Goal: Communication & Community: Ask a question

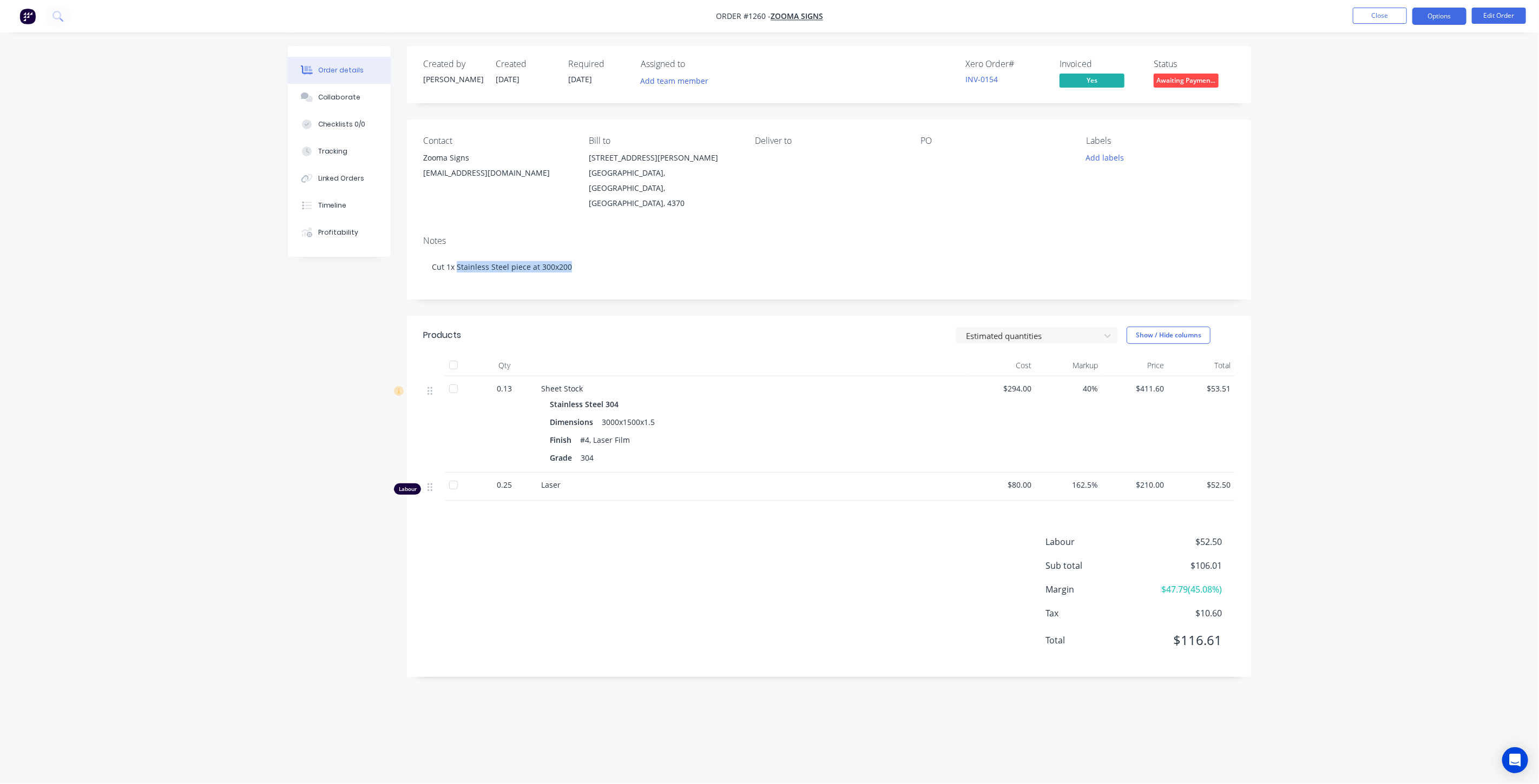
click at [1435, 18] on button "Options" at bounding box center [1439, 17] width 54 height 17
click at [1397, 61] on div "Invoice" at bounding box center [1407, 66] width 99 height 16
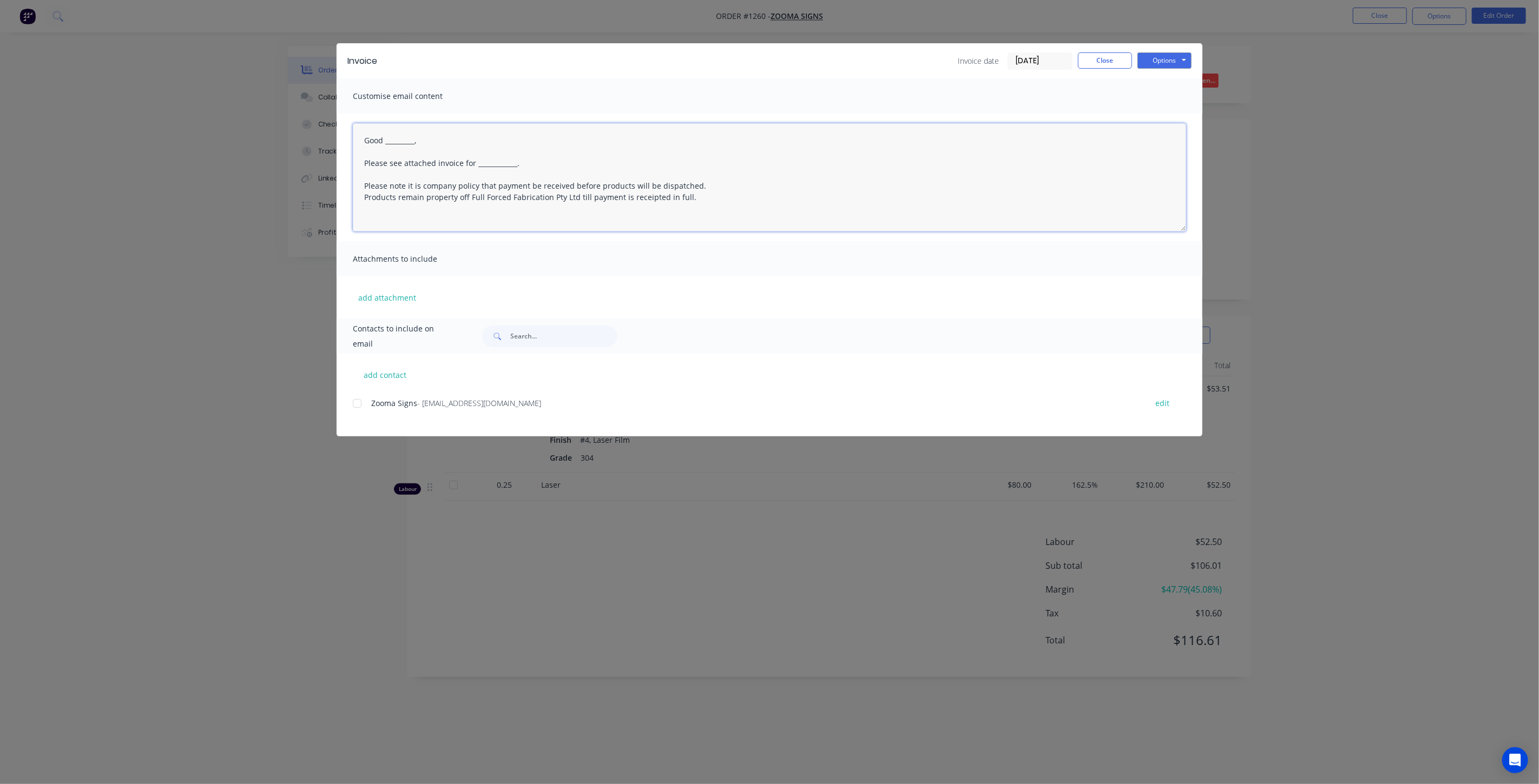
drag, startPoint x: 433, startPoint y: 143, endPoint x: 386, endPoint y: 143, distance: 47.0
click at [386, 143] on textarea "Good _________, Please see attached invoice for ____________. Please note it is…" at bounding box center [770, 177] width 834 height 108
drag, startPoint x: 521, startPoint y: 165, endPoint x: 475, endPoint y: 165, distance: 46.0
click at [475, 165] on textarea "Good Morning, Please see attached invoice for ____________. Please note it is c…" at bounding box center [770, 177] width 834 height 108
paste textarea "09560"
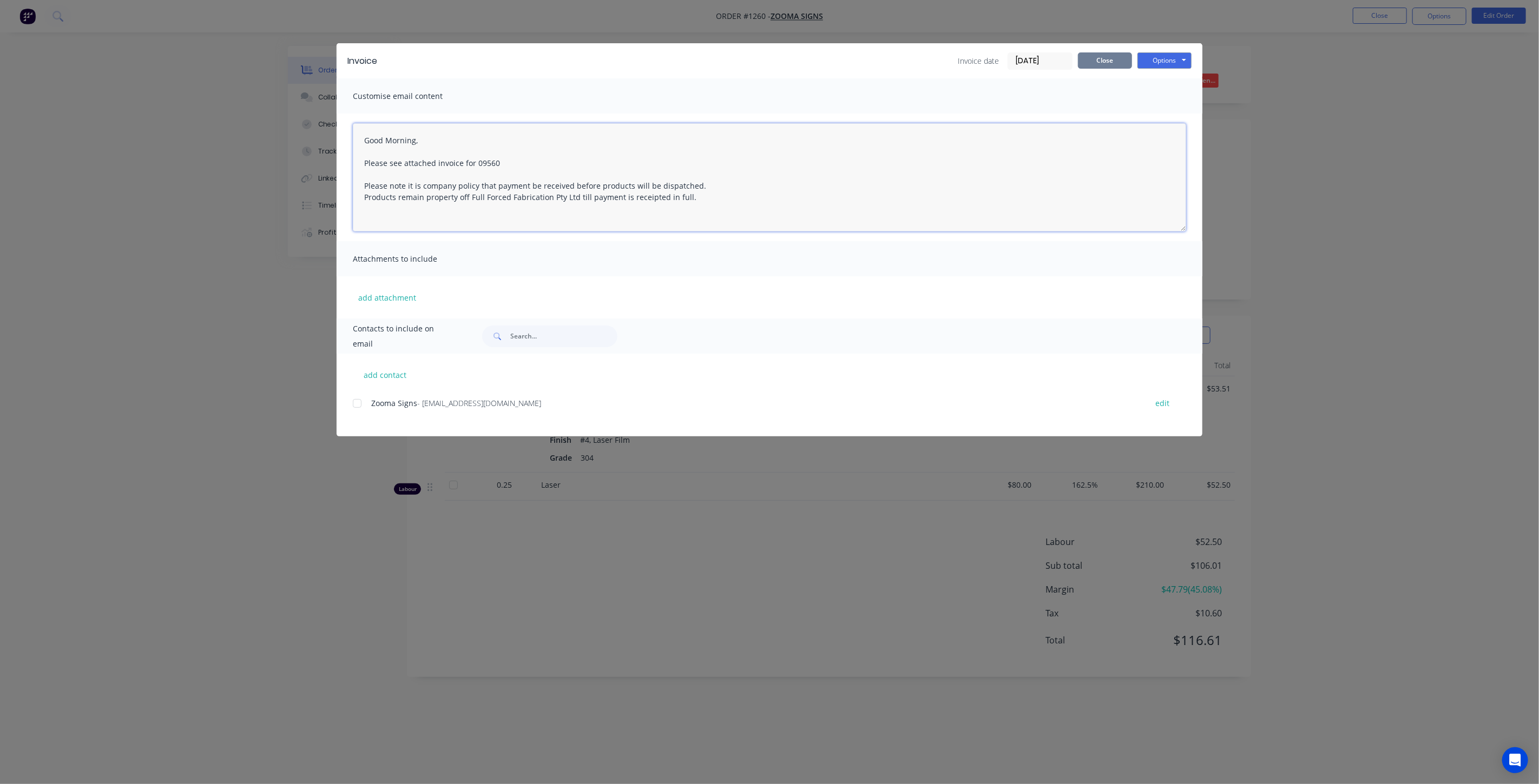
type textarea "Good Morning, Please see attached invoice for 09560 Please note it is company p…"
click at [1091, 58] on button "Close" at bounding box center [1105, 60] width 54 height 17
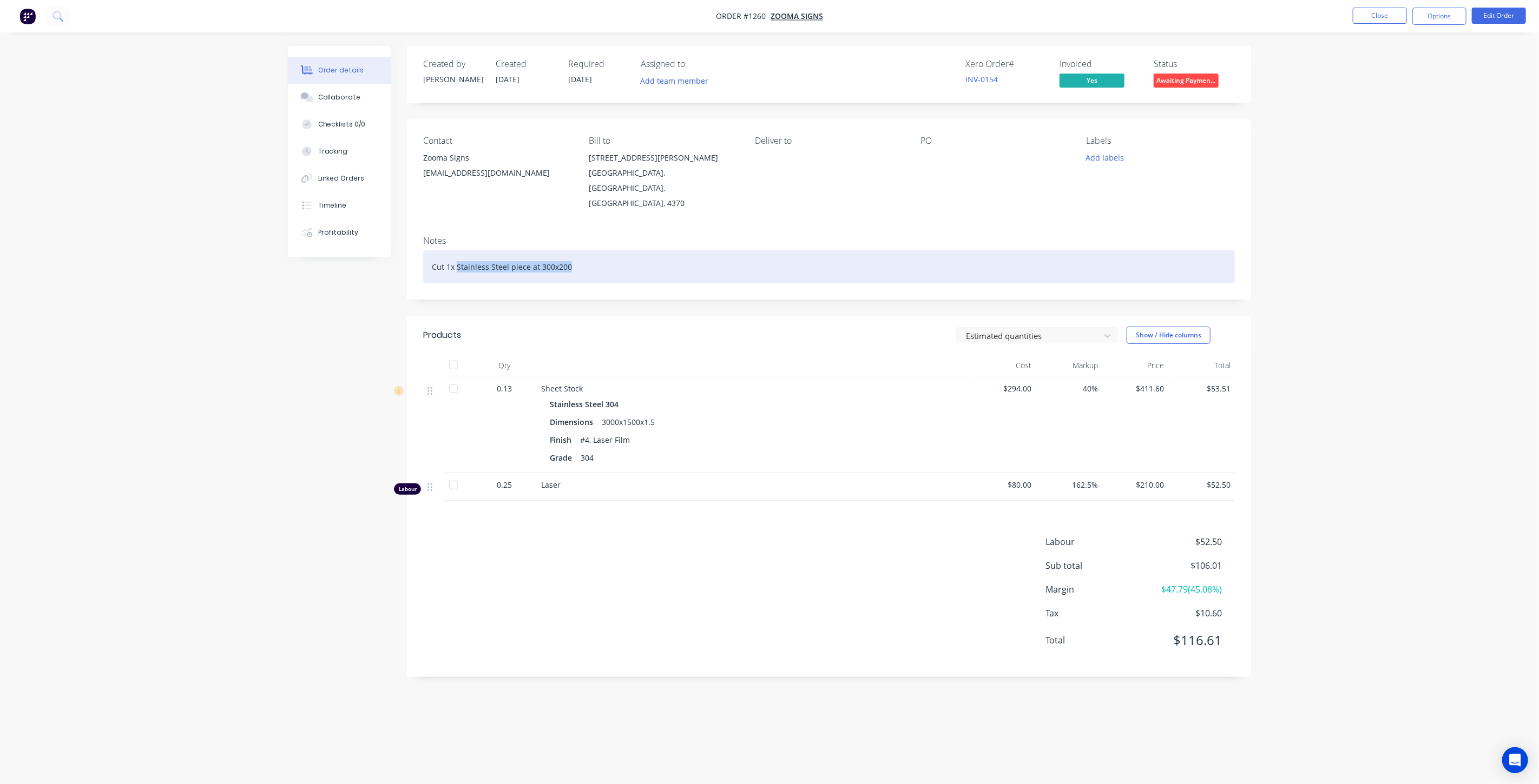
drag, startPoint x: 588, startPoint y: 246, endPoint x: 458, endPoint y: 239, distance: 130.2
click at [458, 251] on div "Cut 1x Stainless Steel piece at 300x200" at bounding box center [828, 267] width 811 height 33
copy div "Stainless Steel piece at 300x200"
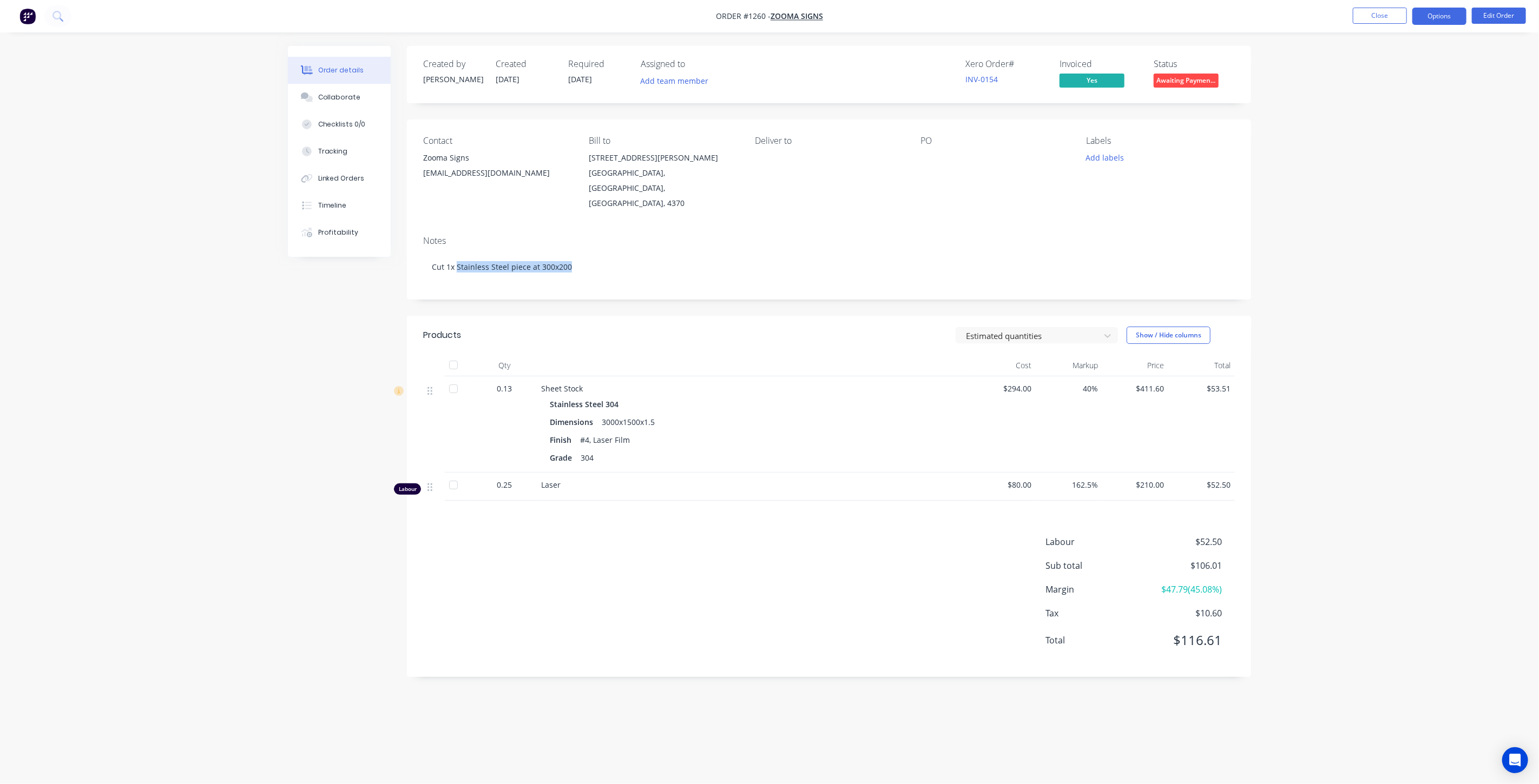
click at [1426, 20] on button "Options" at bounding box center [1439, 17] width 54 height 17
click at [1385, 68] on div "Invoice" at bounding box center [1407, 66] width 99 height 16
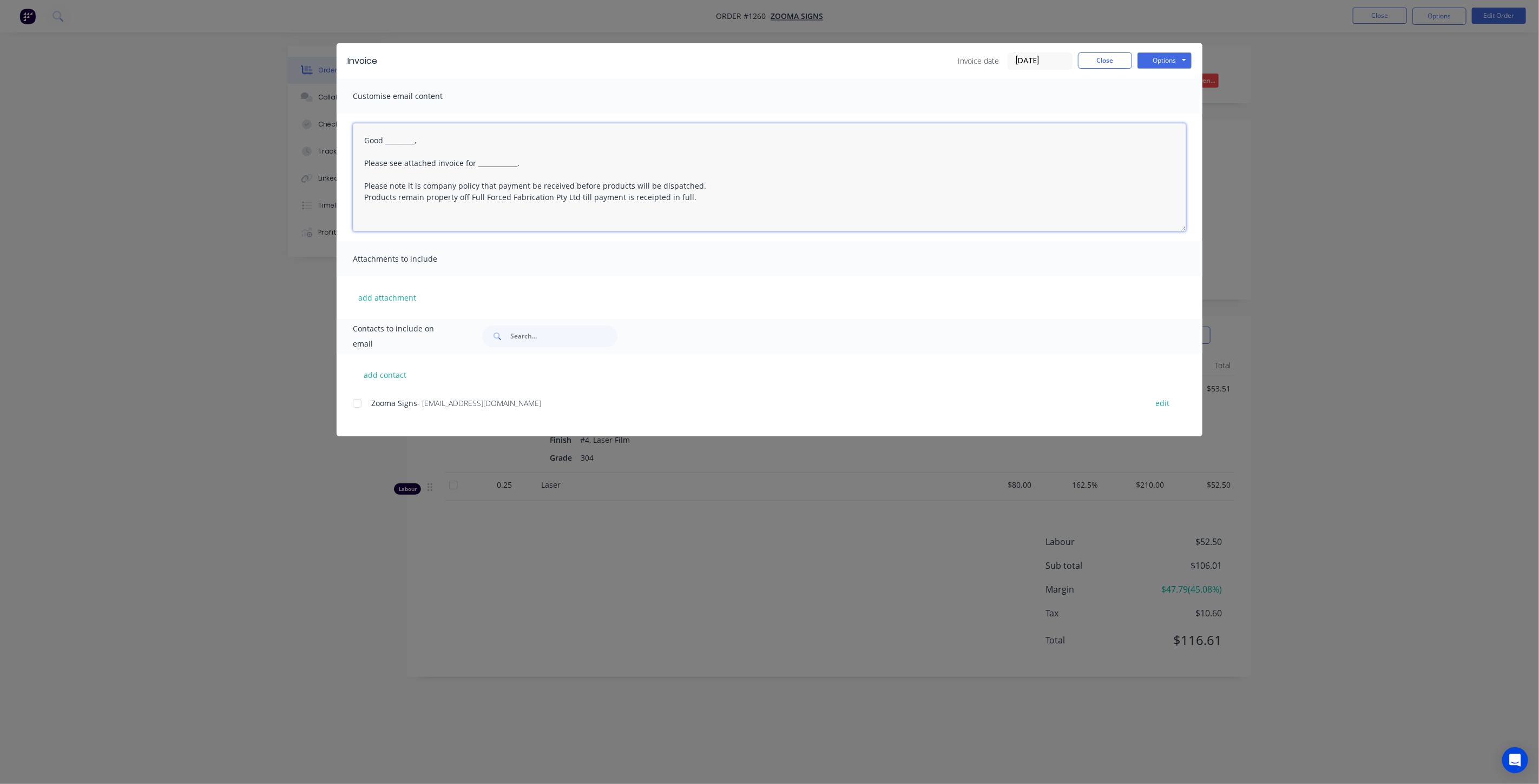
drag, startPoint x: 424, startPoint y: 137, endPoint x: 387, endPoint y: 142, distance: 37.3
click at [387, 142] on textarea "Good _________, Please see attached invoice for ____________. Please note it is…" at bounding box center [770, 177] width 834 height 108
drag, startPoint x: 550, startPoint y: 158, endPoint x: 475, endPoint y: 164, distance: 75.2
click at [475, 164] on textarea "Good Morning, Please see attached invoice for ____________. Please note it is c…" at bounding box center [770, 177] width 834 height 108
paste textarea "Stainless Steel piece at 300x200"
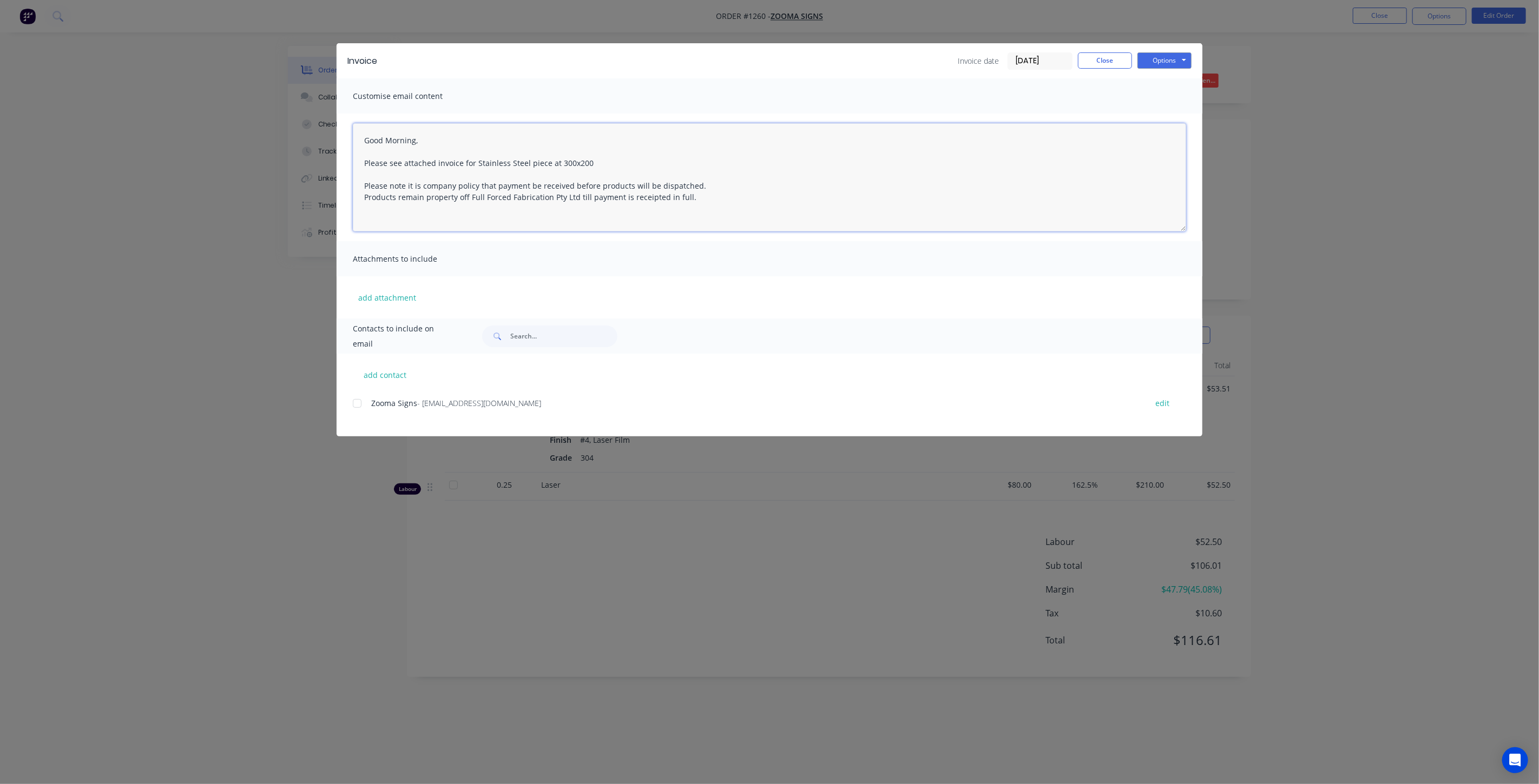
click at [355, 403] on div at bounding box center [357, 403] width 21 height 21
type textarea "Good Morning, Please see attached invoice for Stainless Steel piece at 300x200 …"
click at [1159, 60] on button "Options" at bounding box center [1165, 60] width 54 height 17
click at [1162, 112] on button "Email" at bounding box center [1172, 116] width 69 height 17
click at [1113, 61] on button "Close" at bounding box center [1105, 60] width 54 height 17
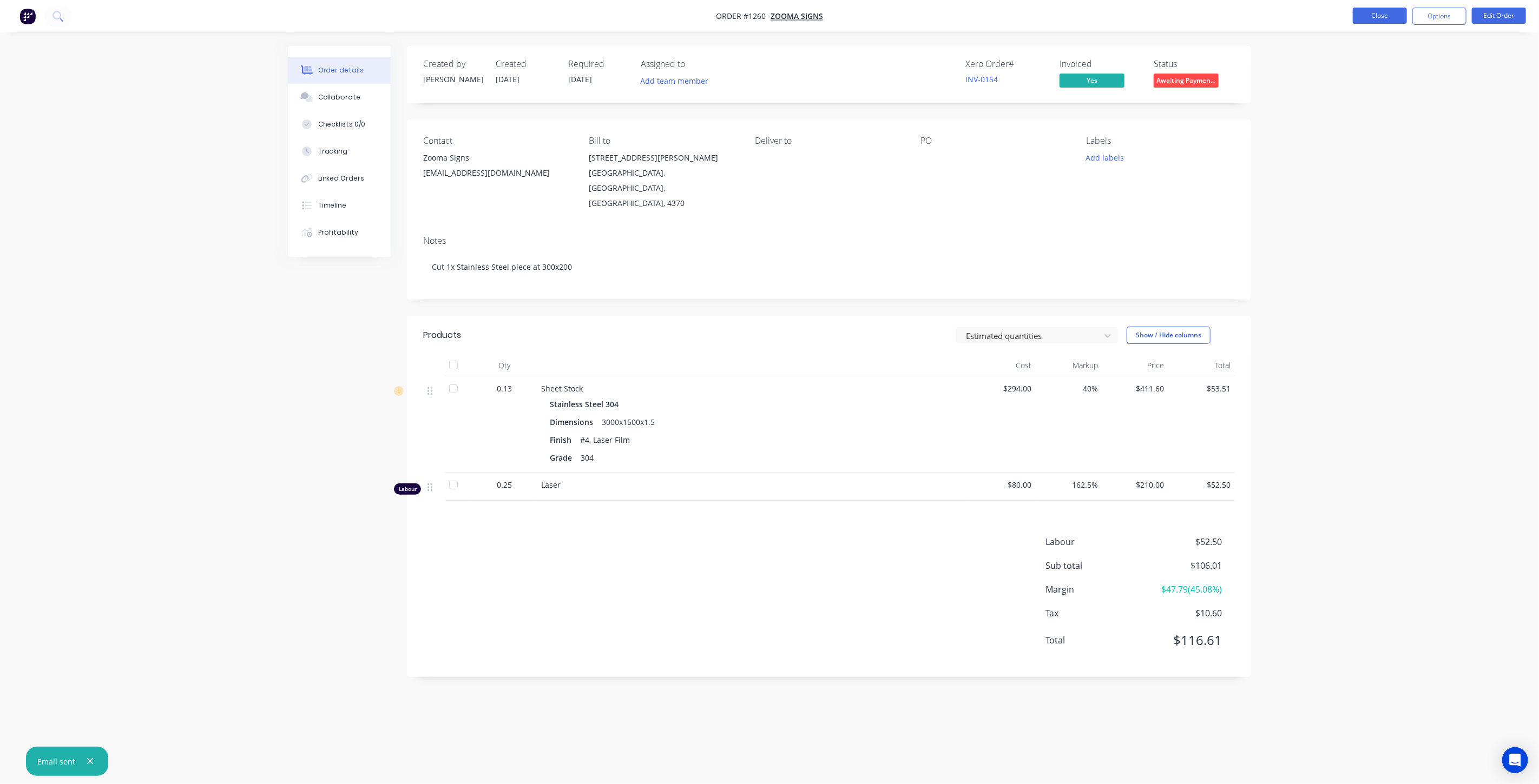
click at [1375, 14] on button "Close" at bounding box center [1380, 16] width 54 height 17
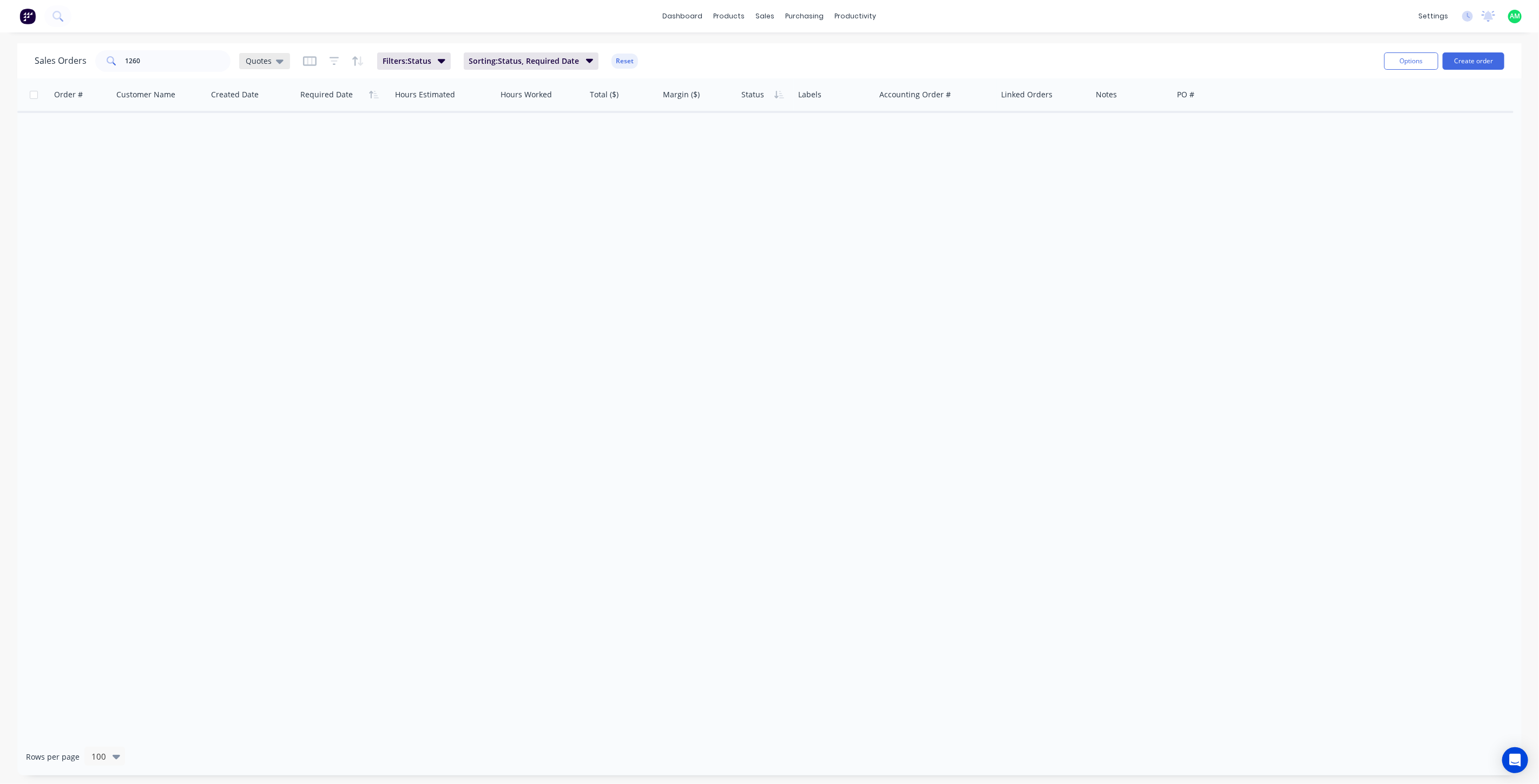
click at [273, 61] on div "Quotes" at bounding box center [264, 61] width 38 height 10
click at [265, 213] on button "All Status" at bounding box center [303, 218] width 123 height 13
drag, startPoint x: 155, startPoint y: 58, endPoint x: 107, endPoint y: 60, distance: 48.0
click at [107, 60] on div "1260" at bounding box center [162, 61] width 135 height 21
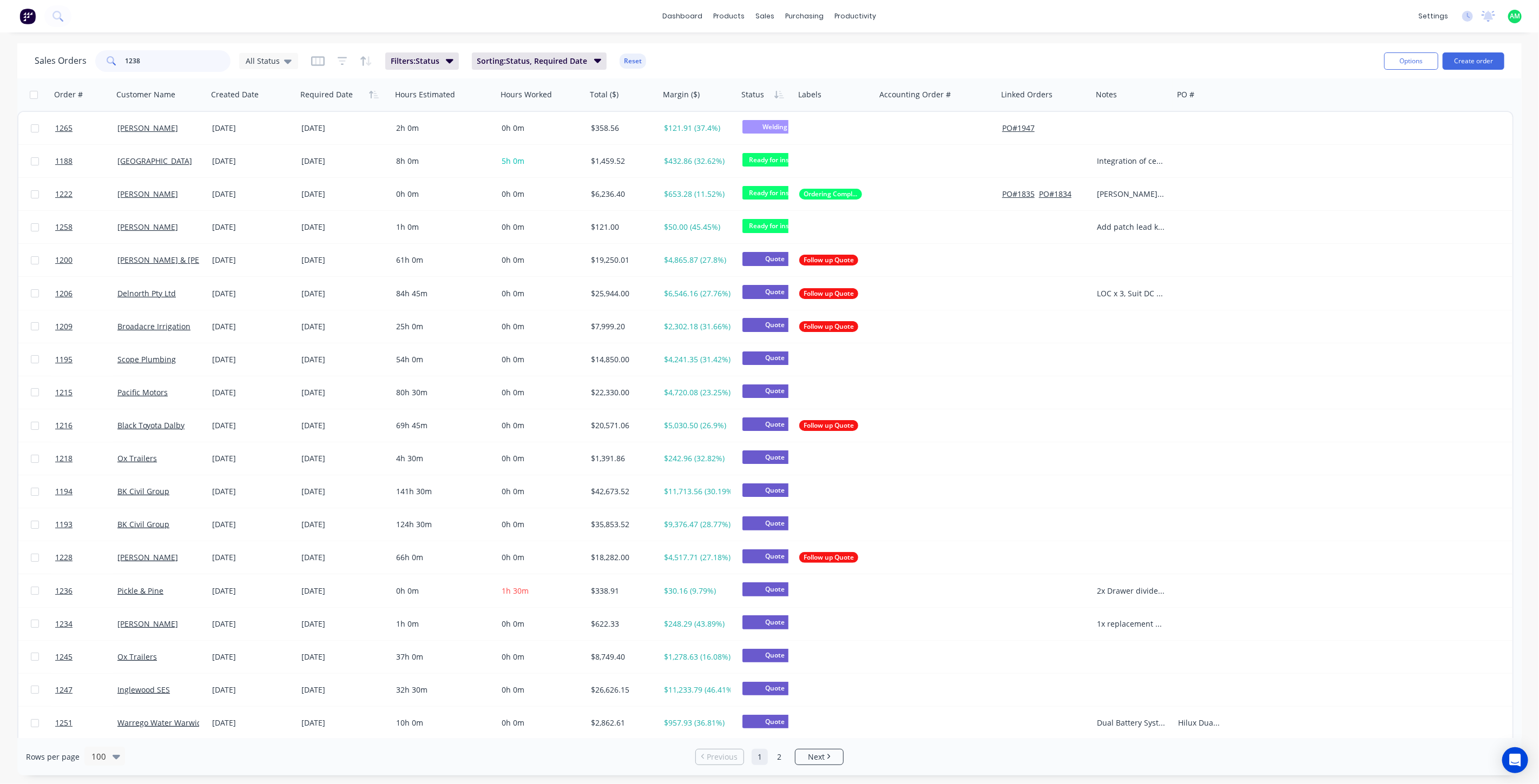
type input "1238"
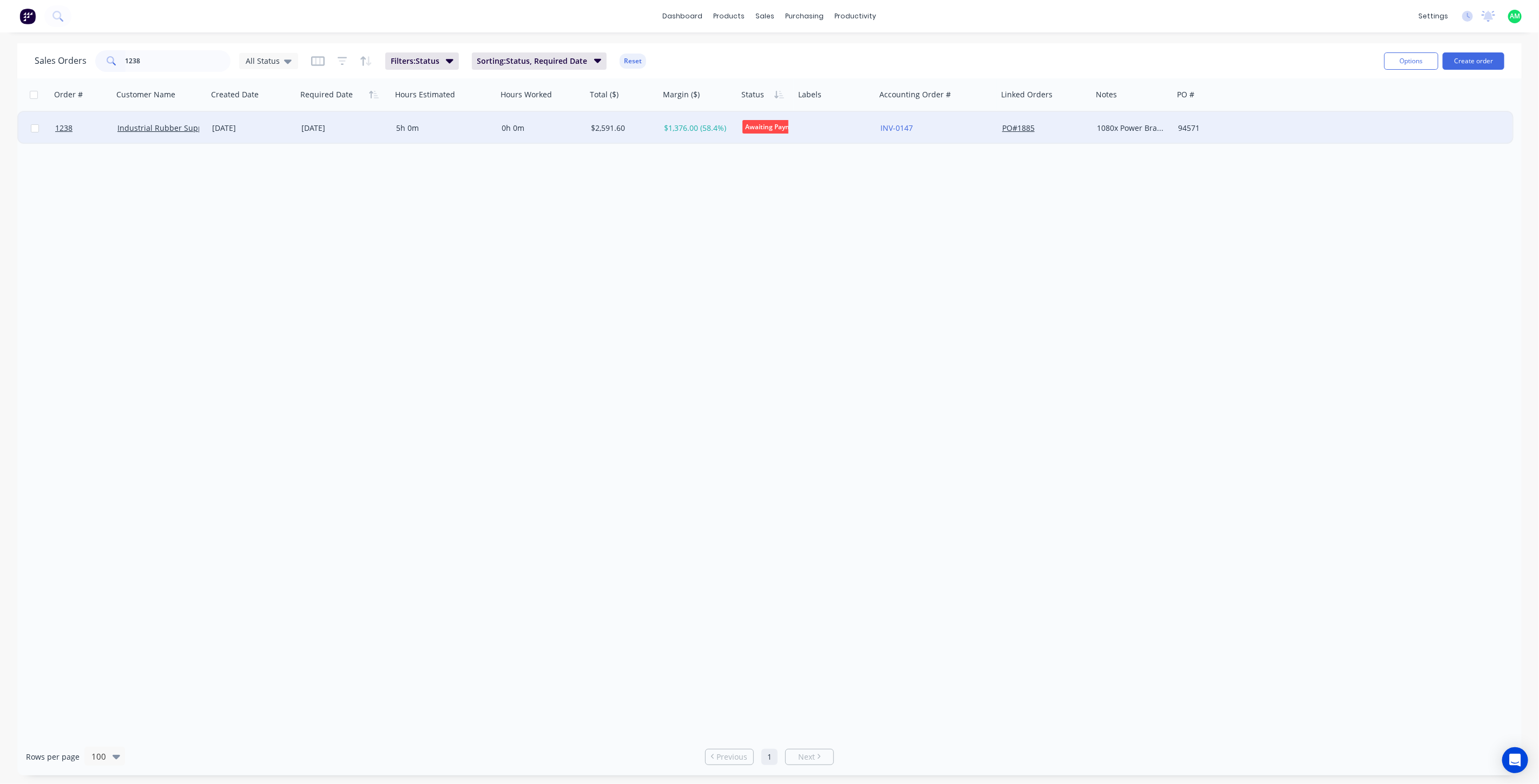
click at [219, 126] on div "11 Sep 2025" at bounding box center [252, 127] width 81 height 11
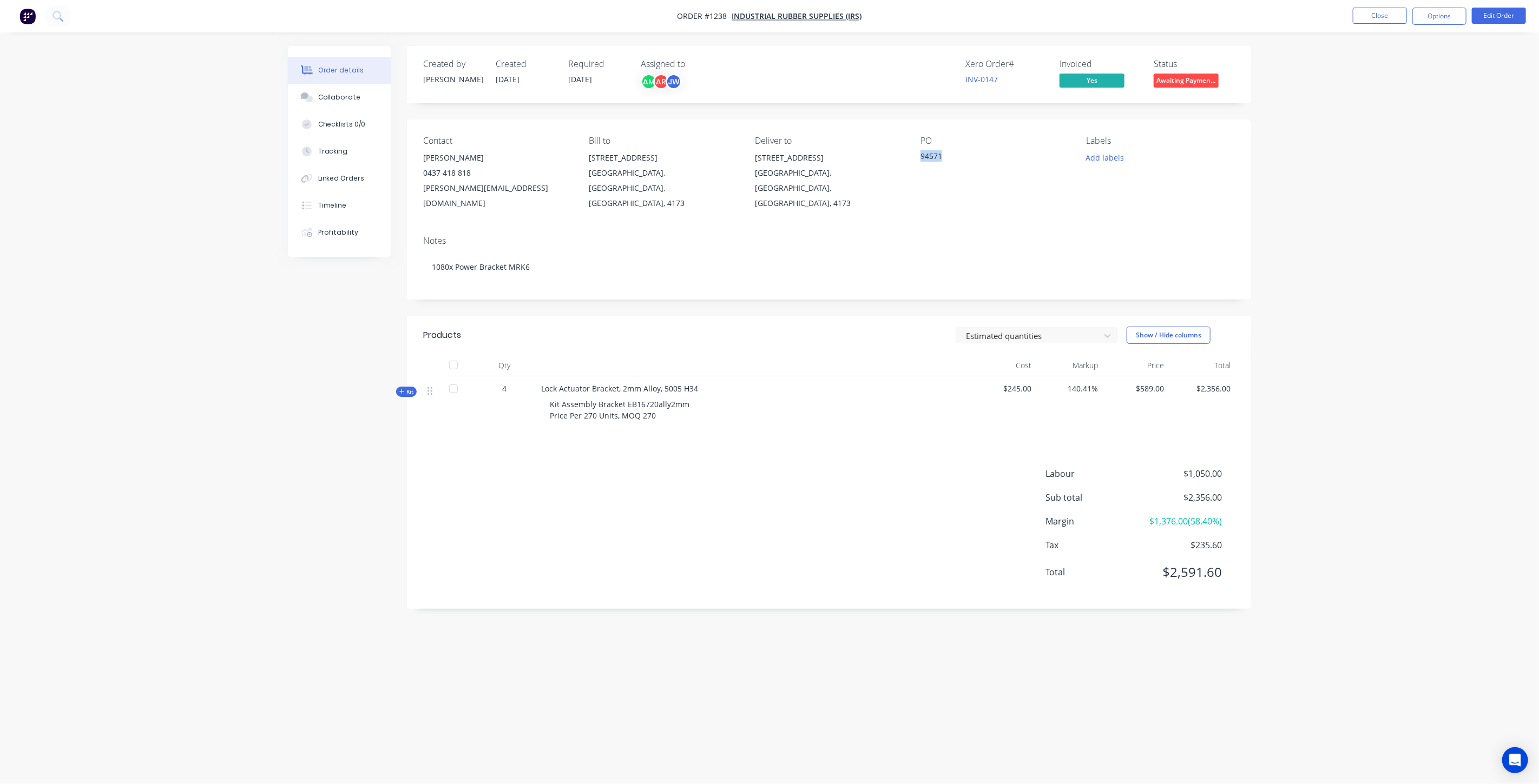
drag, startPoint x: 941, startPoint y: 155, endPoint x: 912, endPoint y: 154, distance: 29.0
click at [912, 154] on div "Contact Nathan Wright 0437 418 818 Nathan@indrub.com.au Bill to 1/9 Graystone S…" at bounding box center [829, 173] width 844 height 108
copy div "94571"
click at [1428, 13] on button "Options" at bounding box center [1439, 17] width 54 height 17
click at [1383, 66] on div "Invoice" at bounding box center [1407, 66] width 99 height 16
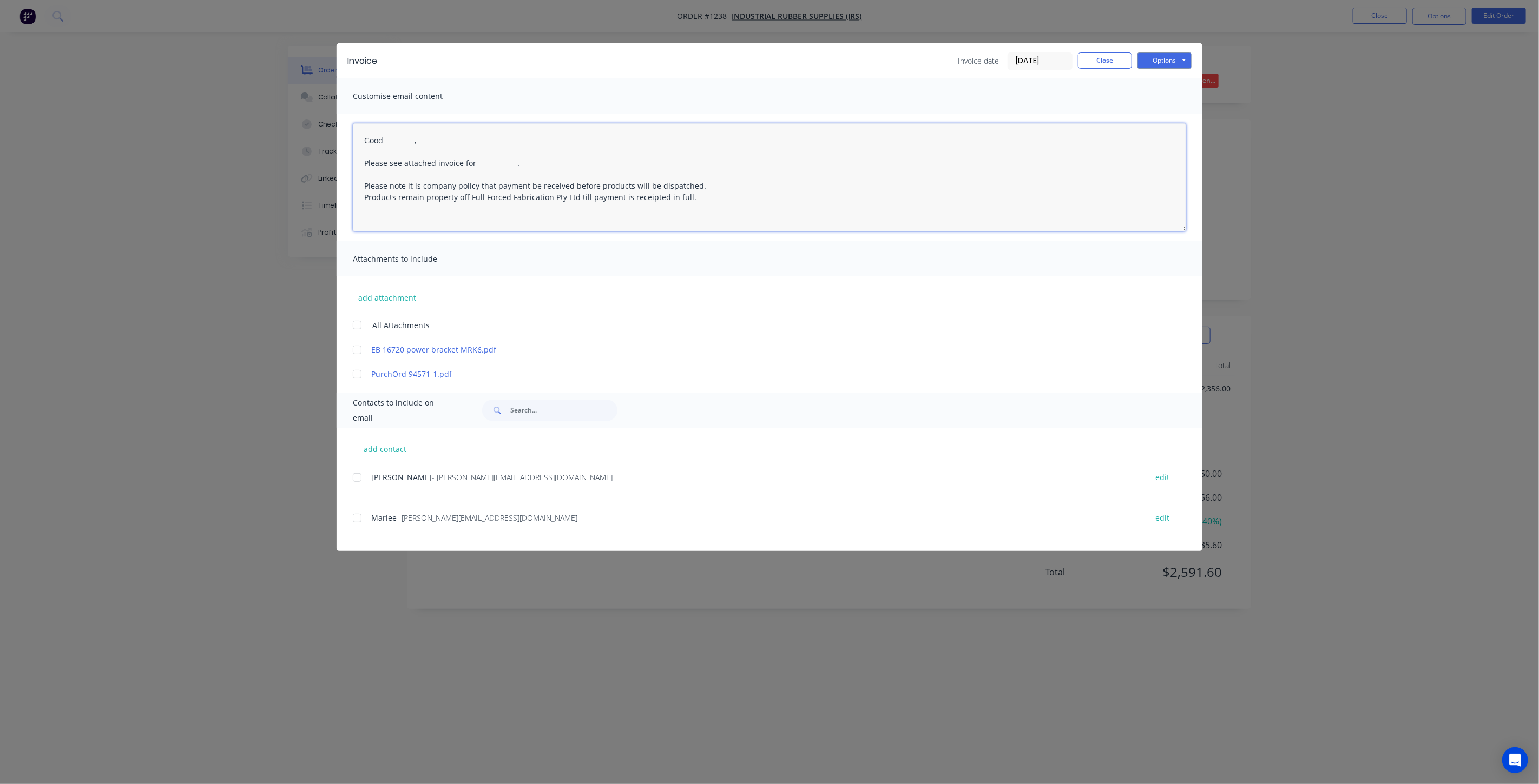
drag, startPoint x: 529, startPoint y: 163, endPoint x: 476, endPoint y: 164, distance: 53.0
click at [476, 164] on textarea "Good _________, Please see attached invoice for ____________. Please note it is…" at bounding box center [770, 177] width 834 height 108
paste textarea "94571"
drag, startPoint x: 427, startPoint y: 139, endPoint x: 383, endPoint y: 141, distance: 44.0
click at [383, 141] on textarea "Good _________, Please see attached invoice for PO 94571 Please note it is comp…" at bounding box center [770, 177] width 834 height 108
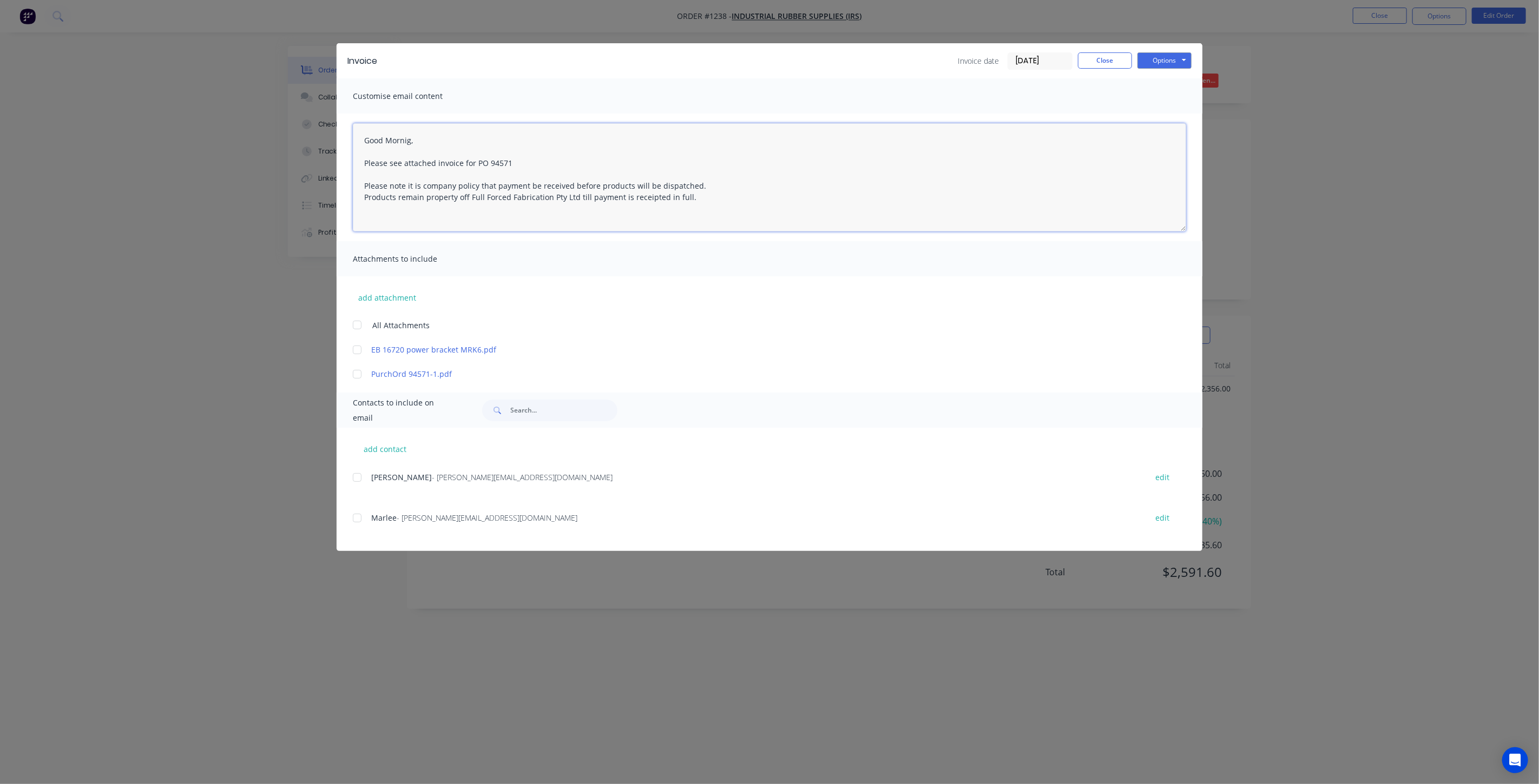
click at [408, 139] on textarea "Good Mornig, Please see attached invoice for PO 94571 Please note it is company…" at bounding box center [770, 177] width 834 height 108
click at [540, 165] on textarea "Good Morning, Please see attached invoice for PO 94571 Please note it is compan…" at bounding box center [770, 177] width 834 height 108
click at [355, 511] on div at bounding box center [357, 518] width 21 height 21
click at [359, 375] on div at bounding box center [357, 374] width 21 height 21
type textarea "Good Morning, Please see attached invoice for PO 94571. Please note it is compa…"
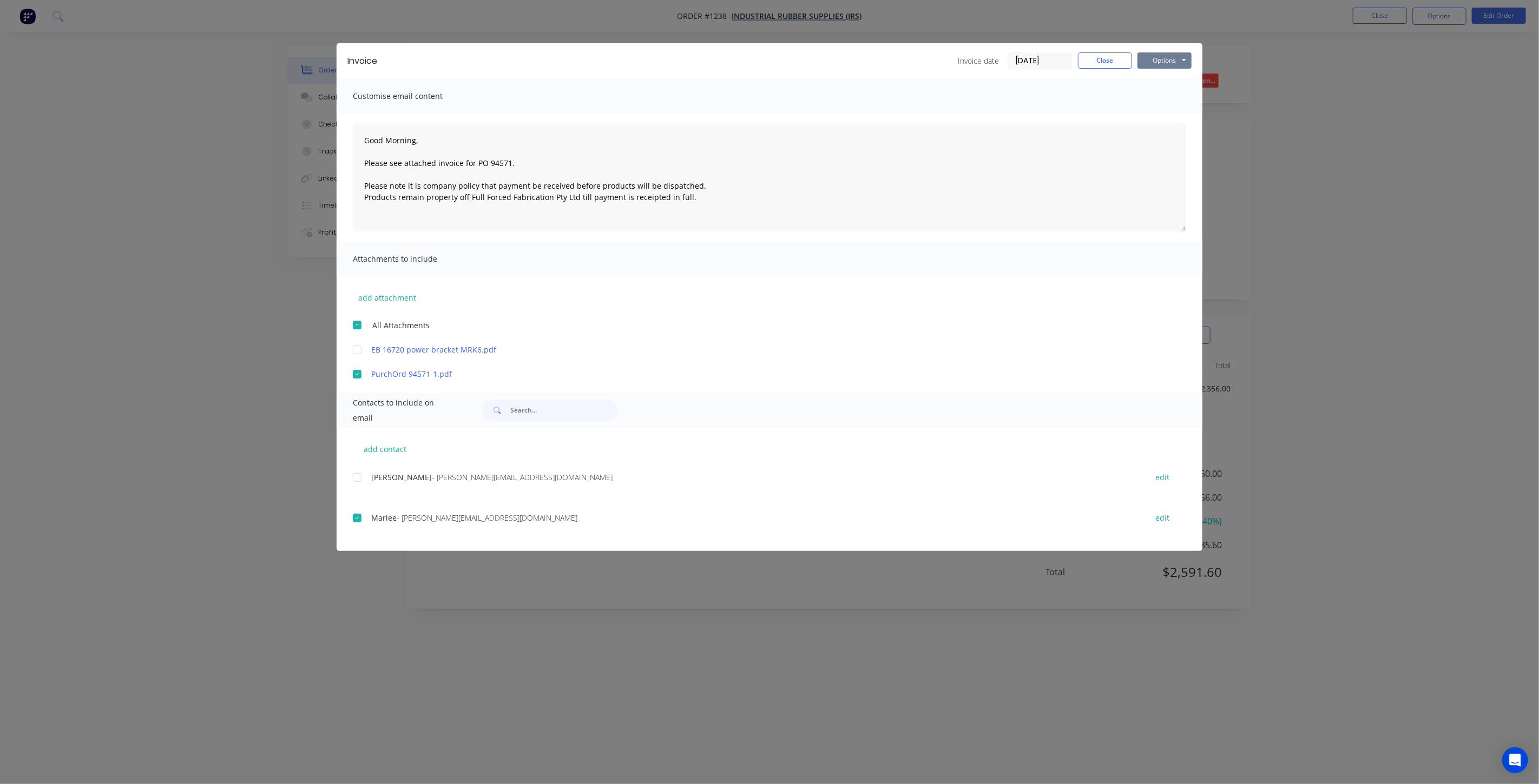
click at [1155, 58] on button "Options" at bounding box center [1165, 60] width 54 height 17
click at [1166, 116] on button "Email" at bounding box center [1172, 116] width 69 height 17
click at [1093, 66] on button "Close" at bounding box center [1105, 60] width 54 height 17
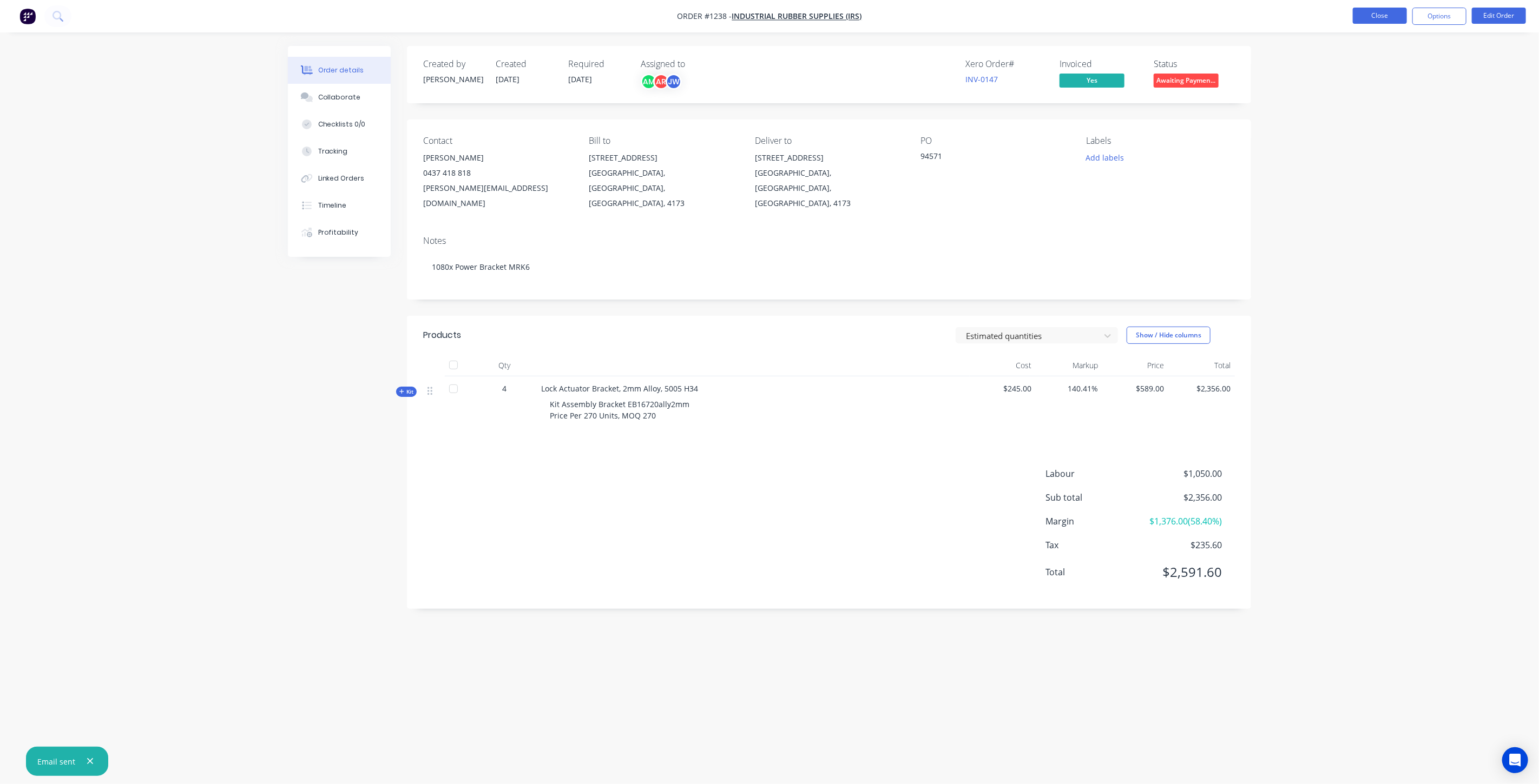
click at [1367, 18] on button "Close" at bounding box center [1380, 16] width 54 height 17
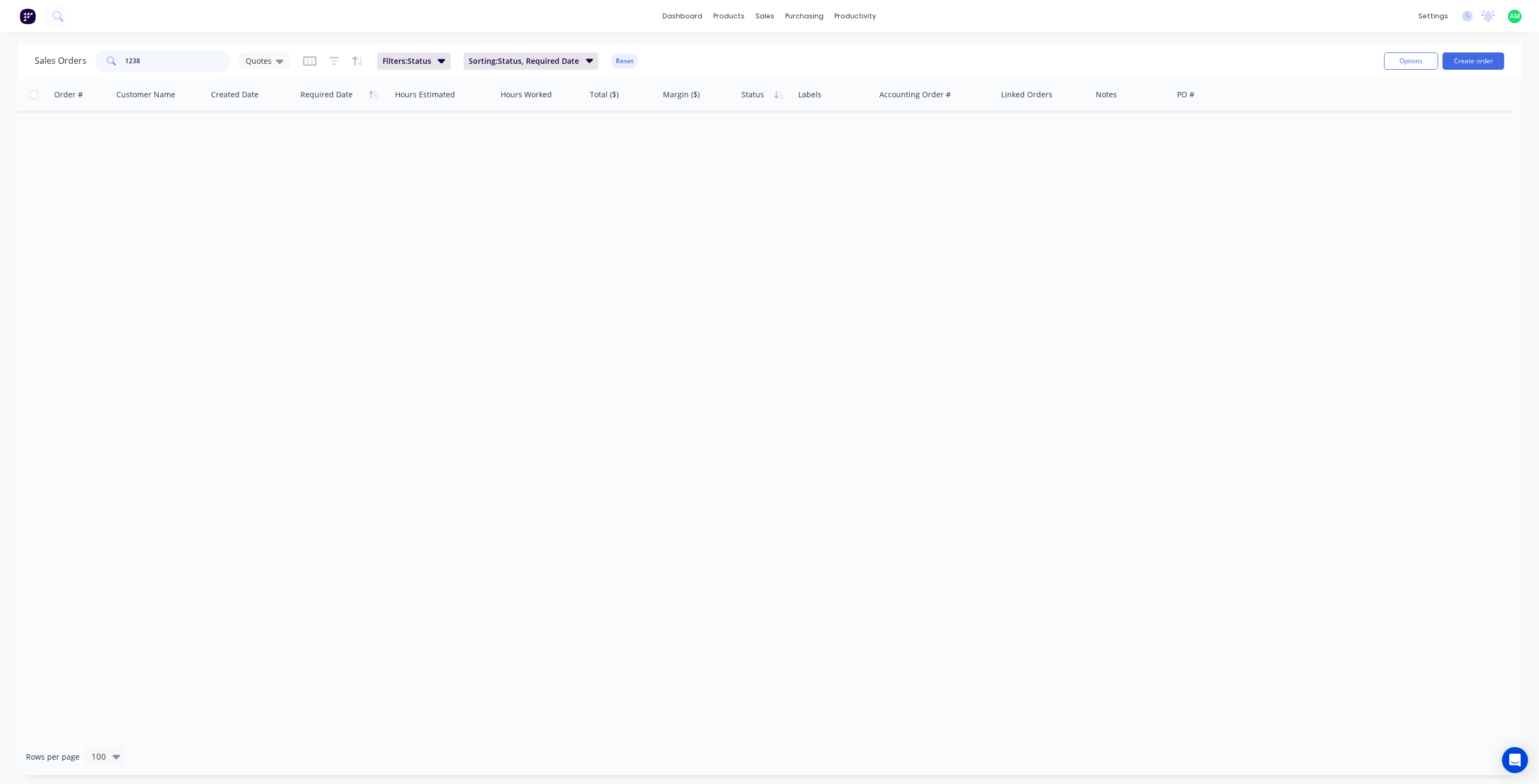
drag, startPoint x: 153, startPoint y: 57, endPoint x: 109, endPoint y: 56, distance: 44.0
click at [109, 56] on div "1238" at bounding box center [162, 61] width 135 height 21
type input "2"
type input "1240"
click at [280, 61] on icon at bounding box center [280, 61] width 8 height 4
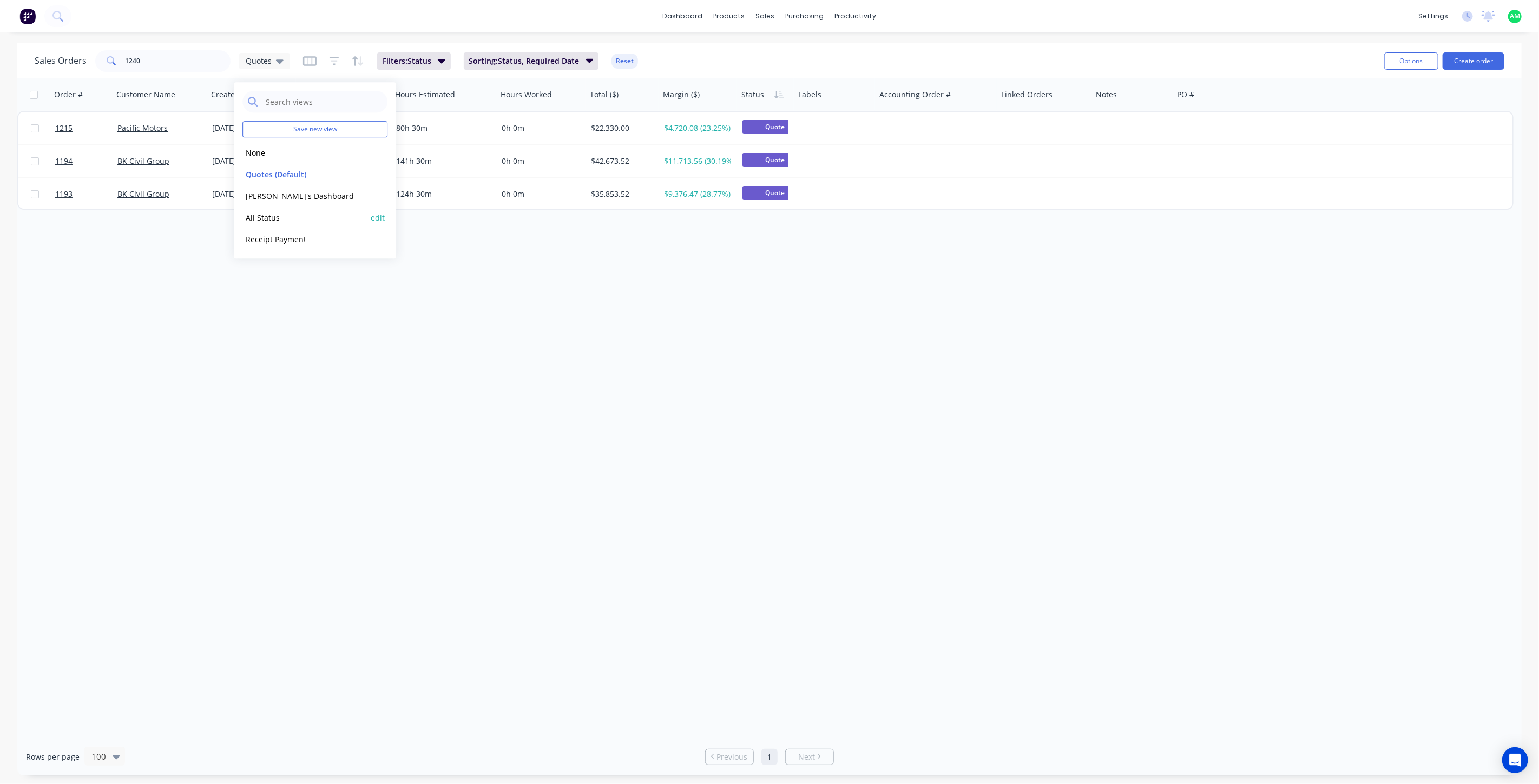
click at [277, 218] on button "All Status" at bounding box center [303, 218] width 123 height 13
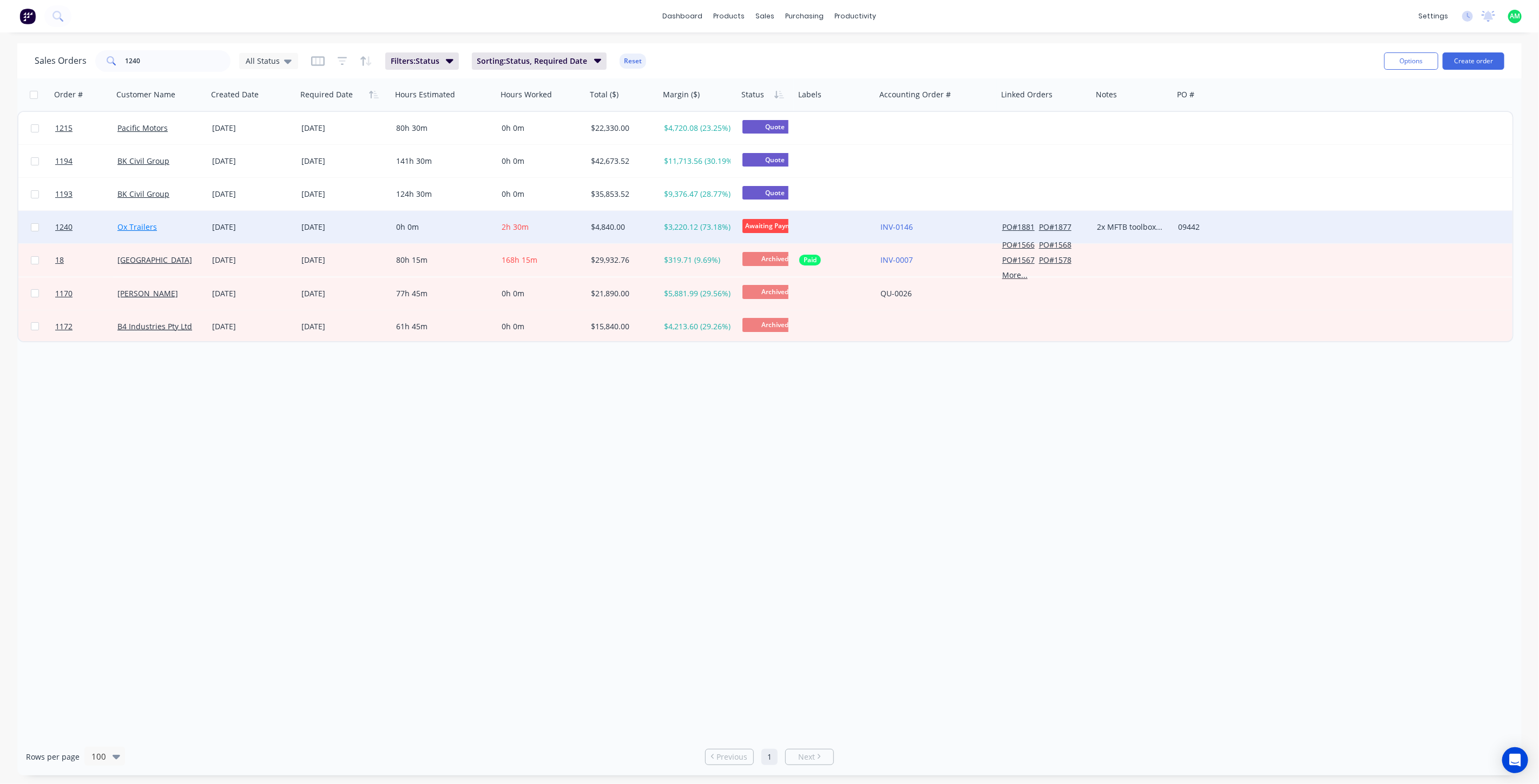
click at [131, 229] on link "Ox Trailers" at bounding box center [137, 226] width 40 height 11
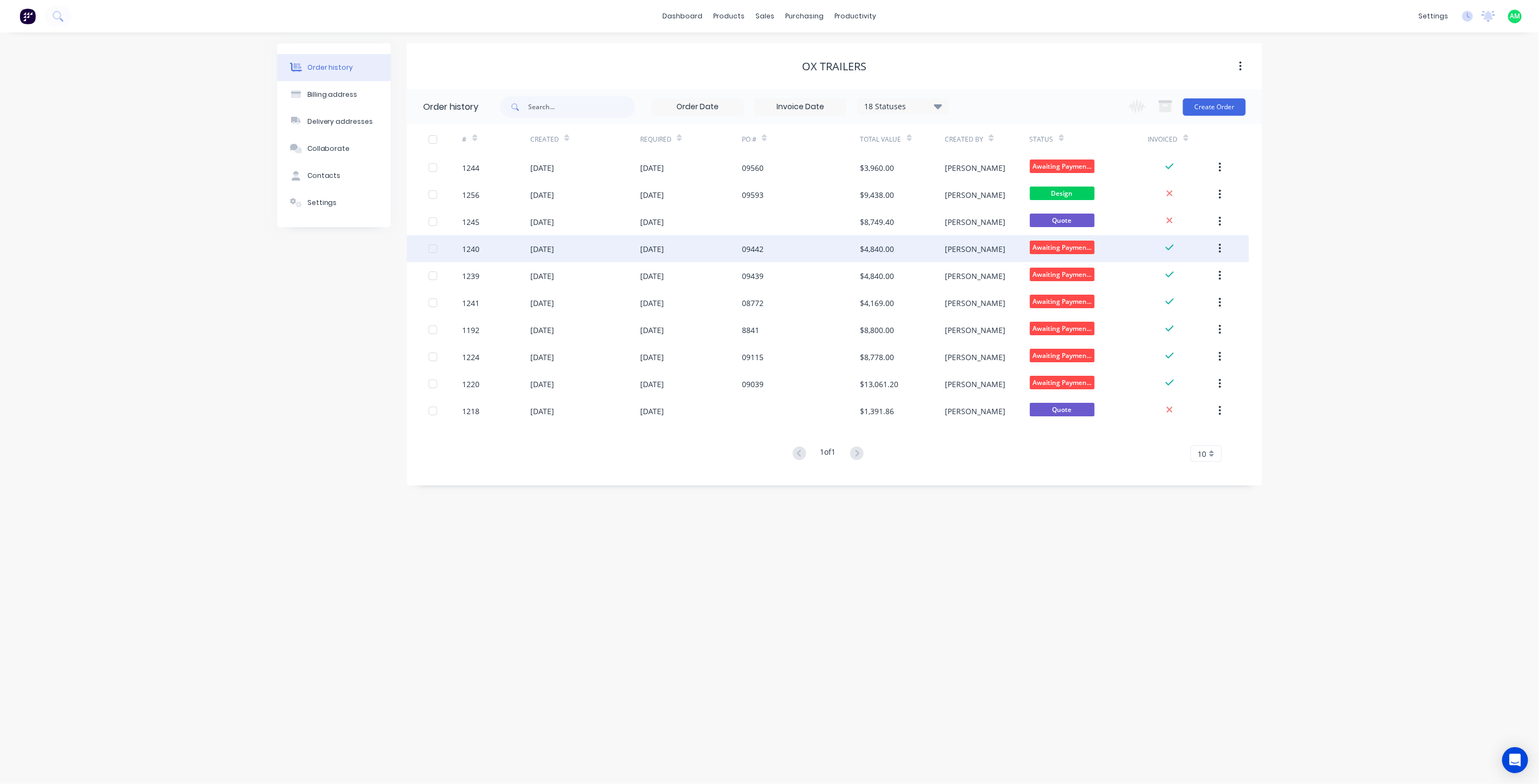
click at [545, 248] on div "02 Sep 2025" at bounding box center [542, 250] width 24 height 12
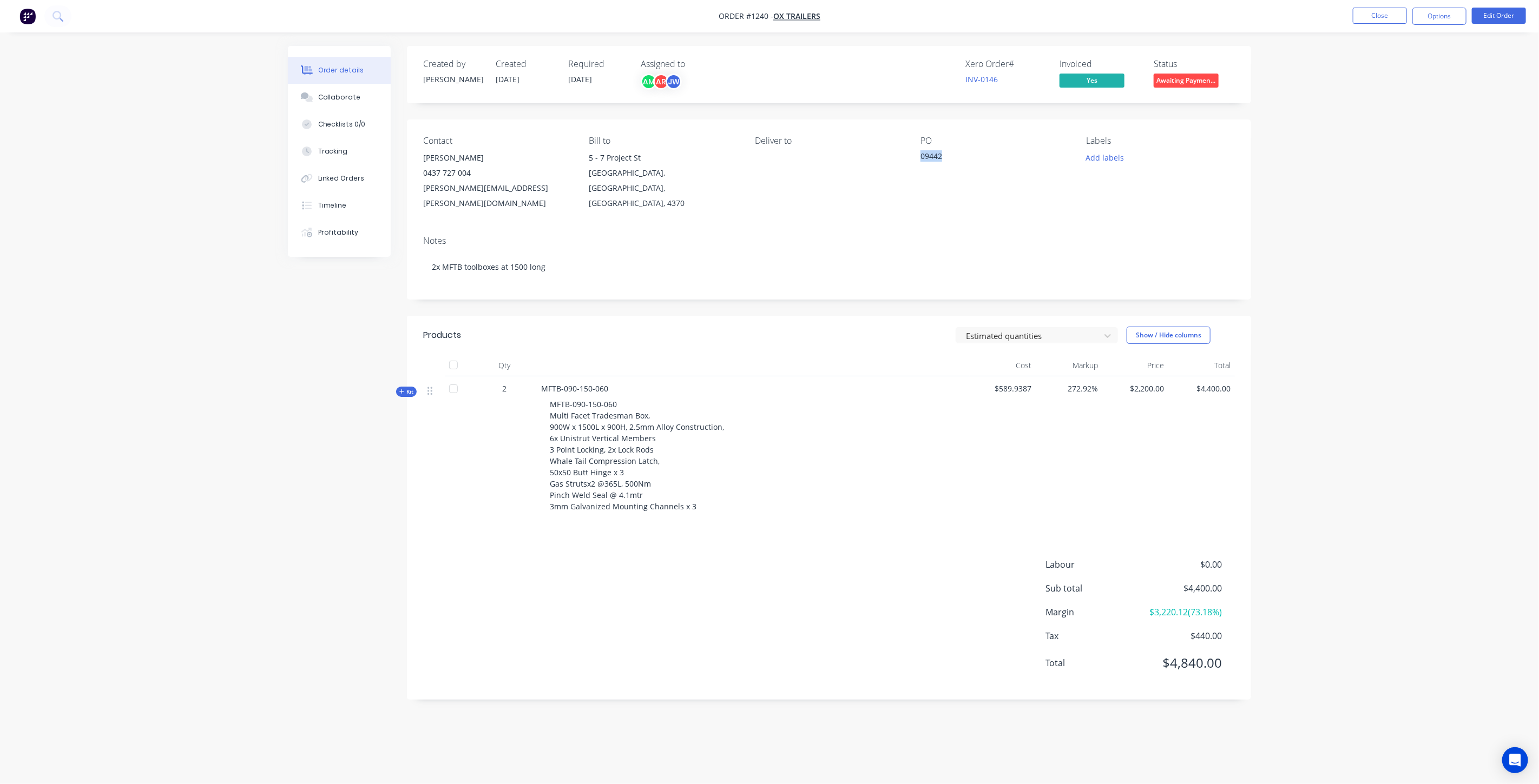
drag, startPoint x: 940, startPoint y: 154, endPoint x: 912, endPoint y: 154, distance: 28.0
click at [912, 154] on div "Contact Joel Muller 0437 727 004 joel.muller@oxtrailers.com.au Bill to 5 - 7 Pr…" at bounding box center [829, 173] width 844 height 108
copy div "09442"
click at [1443, 14] on button "Options" at bounding box center [1439, 17] width 54 height 17
click at [1372, 68] on div "Invoice" at bounding box center [1407, 66] width 99 height 16
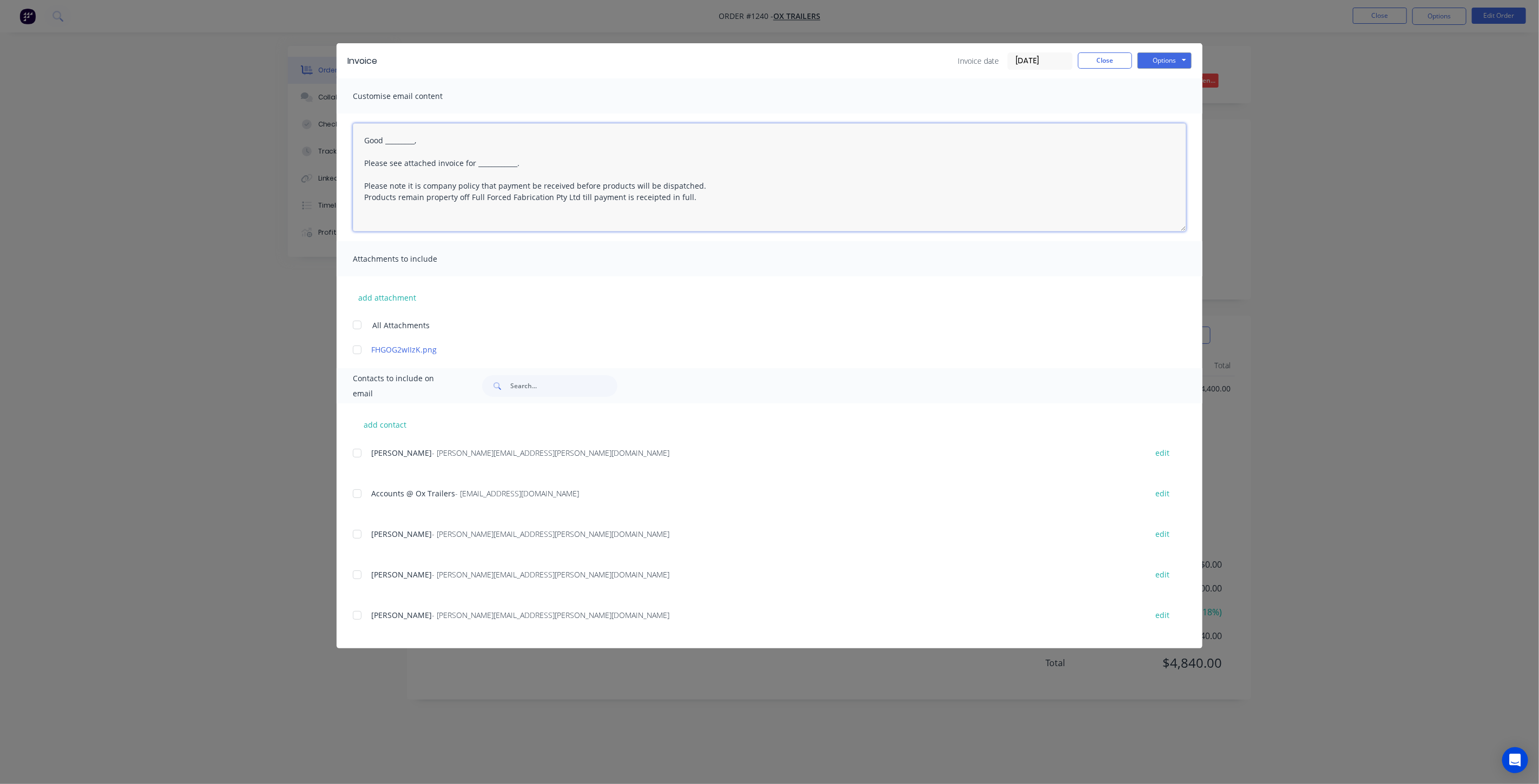
drag, startPoint x: 529, startPoint y: 159, endPoint x: 476, endPoint y: 162, distance: 53.1
click at [476, 162] on textarea "Good _________, Please see attached invoice for ____________. Please note it is…" at bounding box center [770, 177] width 834 height 108
paste textarea "09442"
drag, startPoint x: 426, startPoint y: 139, endPoint x: 386, endPoint y: 141, distance: 40.0
click at [386, 141] on textarea "Good _________, Please see attached invoice for PO 09442 Please note it is comp…" at bounding box center [770, 177] width 834 height 108
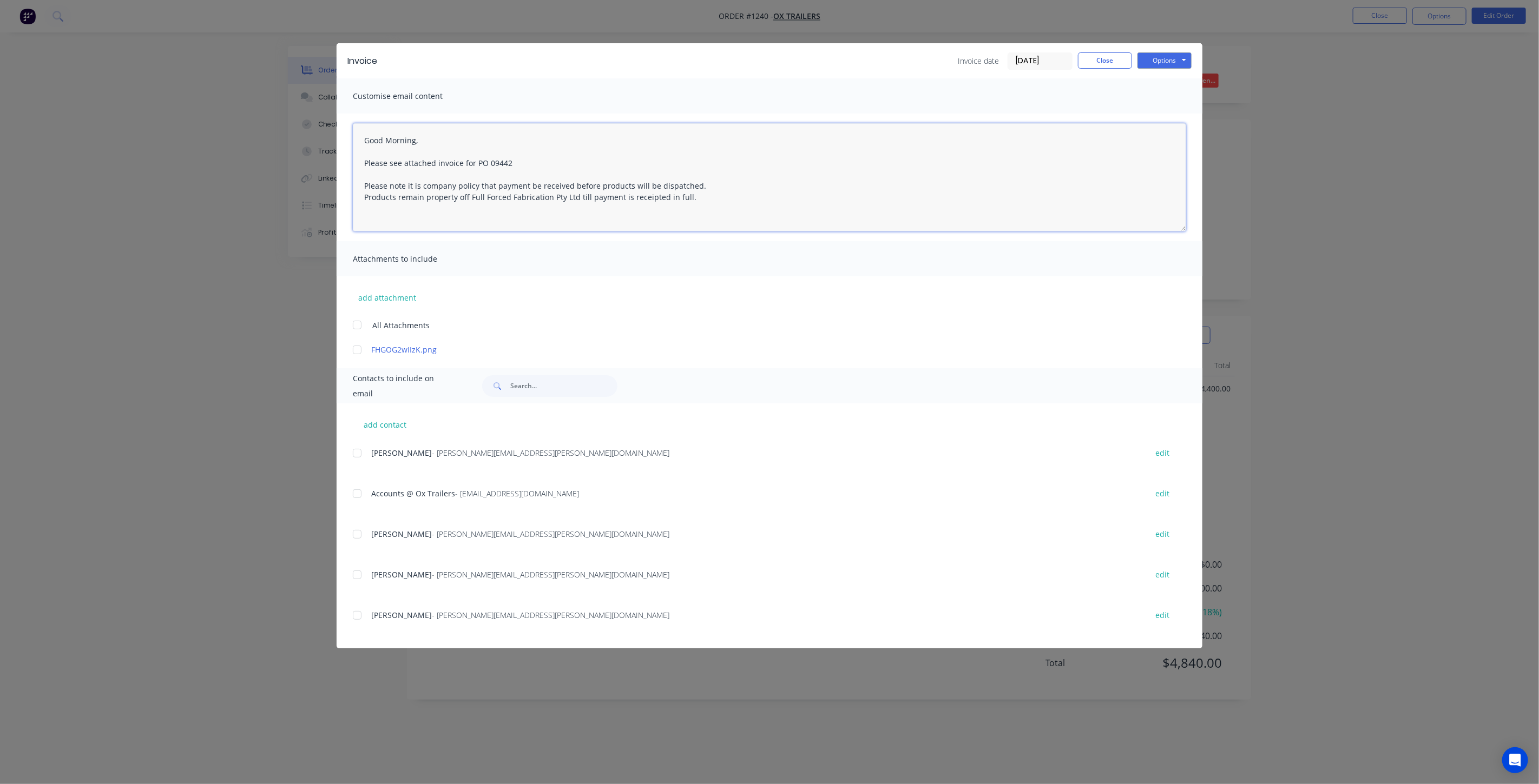
click at [354, 494] on div at bounding box center [357, 494] width 21 height 21
type textarea "Good Morning, Please see attached invoice for PO 09442 Please note it is compan…"
click at [1156, 57] on button "Options" at bounding box center [1165, 60] width 54 height 17
click at [1166, 109] on button "Email" at bounding box center [1172, 116] width 69 height 17
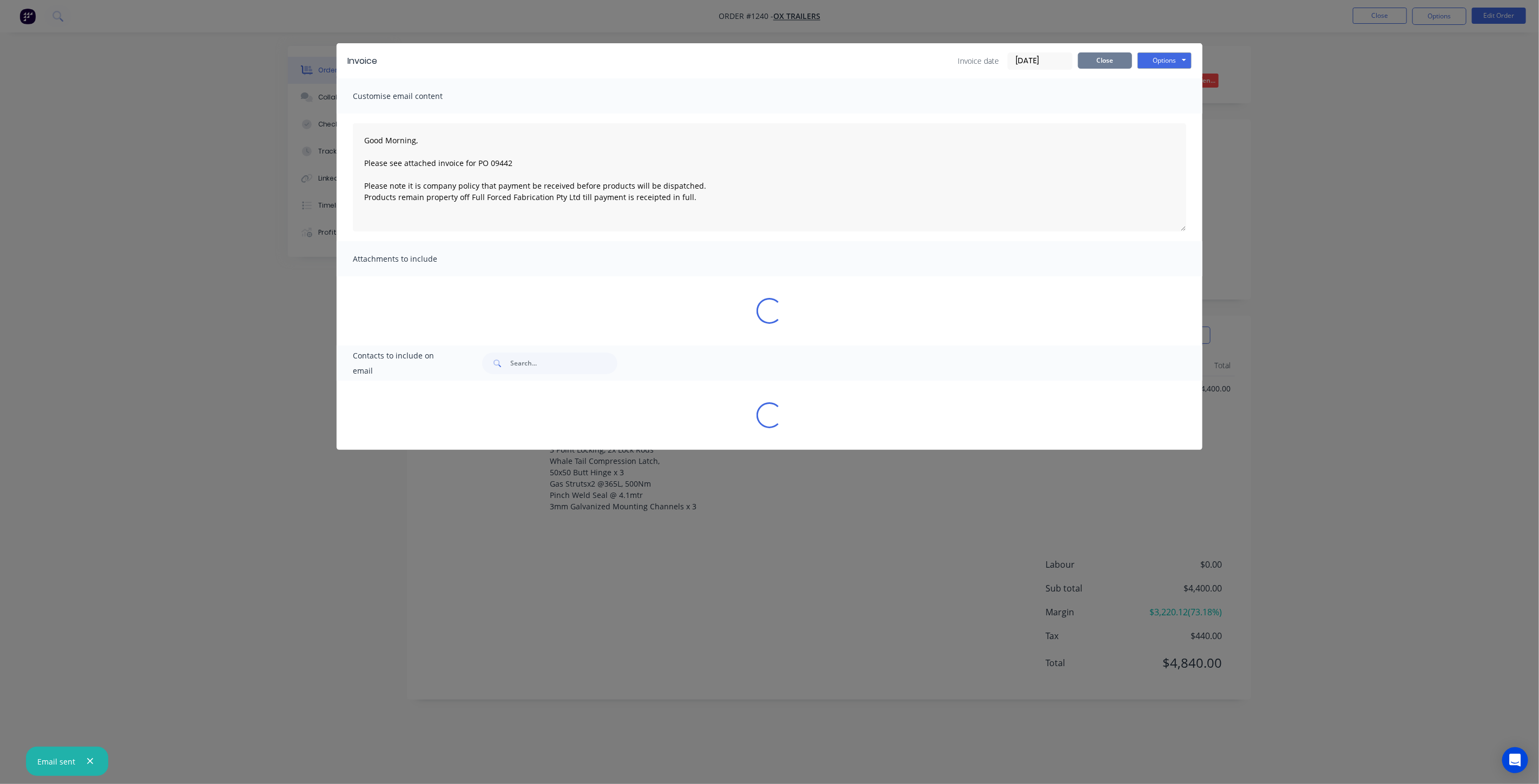
click at [1115, 58] on button "Close" at bounding box center [1105, 60] width 54 height 17
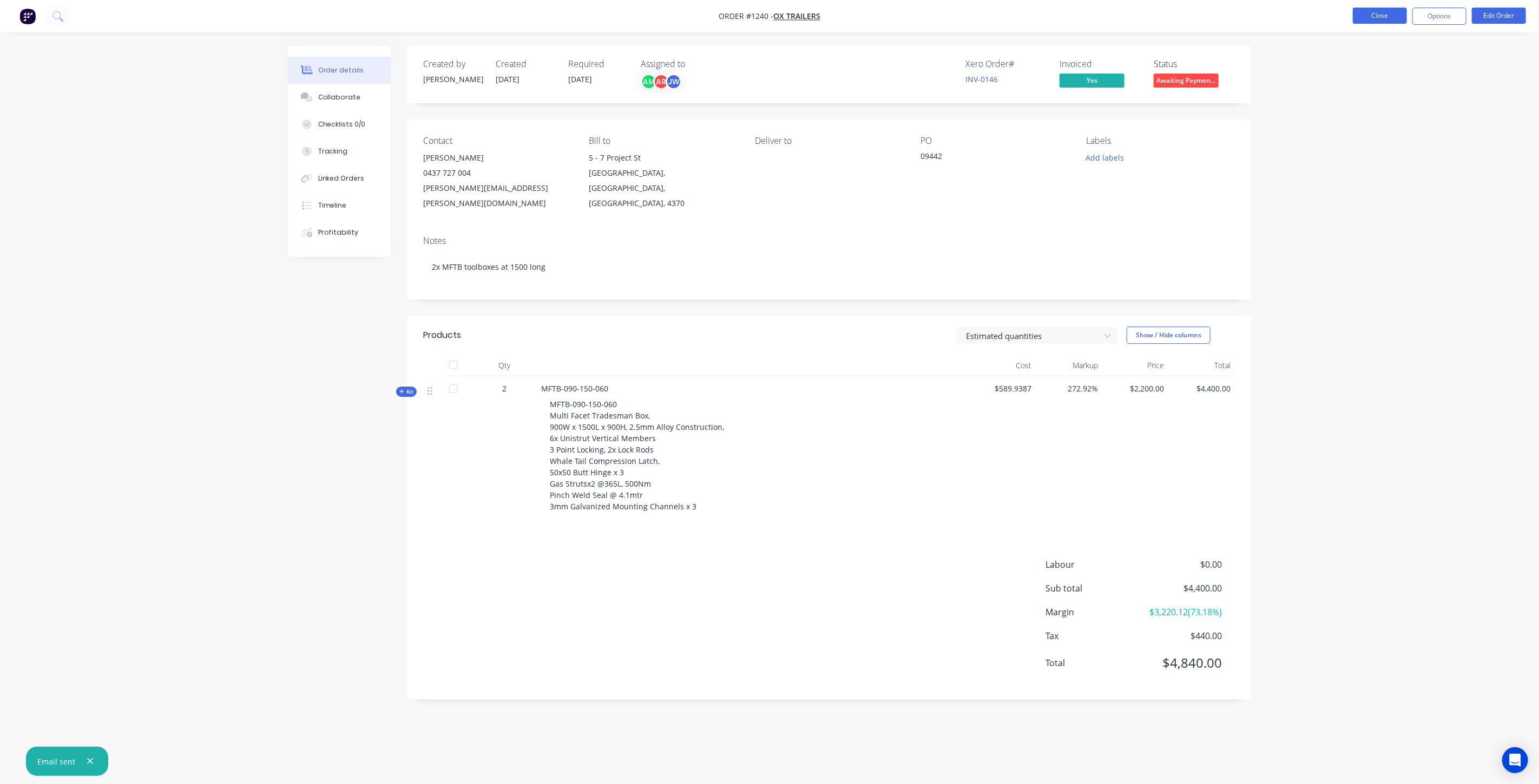
click at [1358, 13] on button "Close" at bounding box center [1380, 16] width 54 height 17
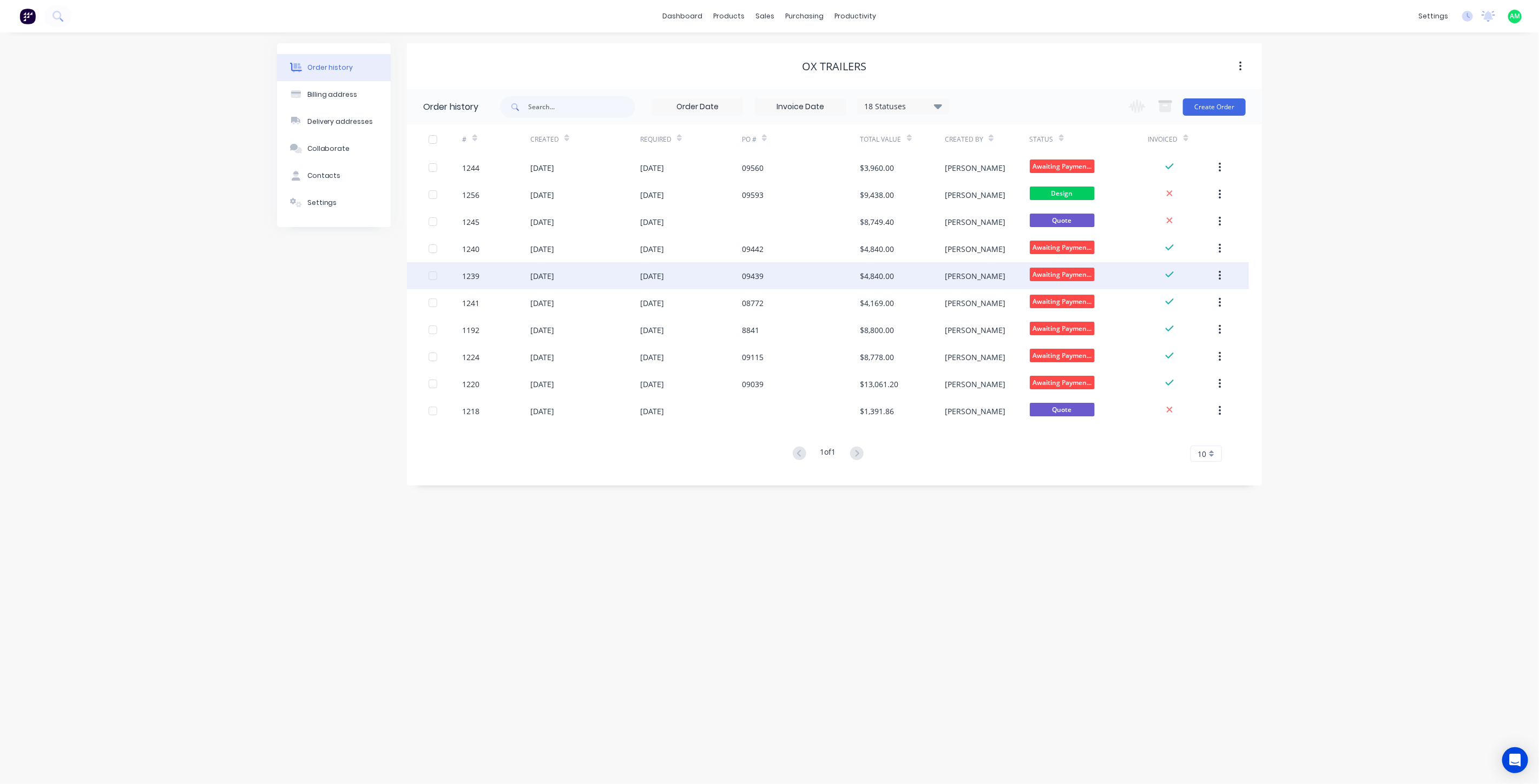
click at [496, 275] on div "1239" at bounding box center [496, 276] width 68 height 27
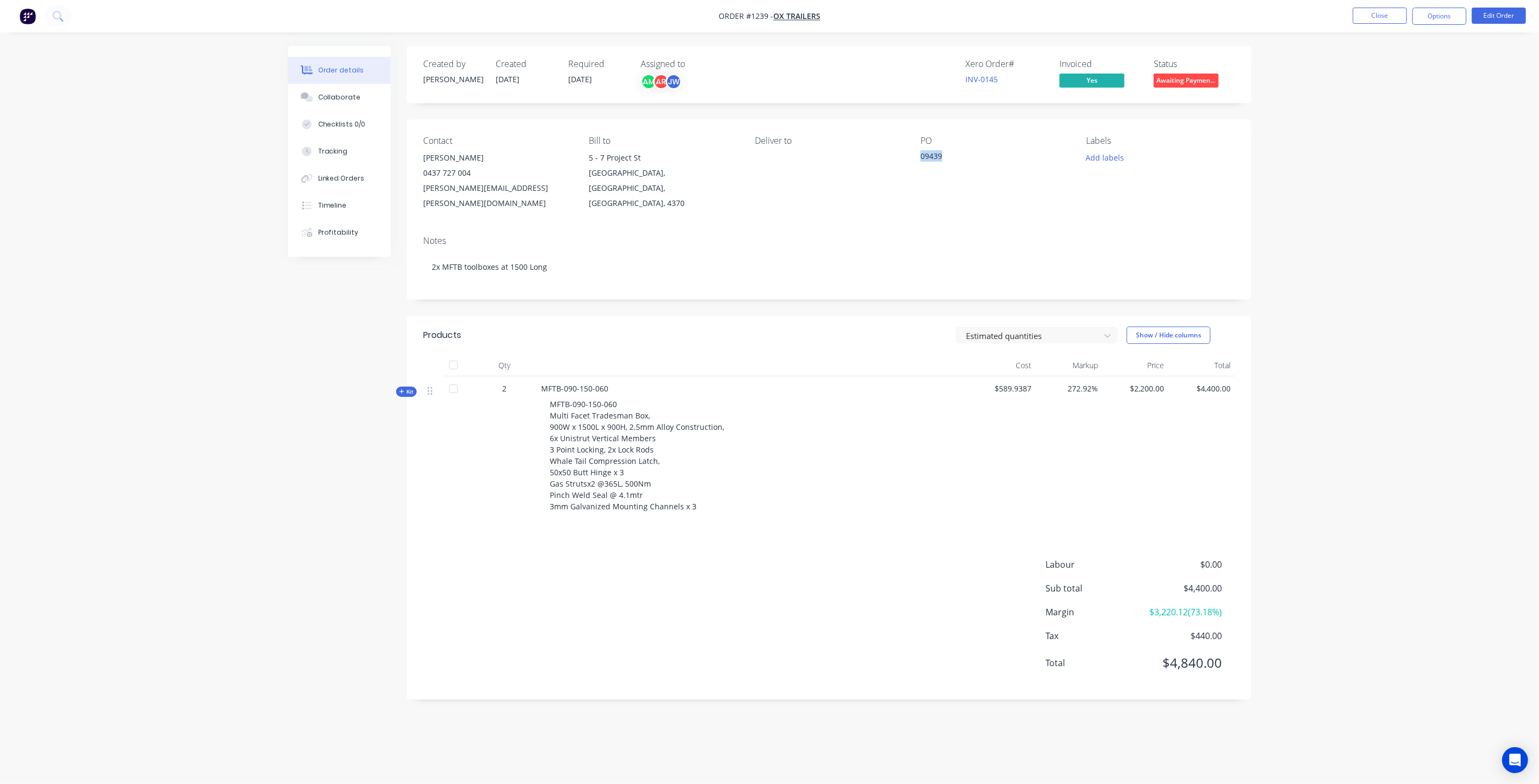
drag, startPoint x: 941, startPoint y: 154, endPoint x: 917, endPoint y: 153, distance: 24.0
click at [917, 153] on div "Contact Joel Muller 0437 727 004 joel.muller@oxtrailers.com.au Bill to 5 - 7 Pr…" at bounding box center [829, 173] width 844 height 108
copy div "09439"
click at [1435, 18] on button "Options" at bounding box center [1439, 17] width 54 height 17
click at [1389, 63] on div "Invoice" at bounding box center [1407, 66] width 99 height 16
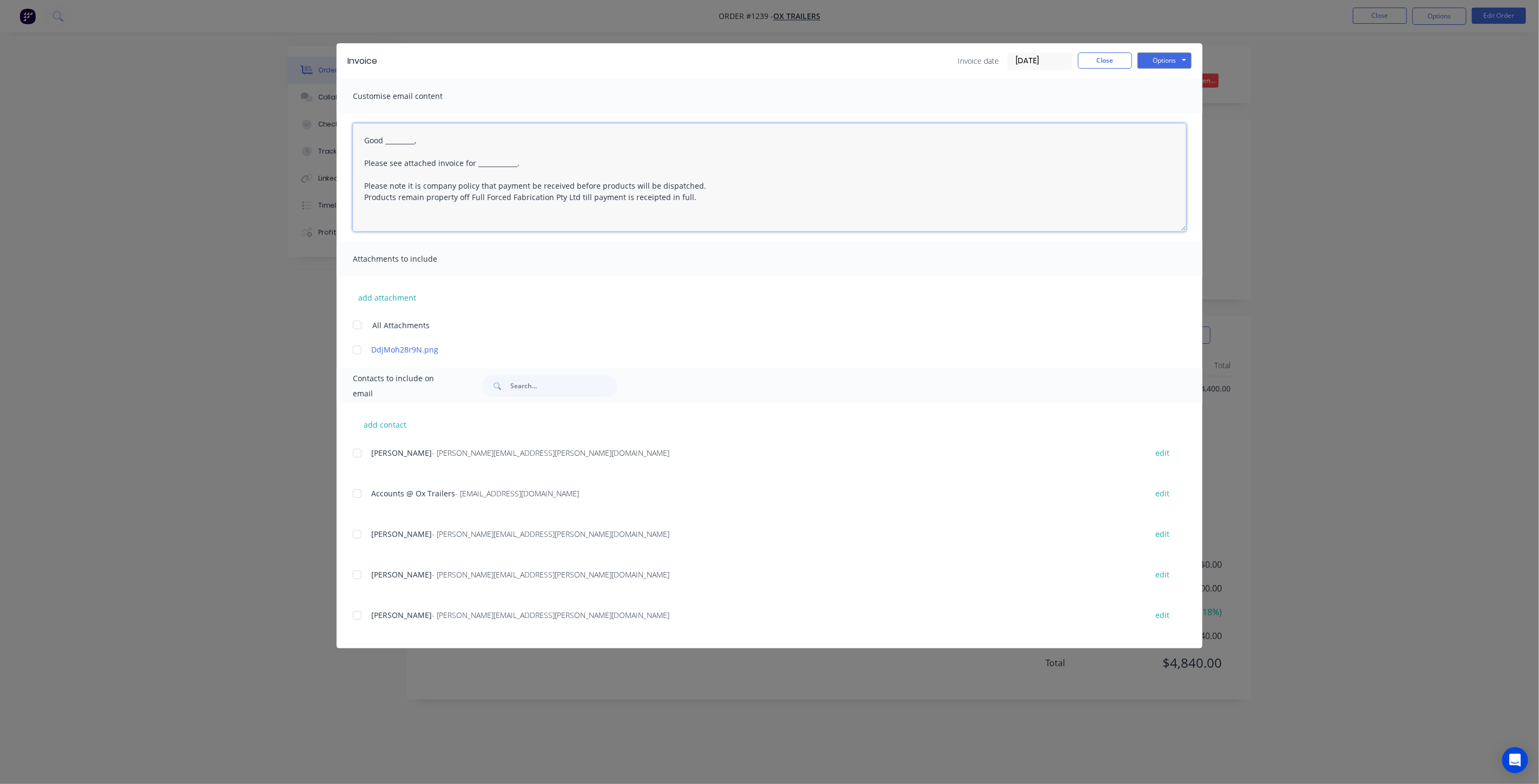
drag, startPoint x: 522, startPoint y: 158, endPoint x: 472, endPoint y: 163, distance: 50.2
click at [472, 163] on textarea "Good _________, Please see attached invoice for ____________. Please note it is…" at bounding box center [770, 177] width 834 height 108
paste textarea "09439"
drag, startPoint x: 420, startPoint y: 139, endPoint x: 388, endPoint y: 139, distance: 32.0
click at [388, 139] on textarea "Good _________, Please see attached invoice for PO 09439. Please note it is com…" at bounding box center [770, 177] width 834 height 108
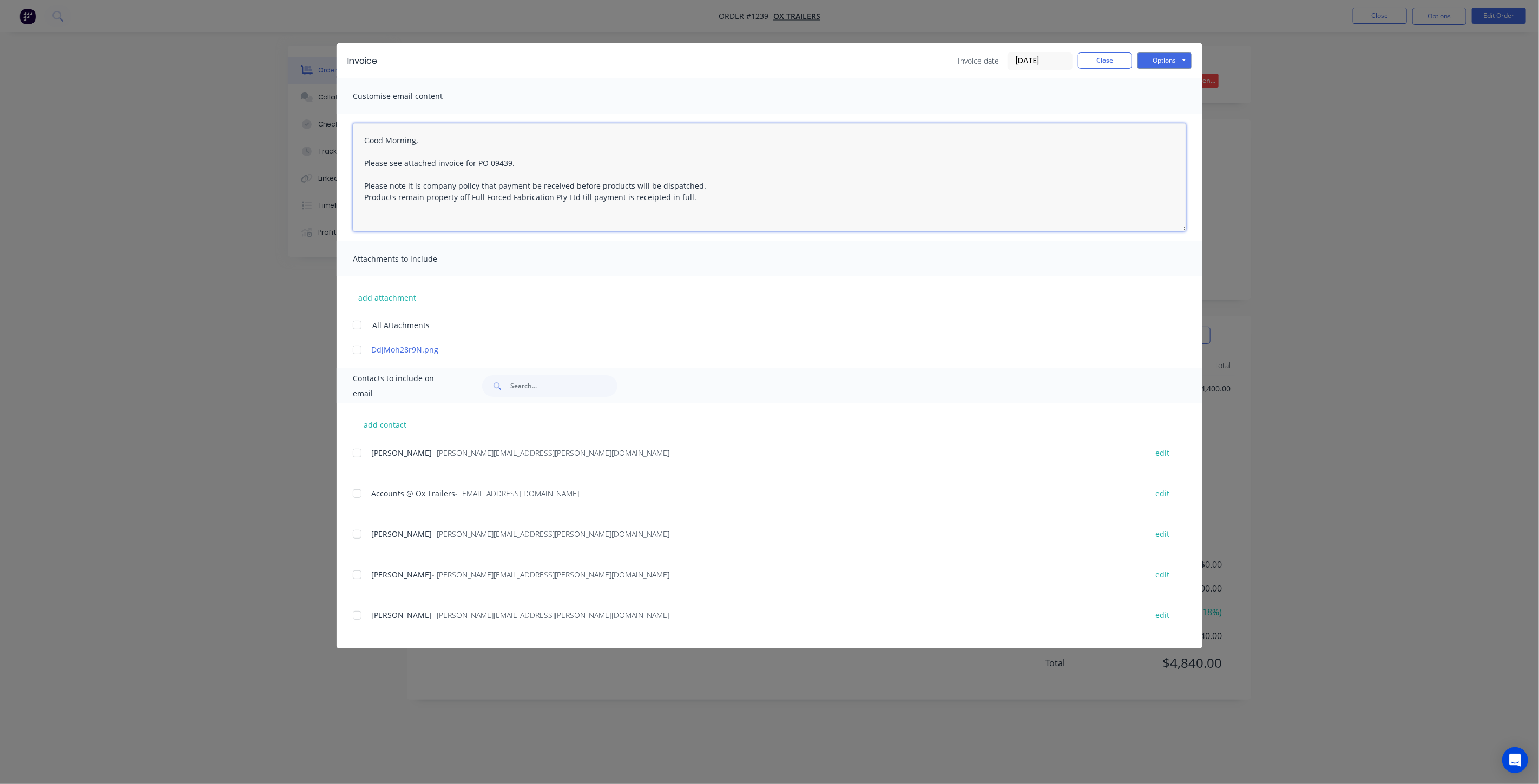
click at [359, 495] on div at bounding box center [357, 494] width 21 height 21
type textarea "Good Morning, Please see attached invoice for PO 09439. Please note it is compa…"
click at [1155, 57] on button "Options" at bounding box center [1165, 60] width 54 height 17
click at [1162, 115] on button "Email" at bounding box center [1172, 116] width 69 height 17
click at [1105, 57] on button "Close" at bounding box center [1105, 60] width 54 height 17
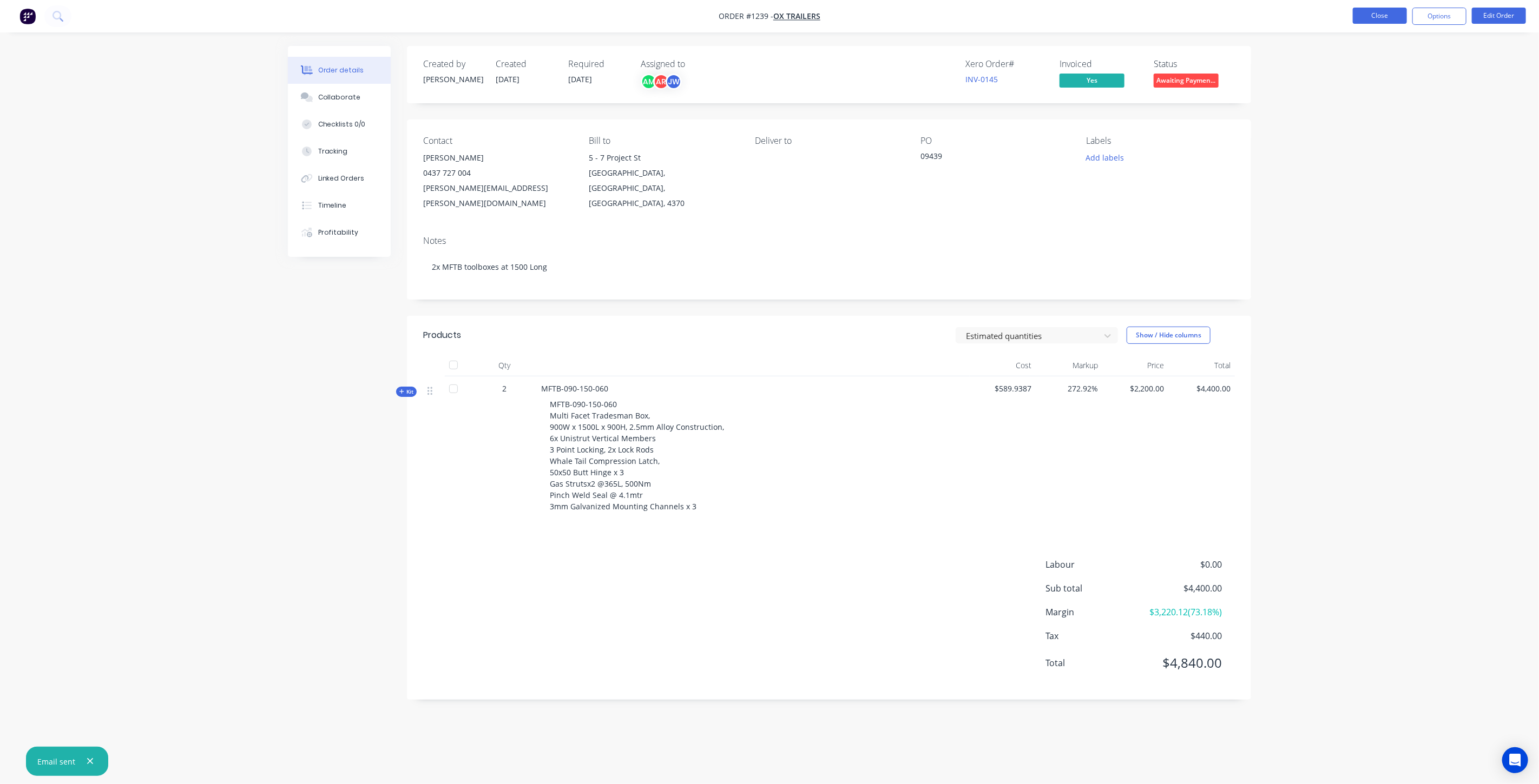
click at [1363, 20] on button "Close" at bounding box center [1380, 16] width 54 height 17
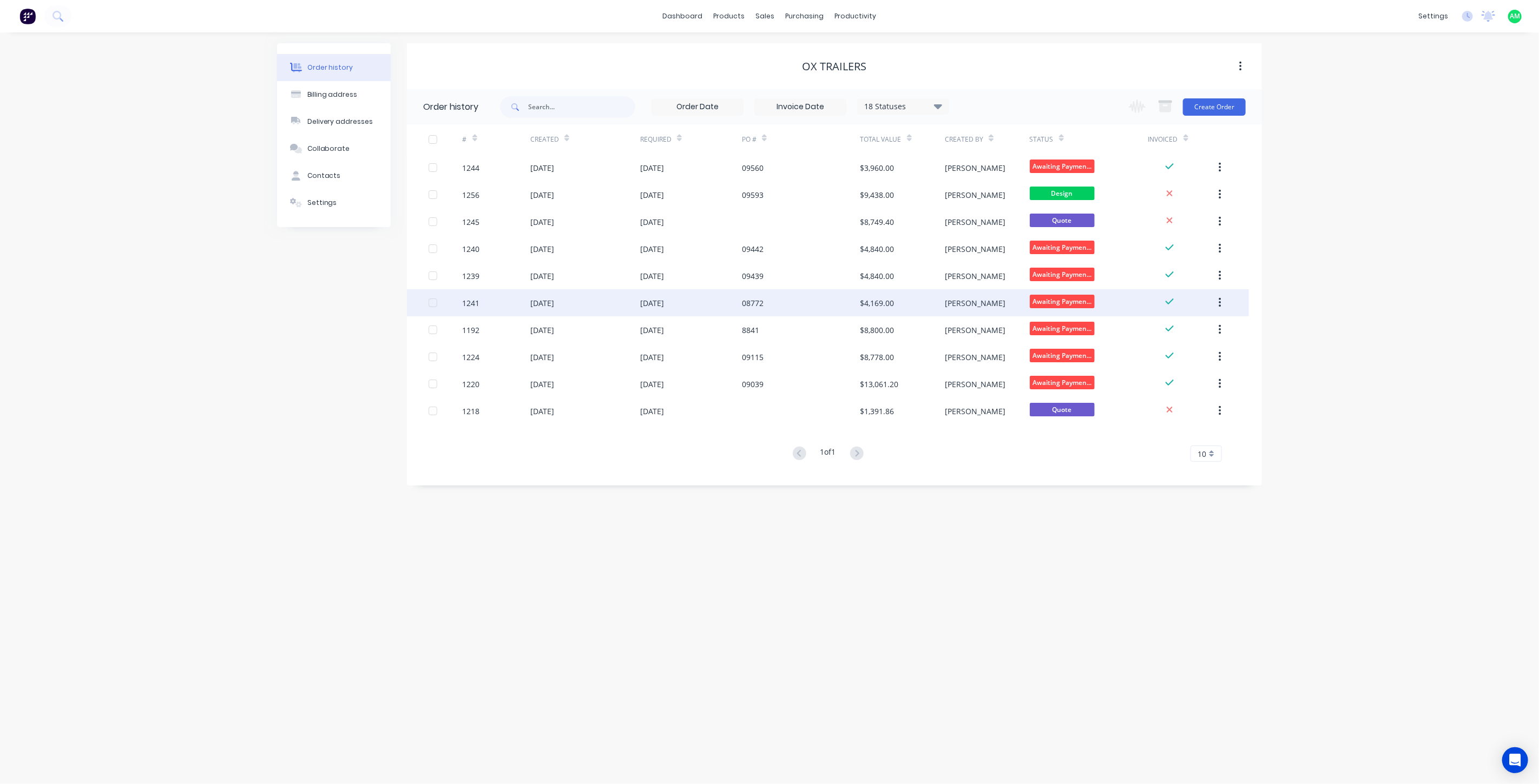
click at [508, 296] on div "1241" at bounding box center [496, 303] width 68 height 27
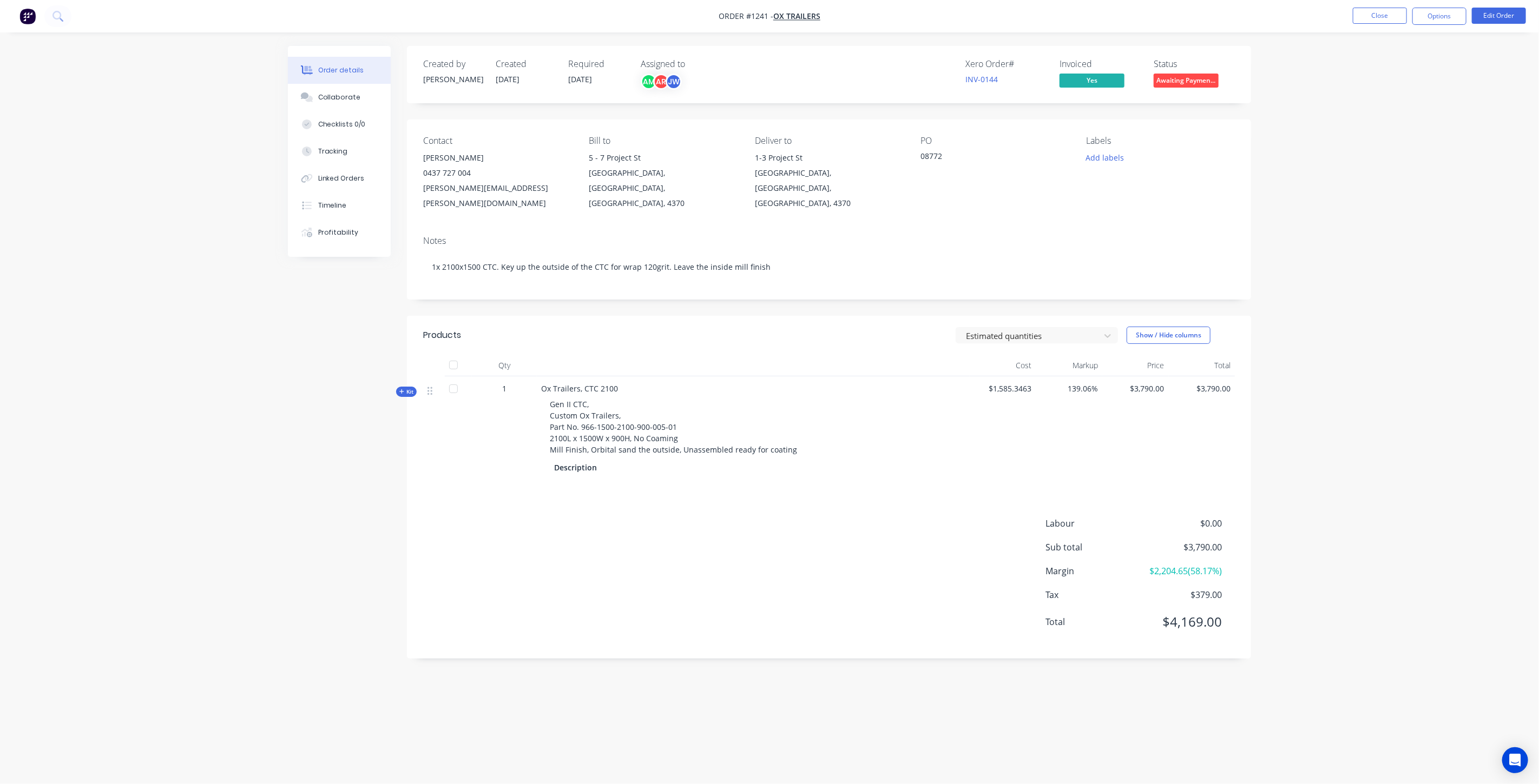
drag, startPoint x: 941, startPoint y: 154, endPoint x: 909, endPoint y: 153, distance: 32.0
click at [909, 153] on div "Contact Joel Muller 0437 727 004 joel.muller@oxtrailers.com.au Bill to 5 - 7 Pr…" at bounding box center [829, 173] width 844 height 108
click at [933, 158] on div "08772" at bounding box center [987, 158] width 135 height 16
drag, startPoint x: 940, startPoint y: 157, endPoint x: 920, endPoint y: 156, distance: 20.0
click at [920, 156] on div "08772" at bounding box center [987, 158] width 135 height 16
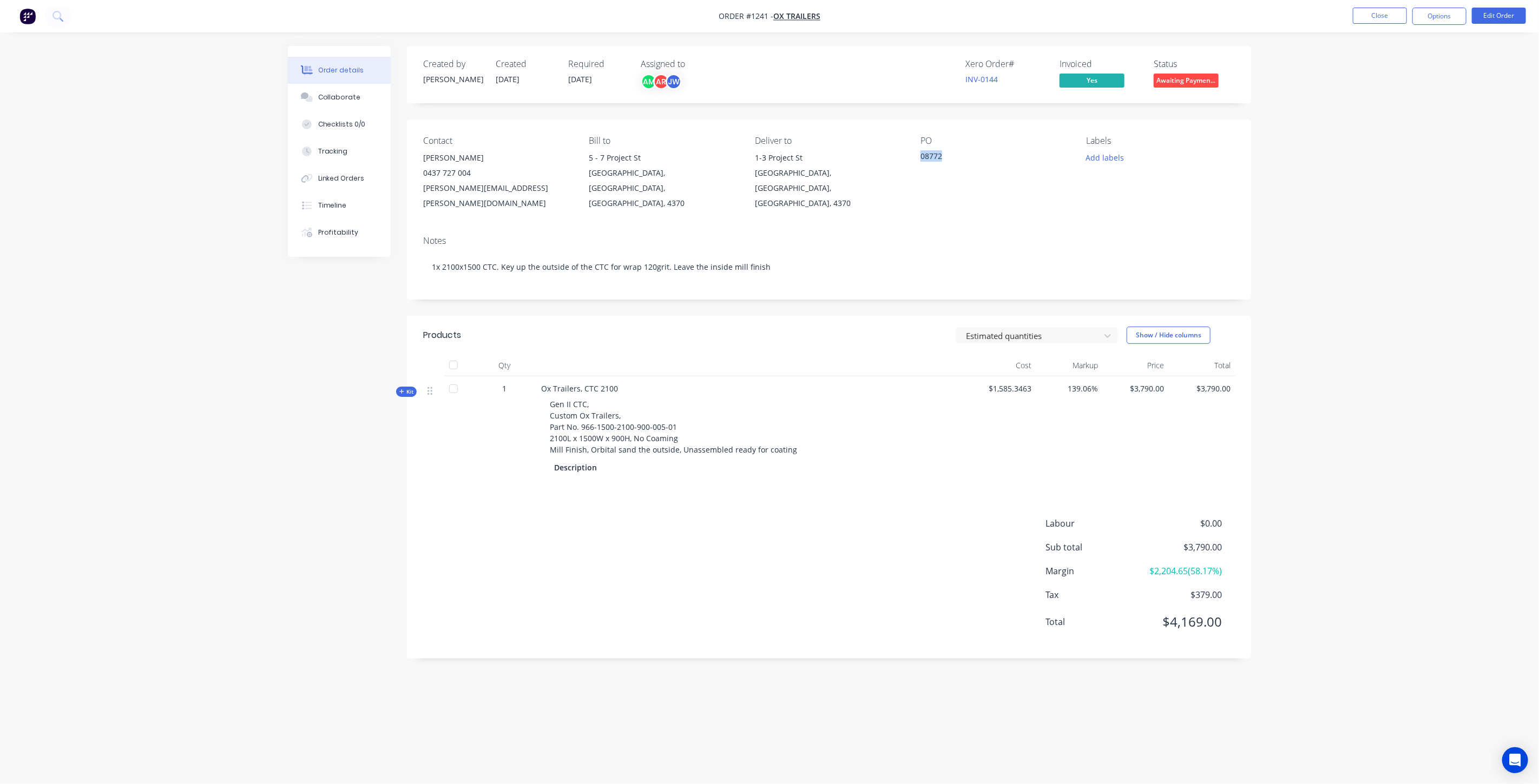
copy div "08772"
click at [1446, 15] on button "Options" at bounding box center [1439, 17] width 54 height 17
click at [1382, 67] on div "Invoice" at bounding box center [1407, 66] width 99 height 16
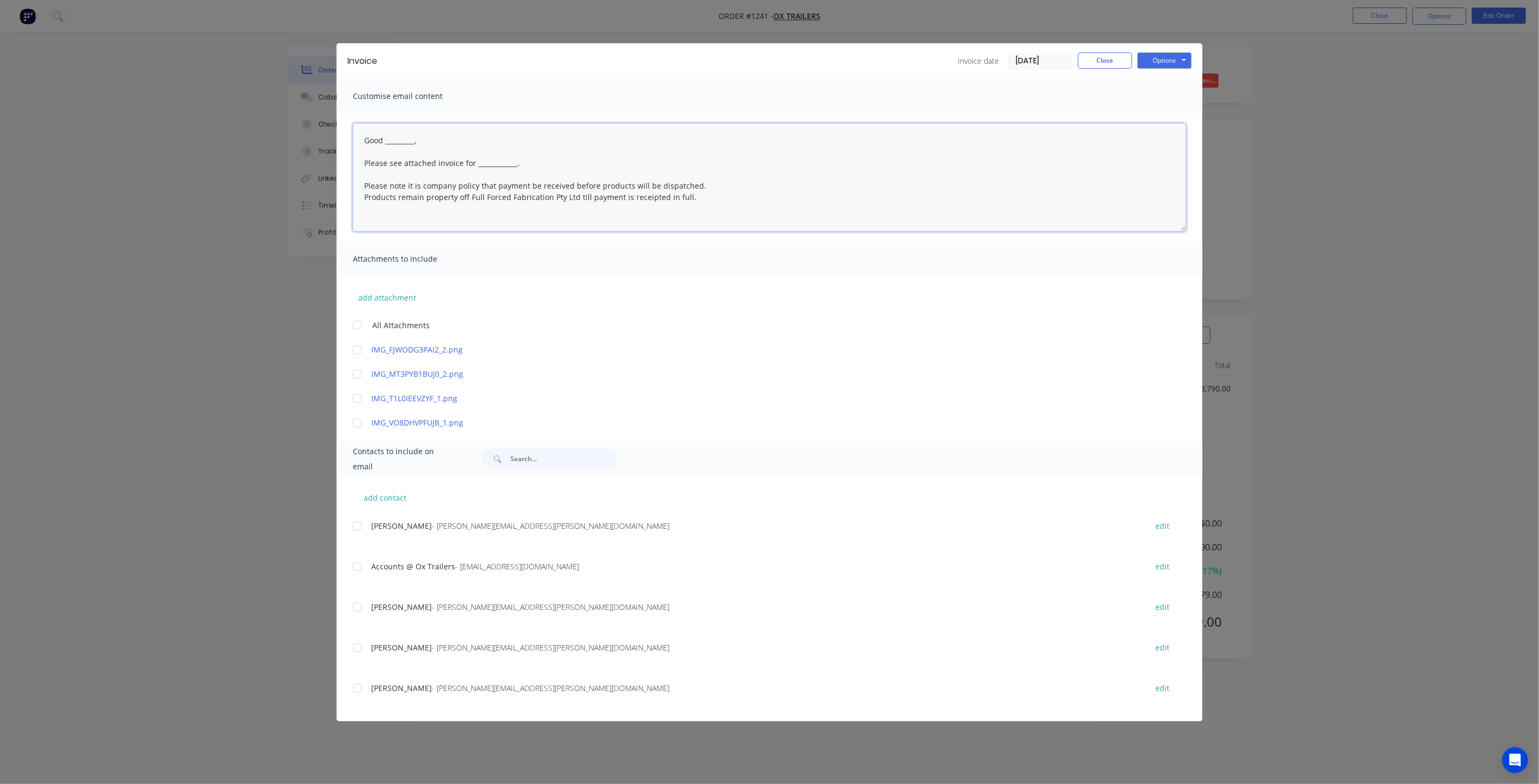
drag, startPoint x: 524, startPoint y: 164, endPoint x: 477, endPoint y: 164, distance: 47.0
click at [477, 164] on textarea "Good _________, Please see attached invoice for ____________. Please note it is…" at bounding box center [770, 177] width 834 height 108
paste textarea "08772"
drag, startPoint x: 425, startPoint y: 138, endPoint x: 386, endPoint y: 140, distance: 39.1
click at [386, 140] on textarea "Good _________, Please see attached invoice for PO 08772 Please note it is comp…" at bounding box center [770, 177] width 834 height 108
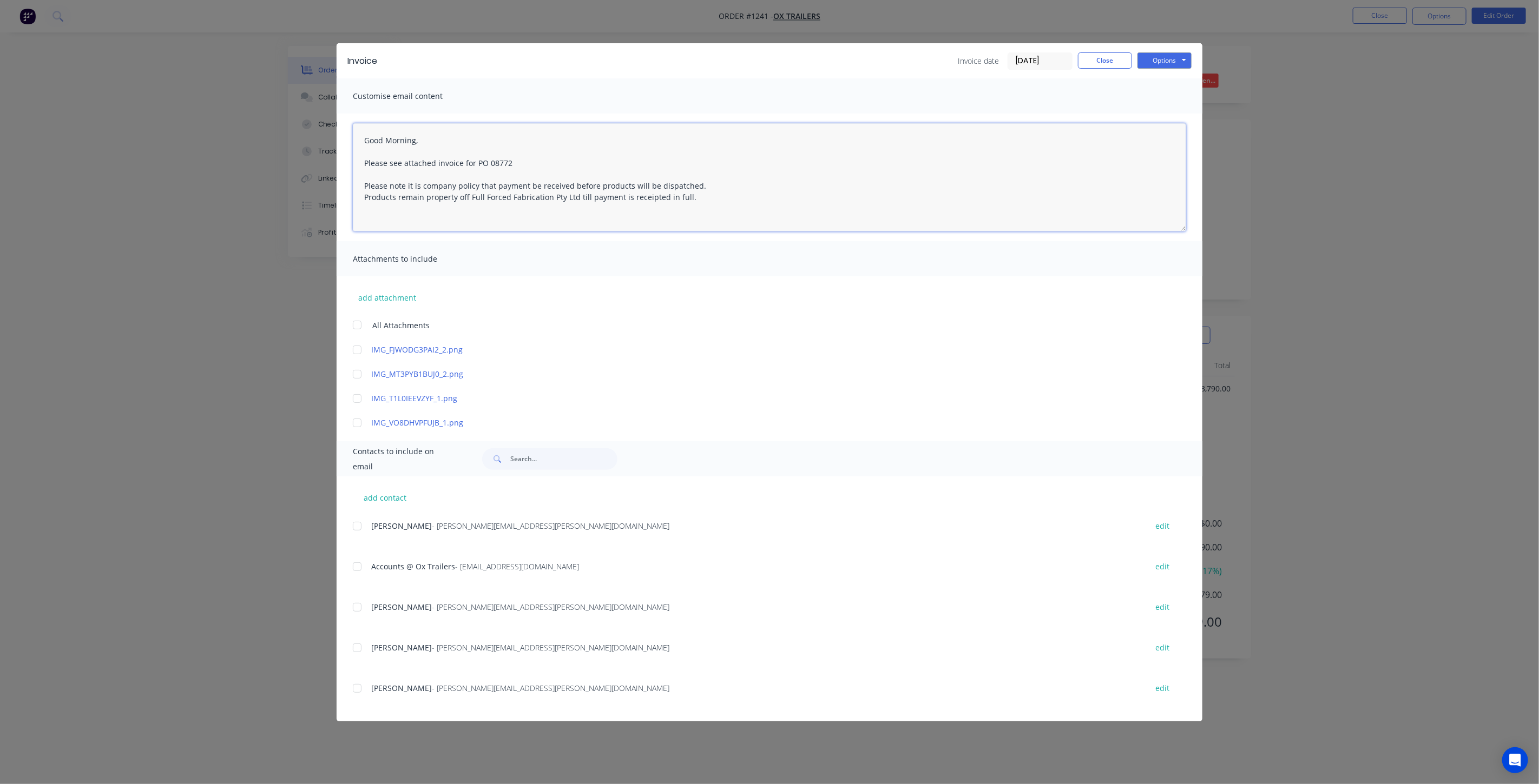
click at [359, 567] on div at bounding box center [357, 566] width 21 height 21
type textarea "Good Morning, Please see attached invoice for PO 08772 Please note it is compan…"
click at [1150, 63] on button "Options" at bounding box center [1165, 60] width 54 height 17
click at [1171, 116] on button "Email" at bounding box center [1172, 116] width 69 height 17
click at [1110, 58] on button "Close" at bounding box center [1105, 60] width 54 height 17
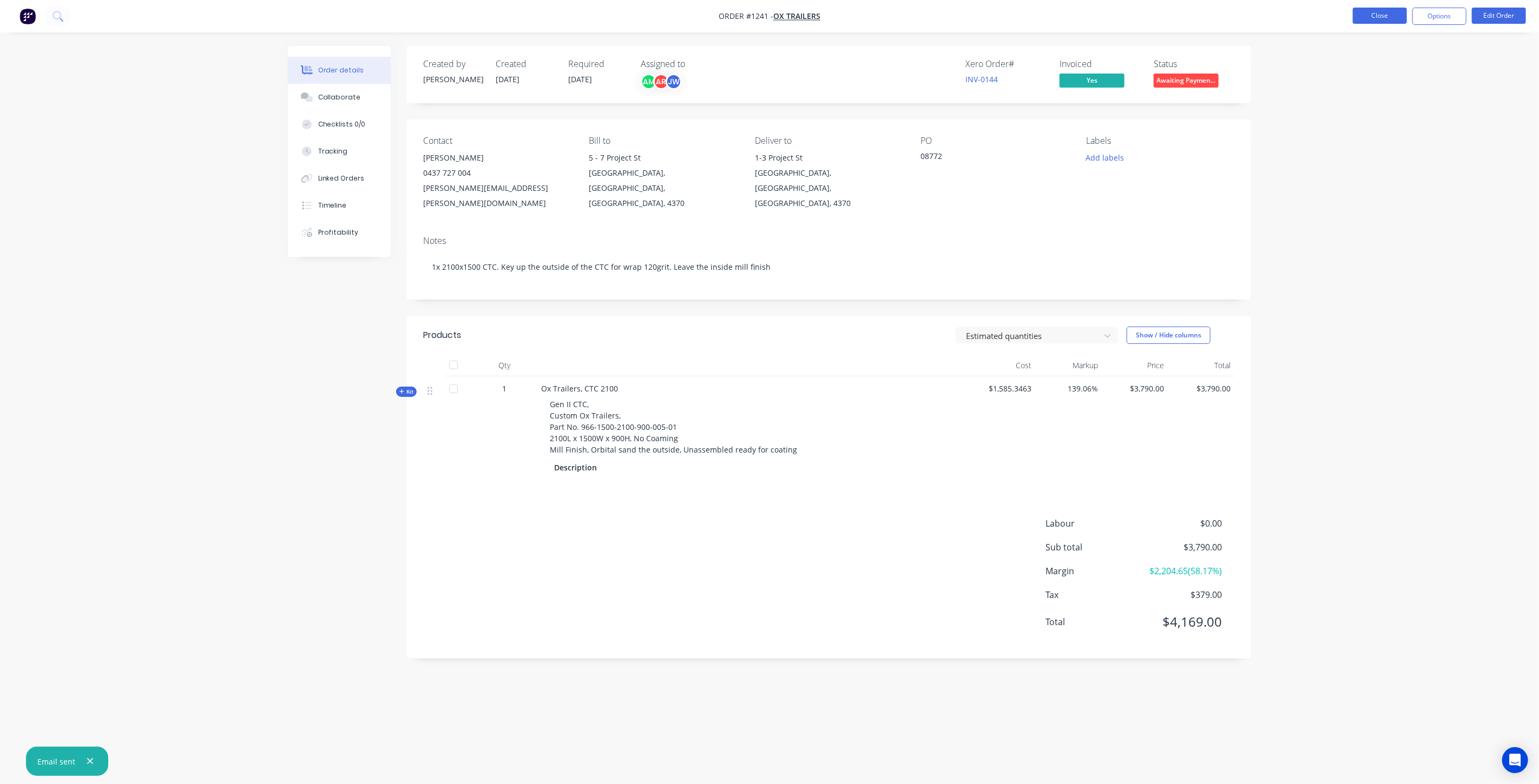
click at [1392, 17] on button "Close" at bounding box center [1380, 16] width 54 height 17
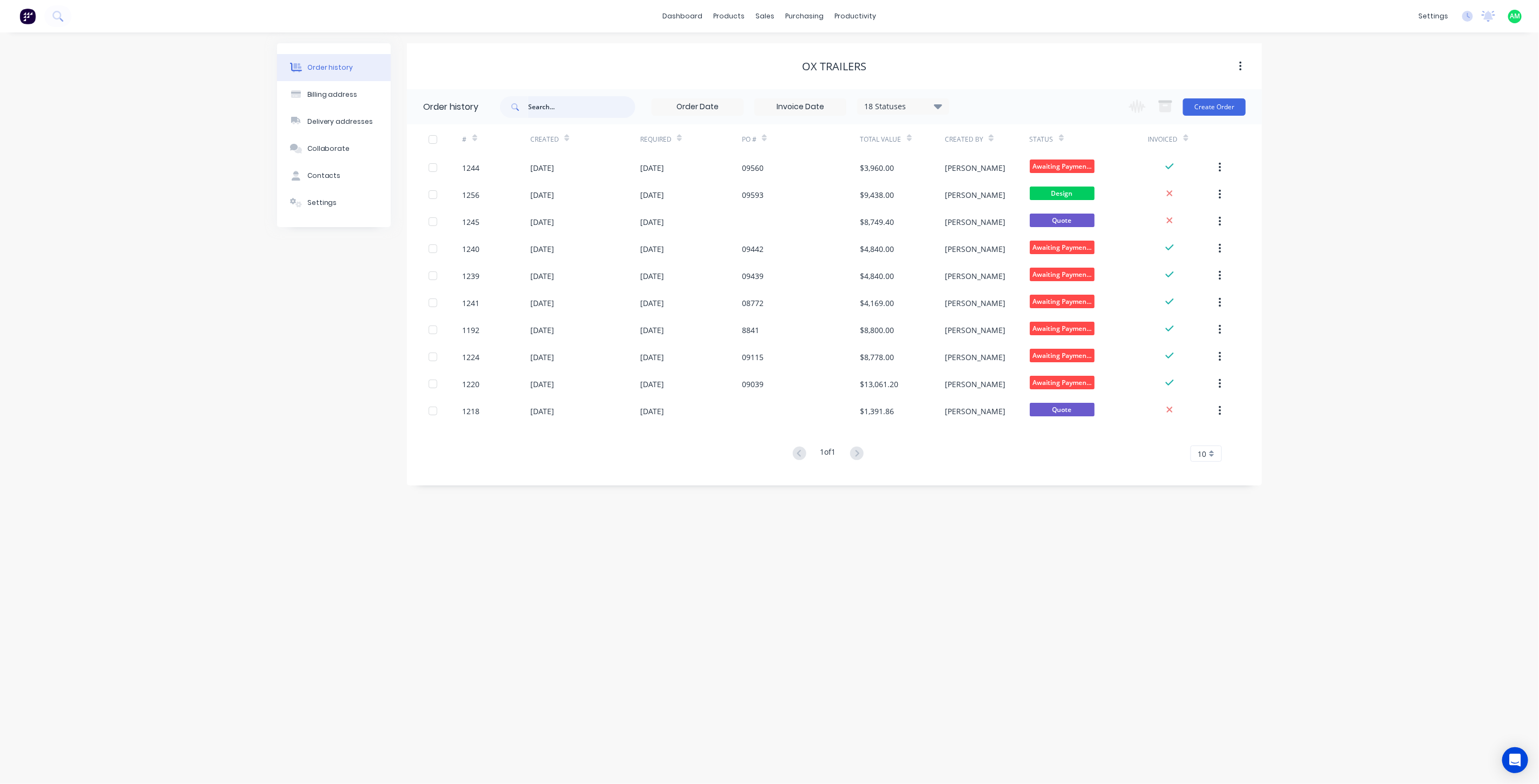
click at [541, 104] on input "text" at bounding box center [582, 107] width 107 height 21
type input "1192"
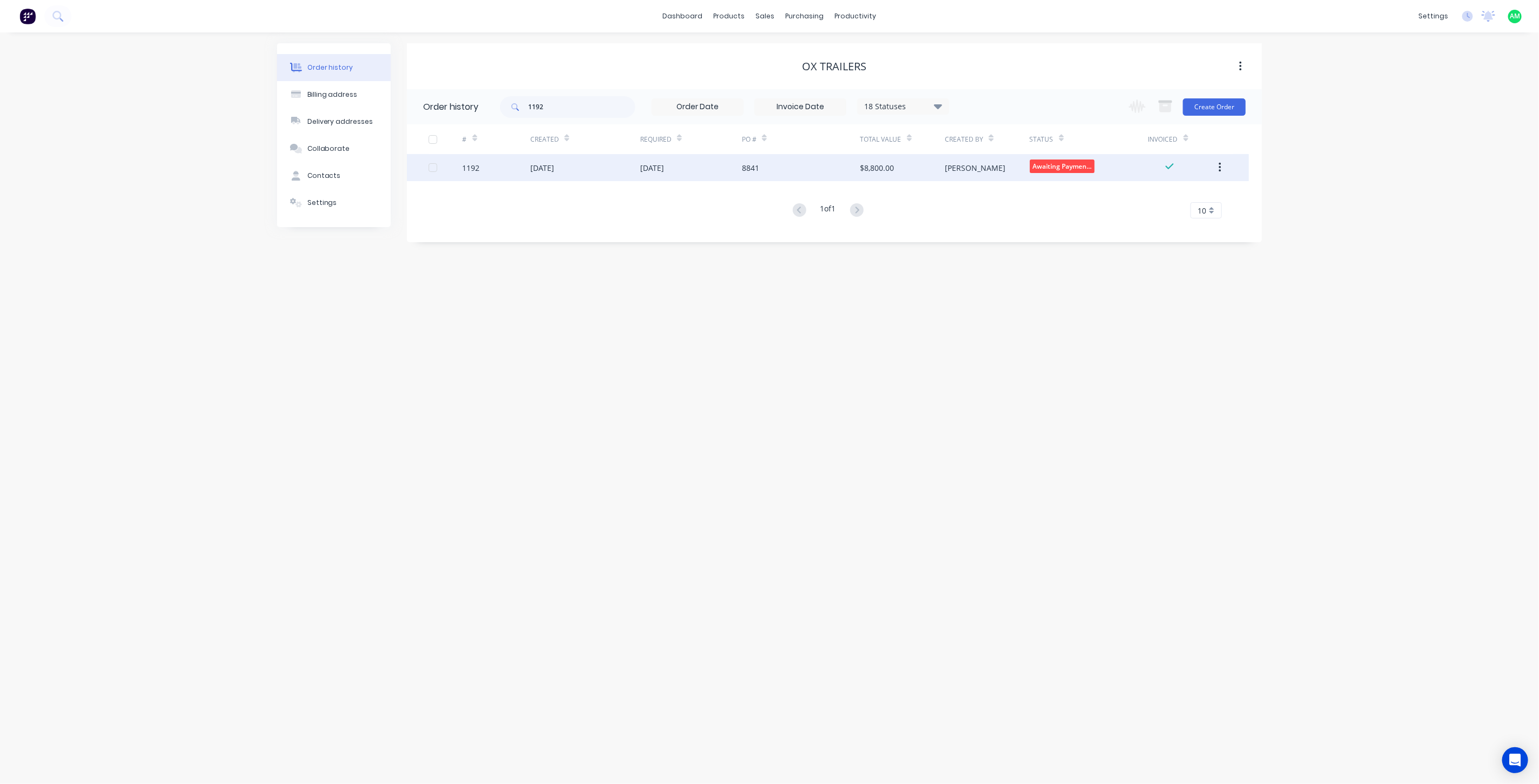
click at [550, 169] on div "20 Jun 2025" at bounding box center [542, 168] width 24 height 12
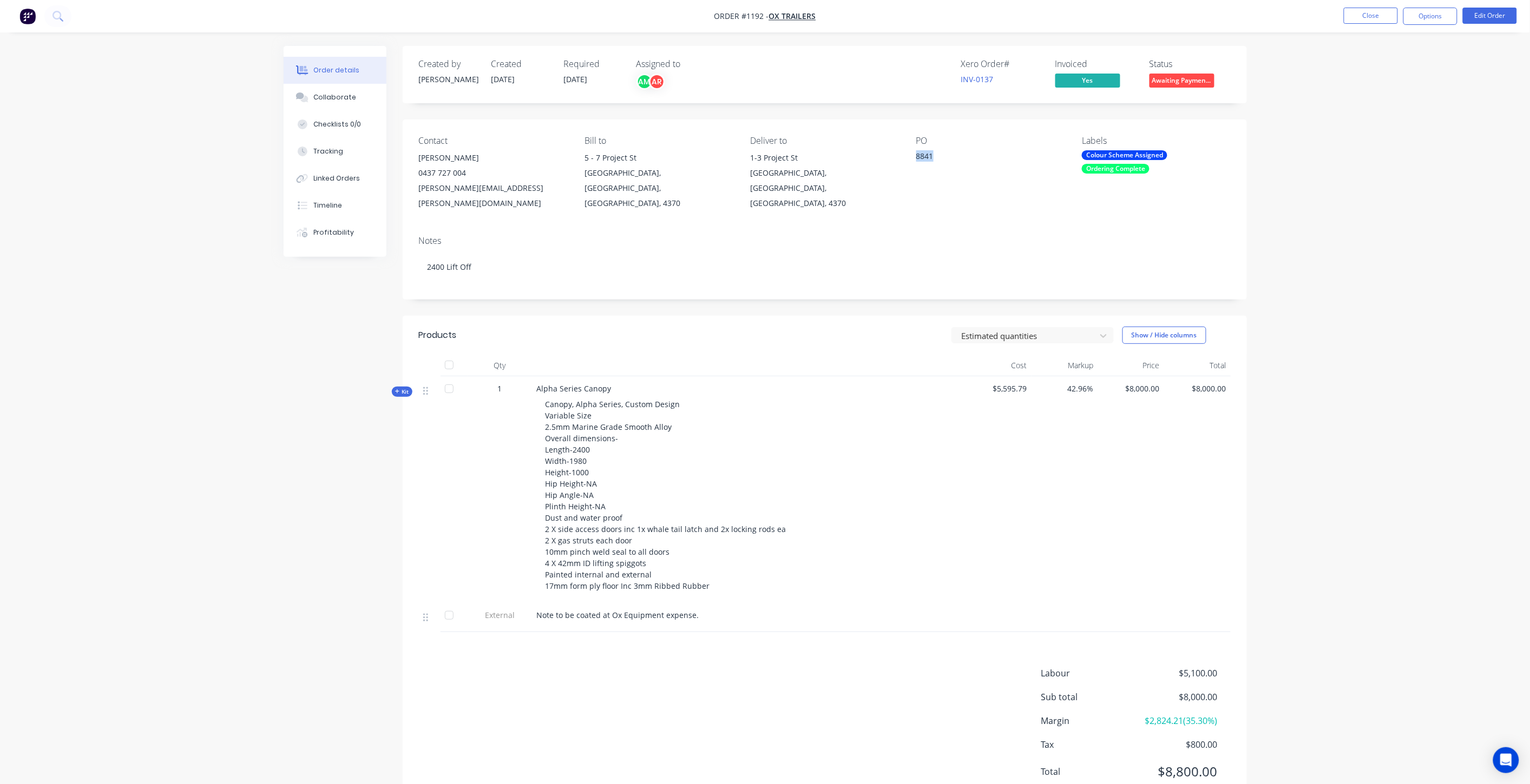
drag, startPoint x: 933, startPoint y: 154, endPoint x: 908, endPoint y: 154, distance: 25.0
click at [908, 154] on div "Contact Joel Muller 0437 727 004 joel.muller@oxtrailers.com.au Bill to 5 - 7 Pr…" at bounding box center [824, 173] width 845 height 108
copy div "8841"
click at [1409, 19] on button "Options" at bounding box center [1431, 17] width 54 height 17
click at [1392, 64] on div "Invoice" at bounding box center [1398, 66] width 99 height 16
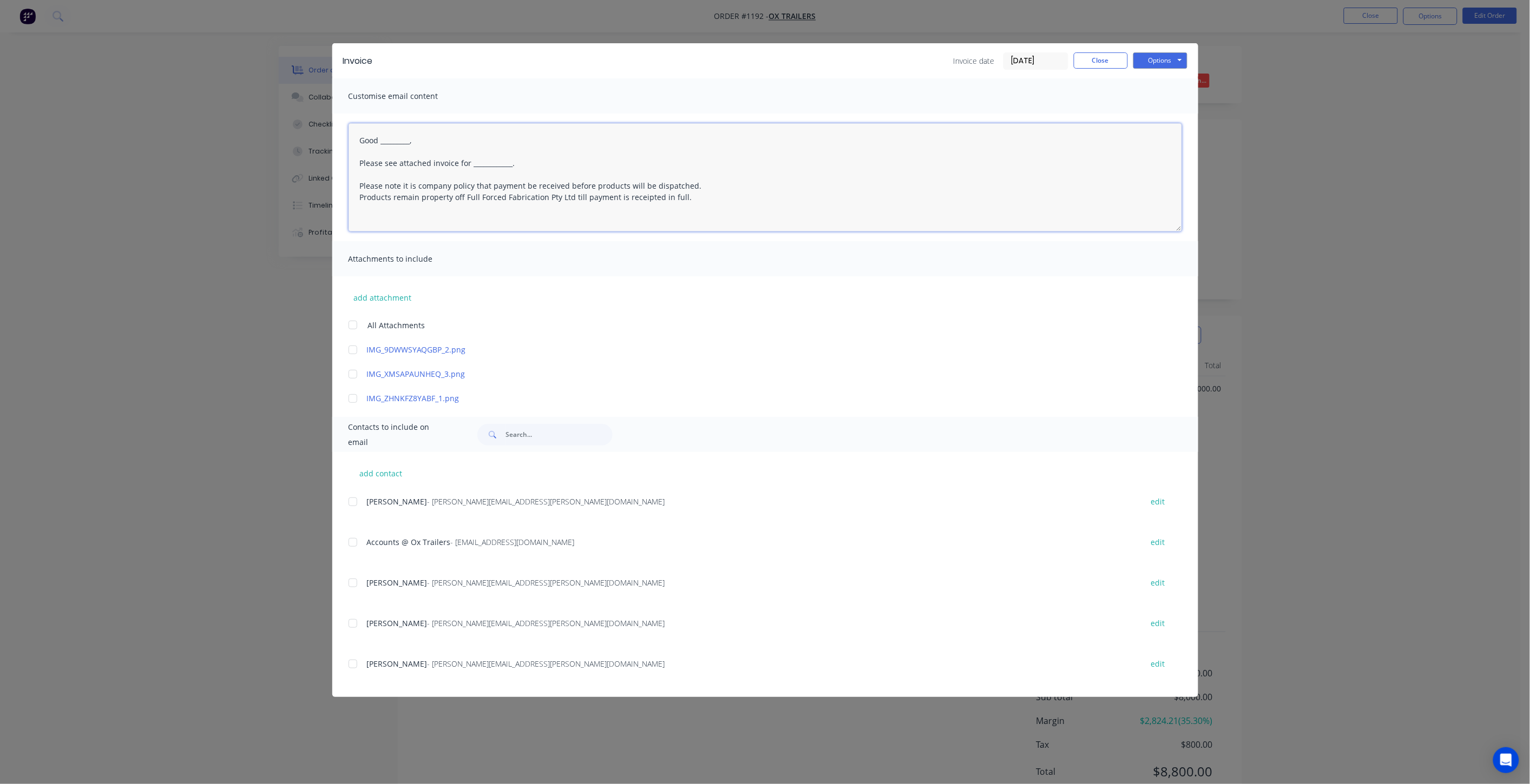
drag, startPoint x: 521, startPoint y: 164, endPoint x: 469, endPoint y: 163, distance: 52.0
click at [469, 163] on textarea "Good _________, Please see attached invoice for ____________. Please note it is…" at bounding box center [766, 177] width 834 height 108
paste textarea "8841"
drag, startPoint x: 417, startPoint y: 140, endPoint x: 383, endPoint y: 141, distance: 34.0
click at [383, 141] on textarea "Good _________, Please see attached invoice for PO 8841 Please note it is compa…" at bounding box center [766, 177] width 834 height 108
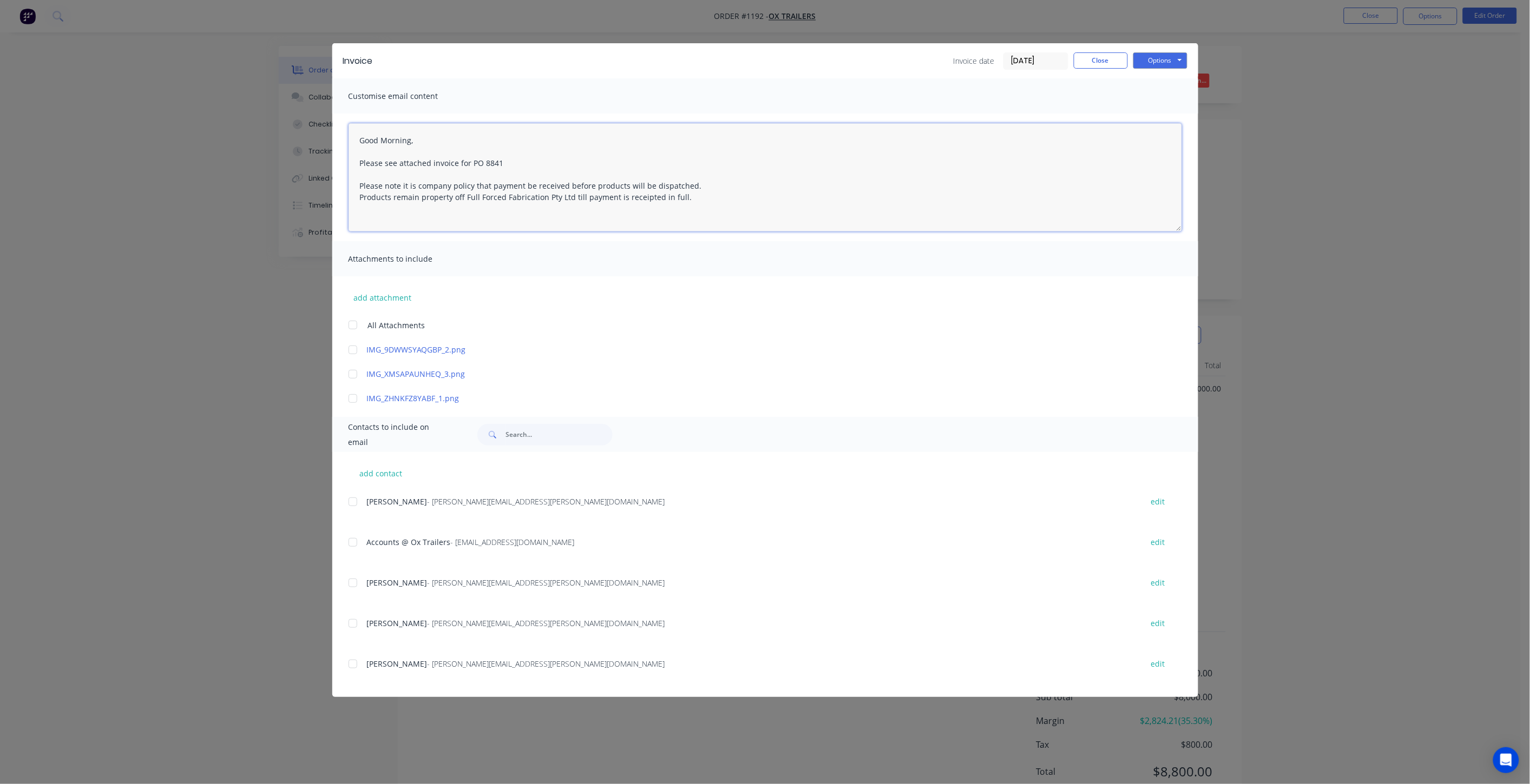
click at [349, 545] on div at bounding box center [353, 542] width 21 height 21
type textarea "Good Morning, Please see attached invoice for PO 8841 Please note it is company…"
click at [1145, 64] on button "Options" at bounding box center [1161, 60] width 54 height 17
click at [1163, 112] on button "Email" at bounding box center [1167, 116] width 69 height 17
click at [1092, 67] on button "Close" at bounding box center [1101, 60] width 54 height 17
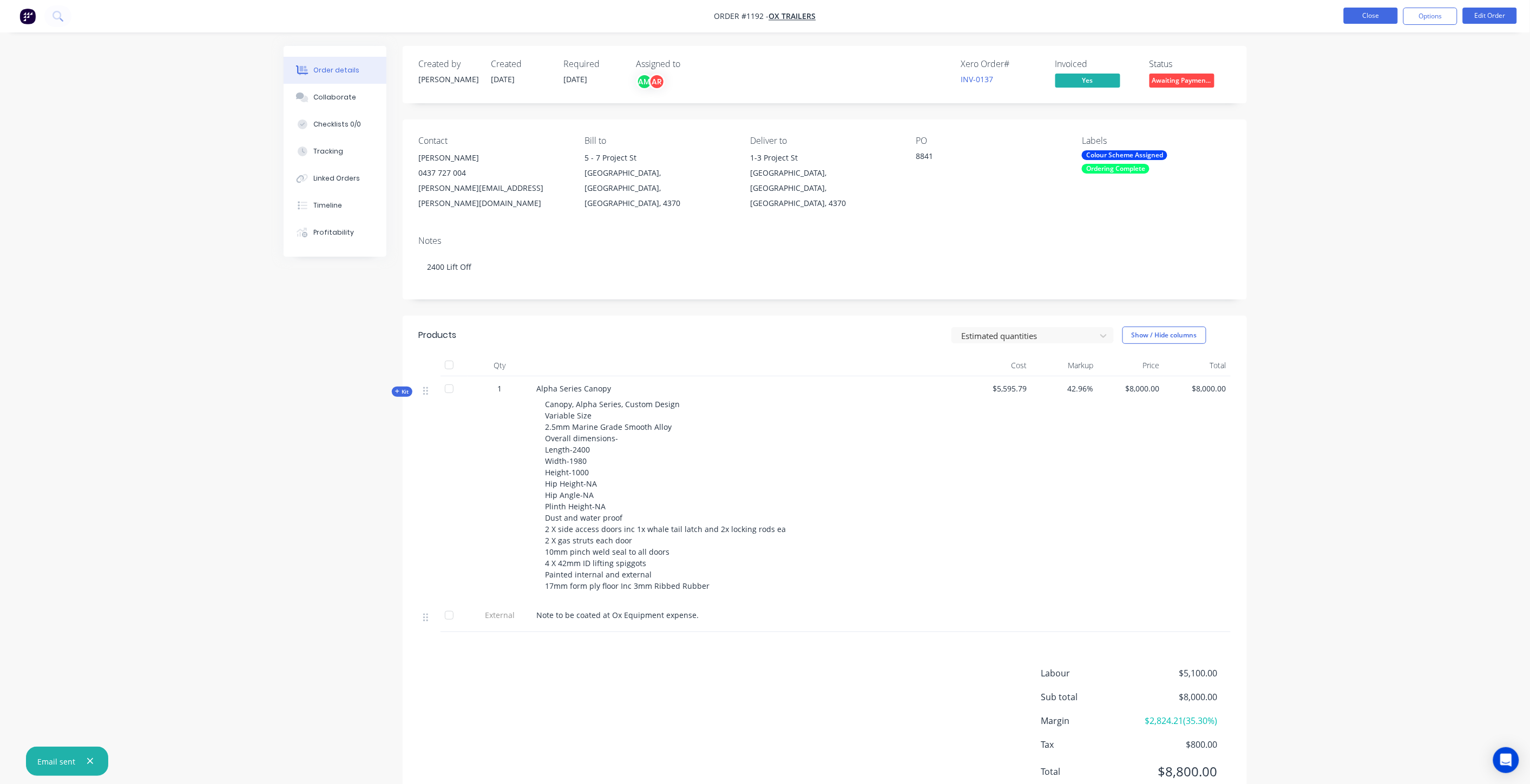
click at [1359, 17] on button "Close" at bounding box center [1372, 16] width 54 height 17
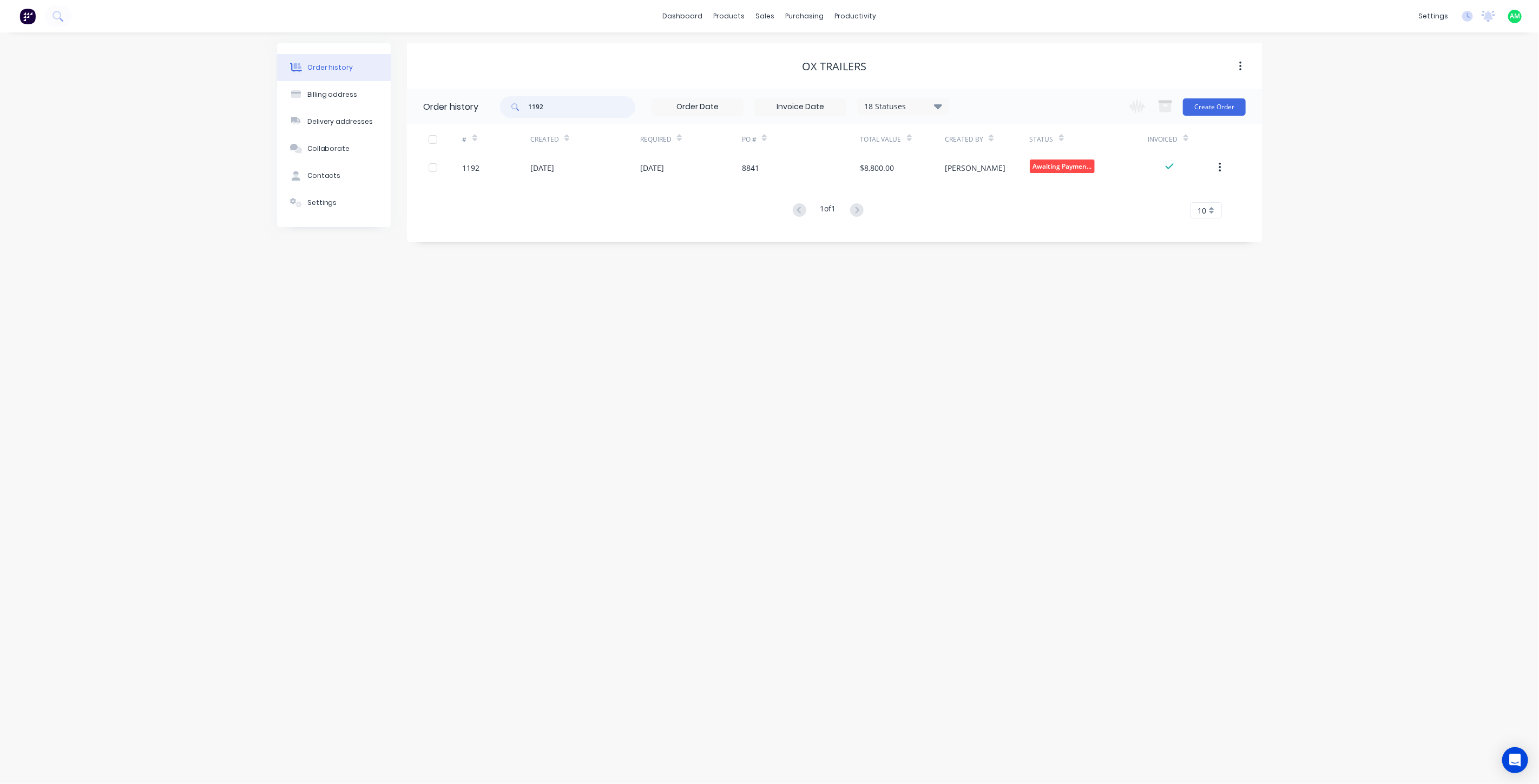
drag, startPoint x: 553, startPoint y: 101, endPoint x: 509, endPoint y: 102, distance: 44.0
click at [509, 102] on div "1192" at bounding box center [567, 107] width 135 height 21
type input "1224"
click at [579, 169] on div "31 Jul 2025" at bounding box center [585, 168] width 110 height 27
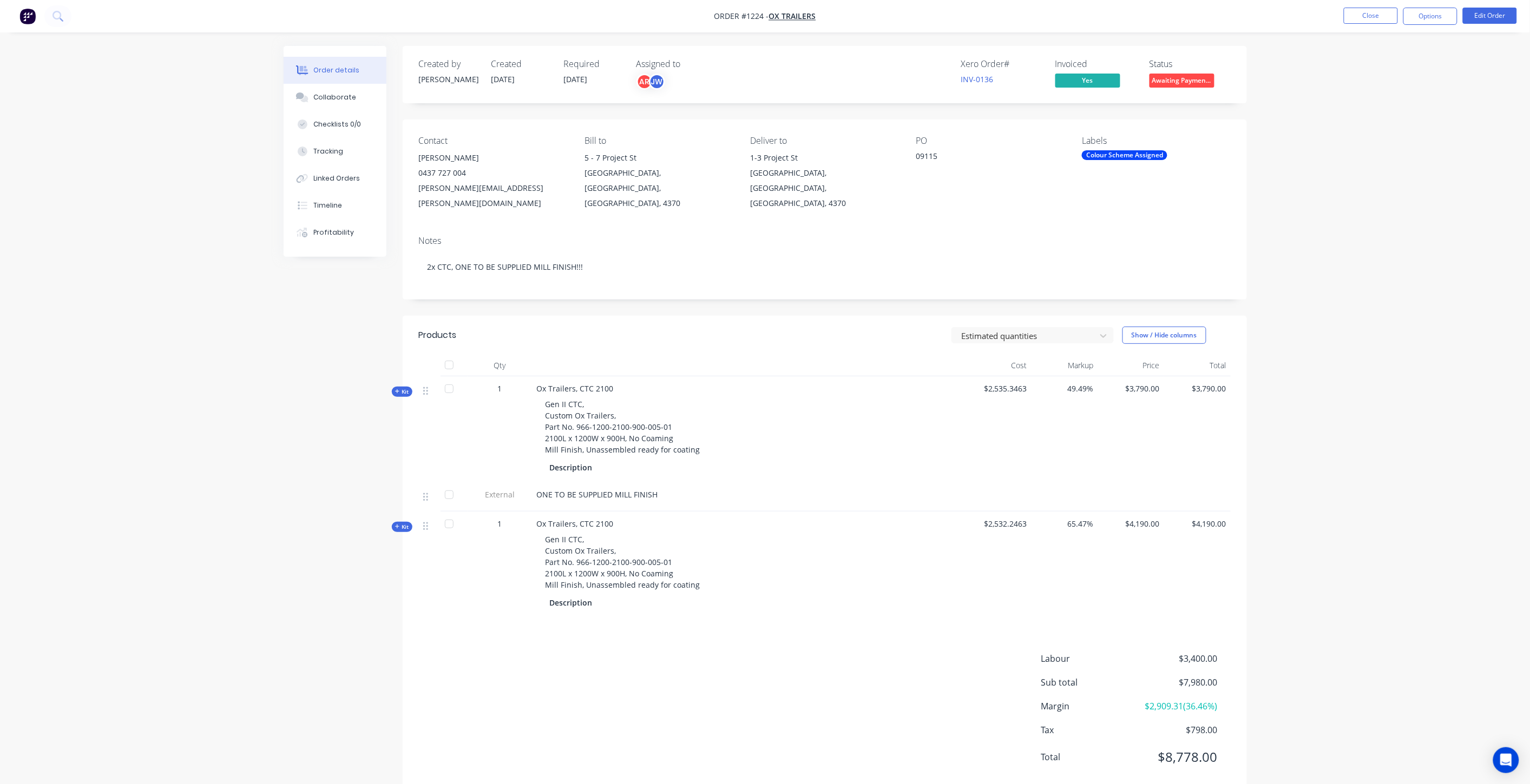
click at [938, 154] on div "09115" at bounding box center [984, 158] width 135 height 16
drag, startPoint x: 938, startPoint y: 154, endPoint x: 901, endPoint y: 153, distance: 37.0
click at [901, 153] on div "Contact Joel Muller 0437 727 004 joel.muller@oxtrailers.com.au Bill to 5 - 7 Pr…" at bounding box center [824, 173] width 845 height 108
click at [917, 156] on div "09115" at bounding box center [984, 158] width 135 height 16
drag, startPoint x: 936, startPoint y: 156, endPoint x: 917, endPoint y: 159, distance: 19.2
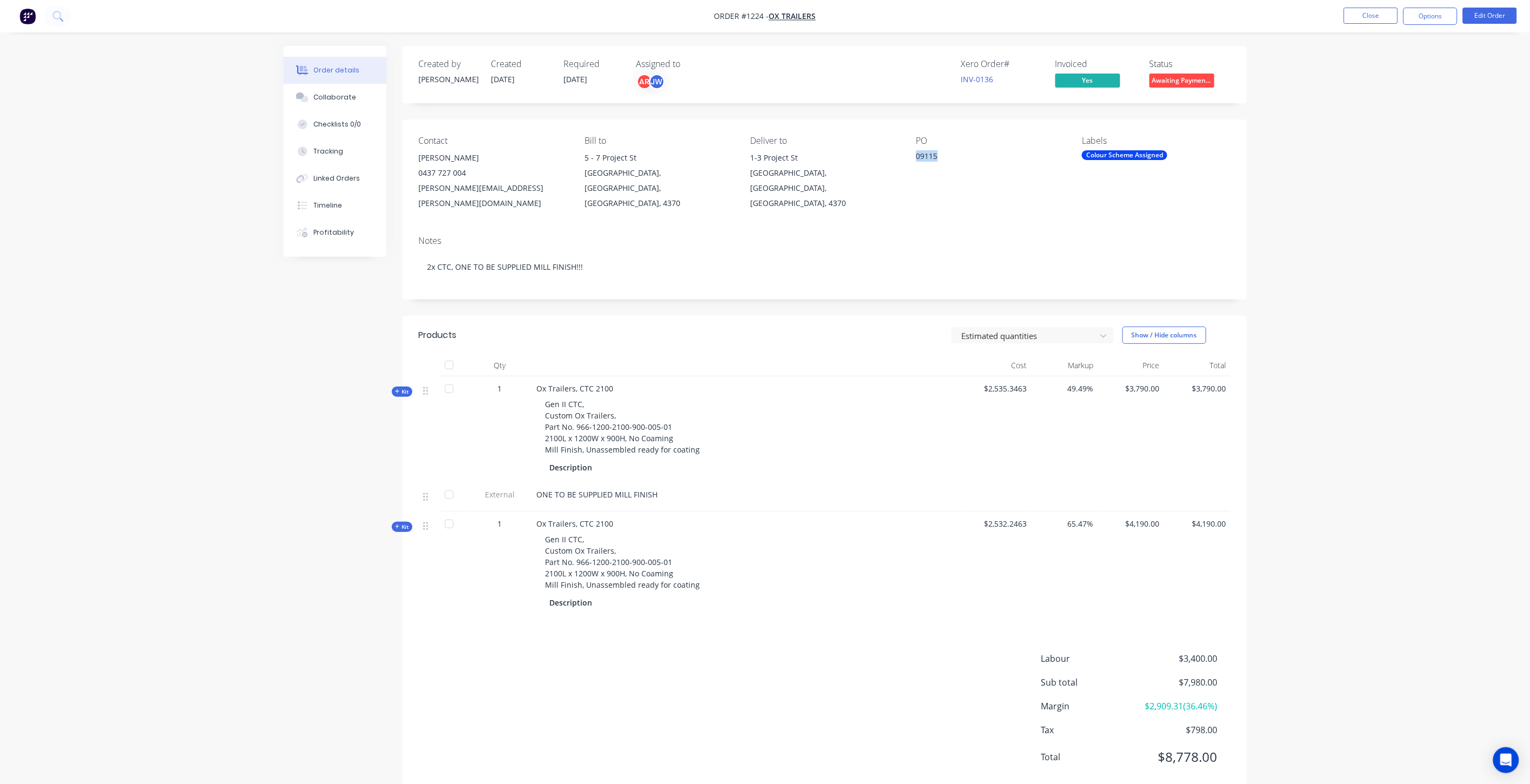
click at [917, 159] on div "09115" at bounding box center [984, 158] width 135 height 16
copy div "09115"
click at [1419, 21] on button "Options" at bounding box center [1431, 17] width 54 height 17
click at [1383, 65] on div "Invoice" at bounding box center [1398, 66] width 99 height 16
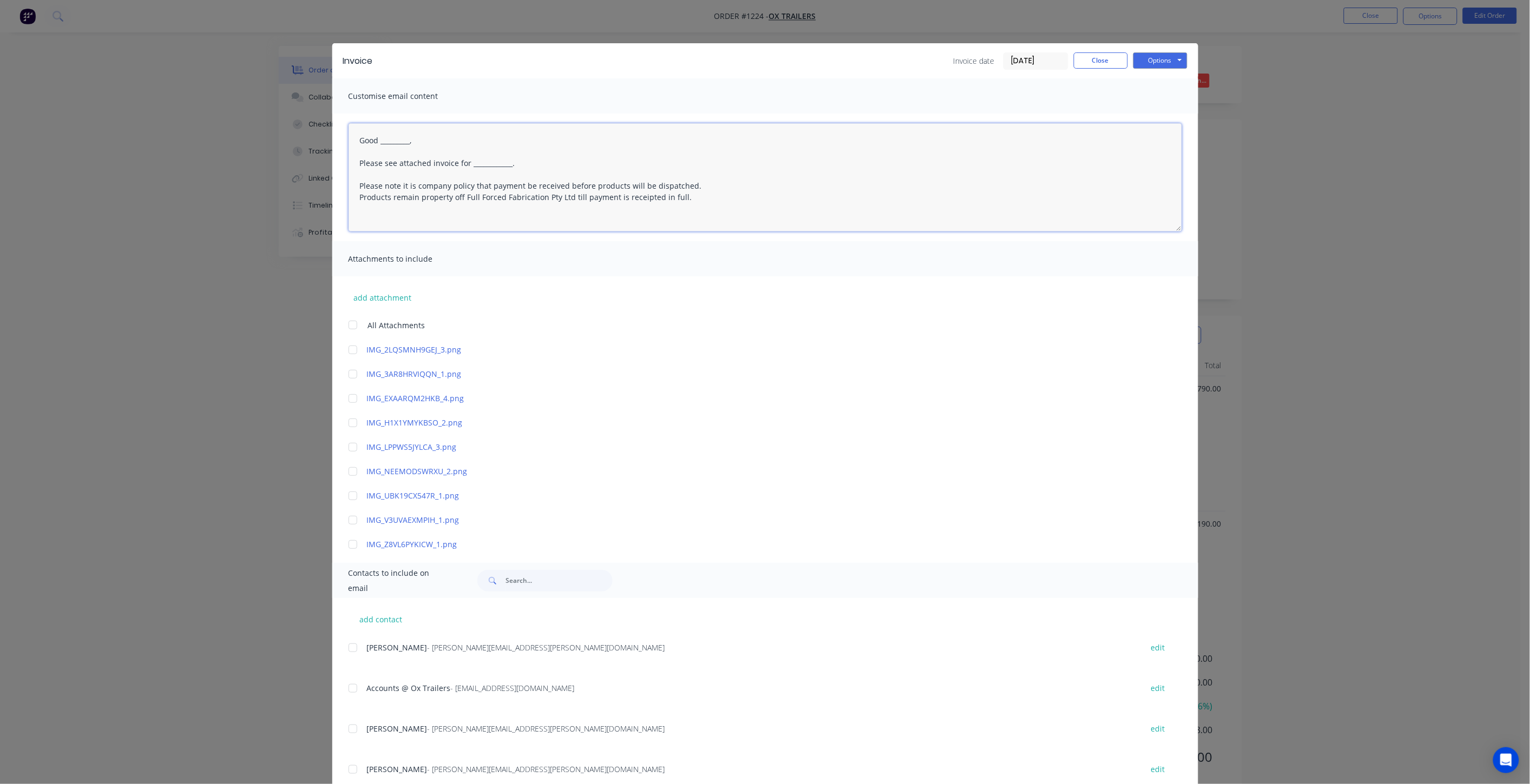
drag, startPoint x: 421, startPoint y: 142, endPoint x: 377, endPoint y: 141, distance: 44.0
click at [377, 141] on textarea "Good _________, Please see attached invoice for ____________. Please note it is…" at bounding box center [766, 177] width 834 height 108
drag, startPoint x: 510, startPoint y: 163, endPoint x: 465, endPoint y: 163, distance: 45.0
click at [465, 163] on textarea "Good Morning, Please see attached invoice for ____________. Please note it is c…" at bounding box center [766, 177] width 834 height 108
click at [464, 163] on textarea "Good Morning, Please see attached invoice forPO Please note it is company polic…" at bounding box center [766, 177] width 834 height 108
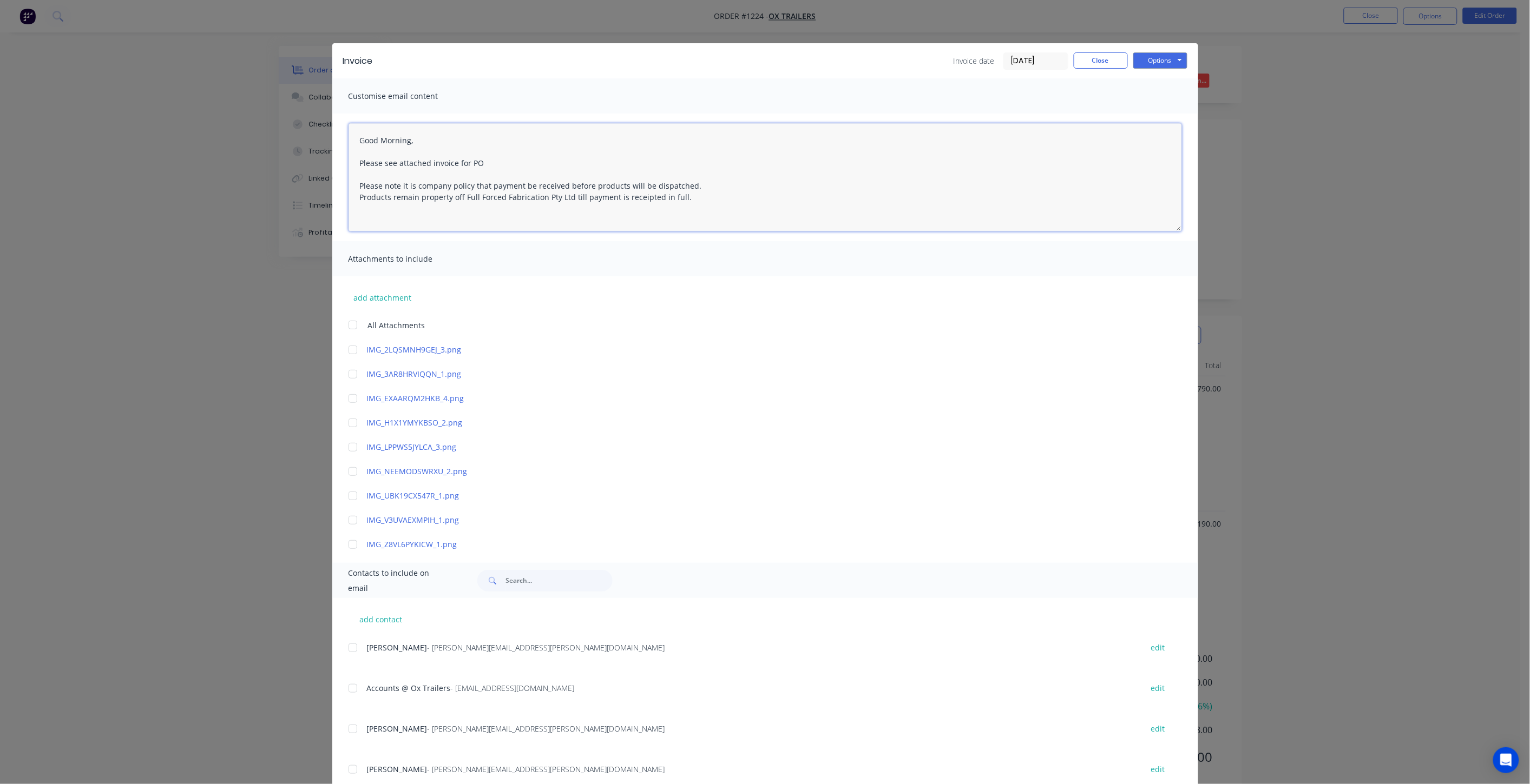
click at [483, 161] on textarea "Good Morning, Please see attached invoice for PO Please note it is company poli…" at bounding box center [766, 177] width 834 height 108
paste textarea "09115"
click at [345, 688] on div at bounding box center [353, 689] width 21 height 21
type textarea "Good Morning, Please see attached invoice for PO 09115 Please note it is compan…"
click at [1148, 60] on button "Options" at bounding box center [1161, 60] width 54 height 17
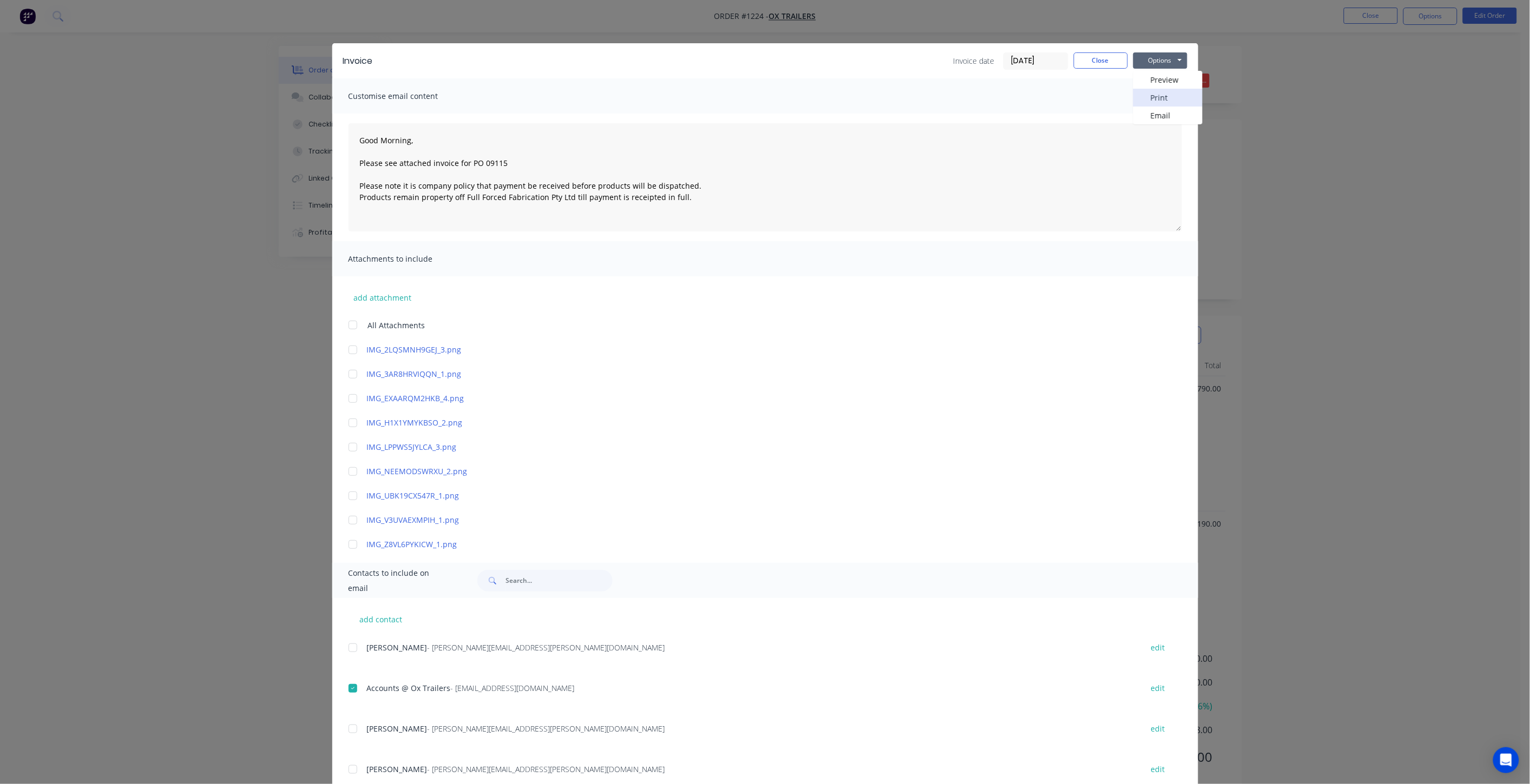
click at [1154, 95] on button "Print" at bounding box center [1167, 97] width 69 height 17
click at [348, 689] on div at bounding box center [353, 689] width 21 height 21
click at [1156, 54] on button "Options" at bounding box center [1161, 60] width 54 height 17
click at [1162, 113] on button "Email" at bounding box center [1167, 116] width 69 height 17
click at [1082, 60] on button "Close" at bounding box center [1101, 60] width 54 height 17
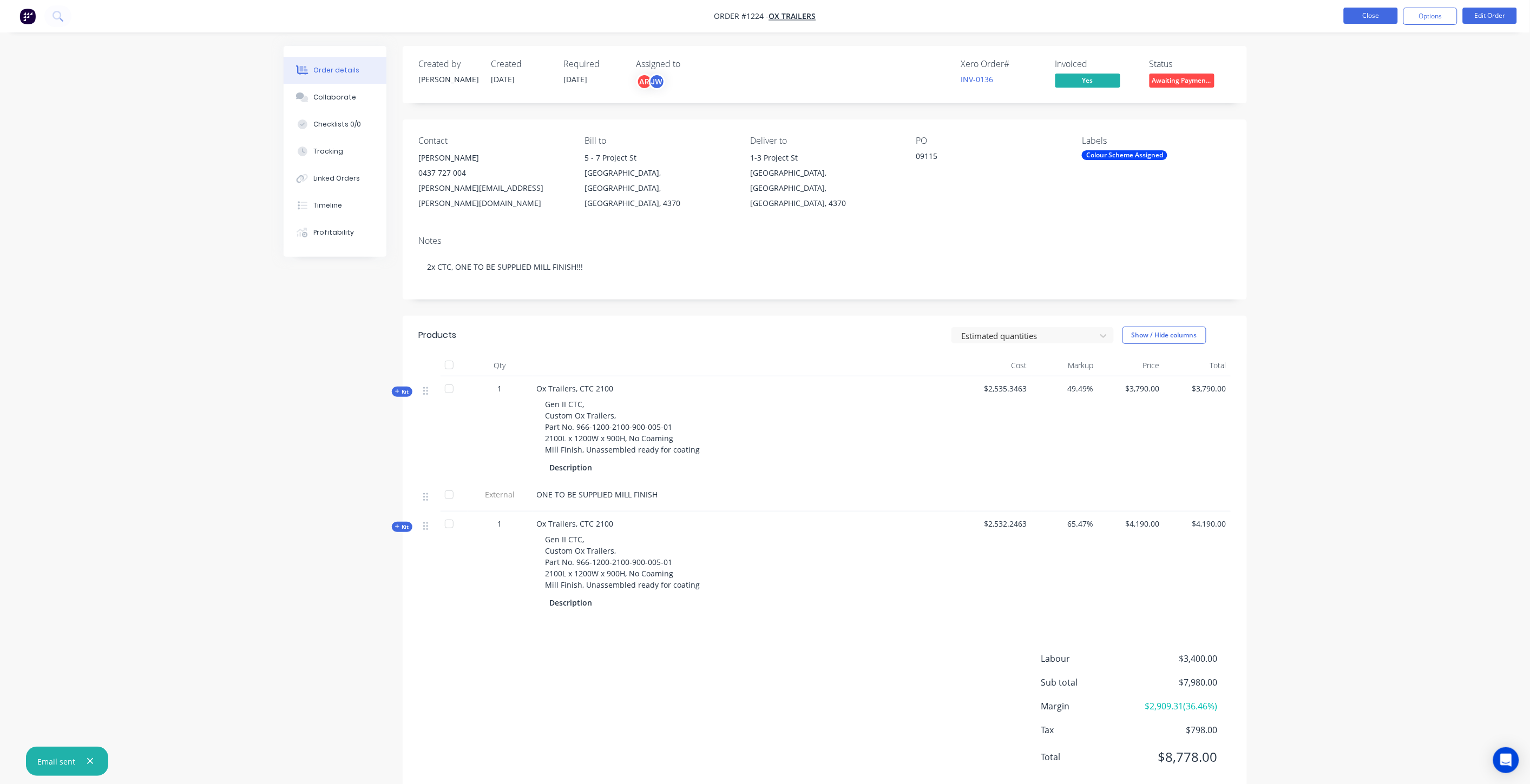
click at [1355, 14] on button "Close" at bounding box center [1372, 16] width 54 height 17
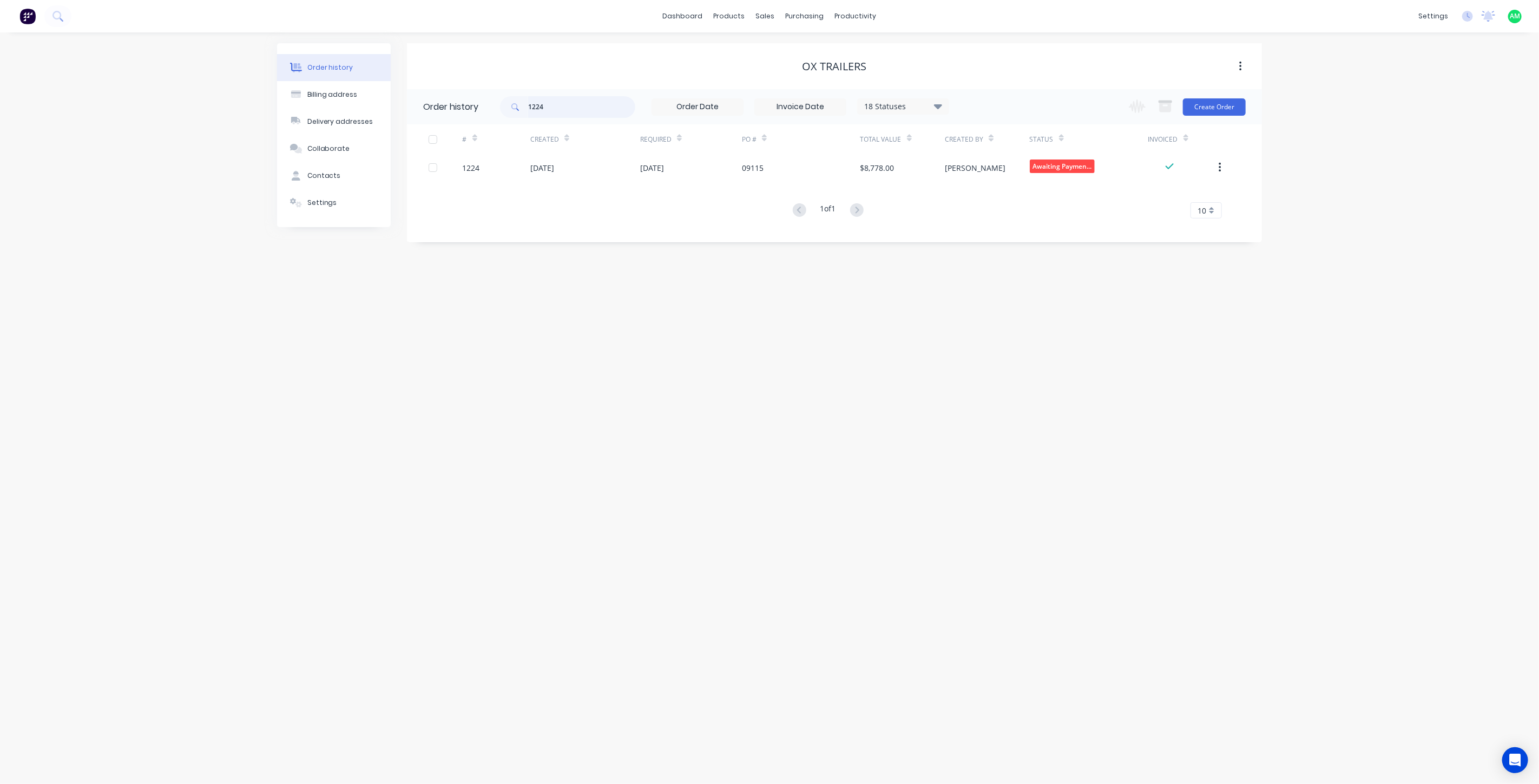
click at [552, 103] on input "1224" at bounding box center [582, 107] width 107 height 21
type input "1235"
click at [770, 47] on icon at bounding box center [769, 51] width 10 height 10
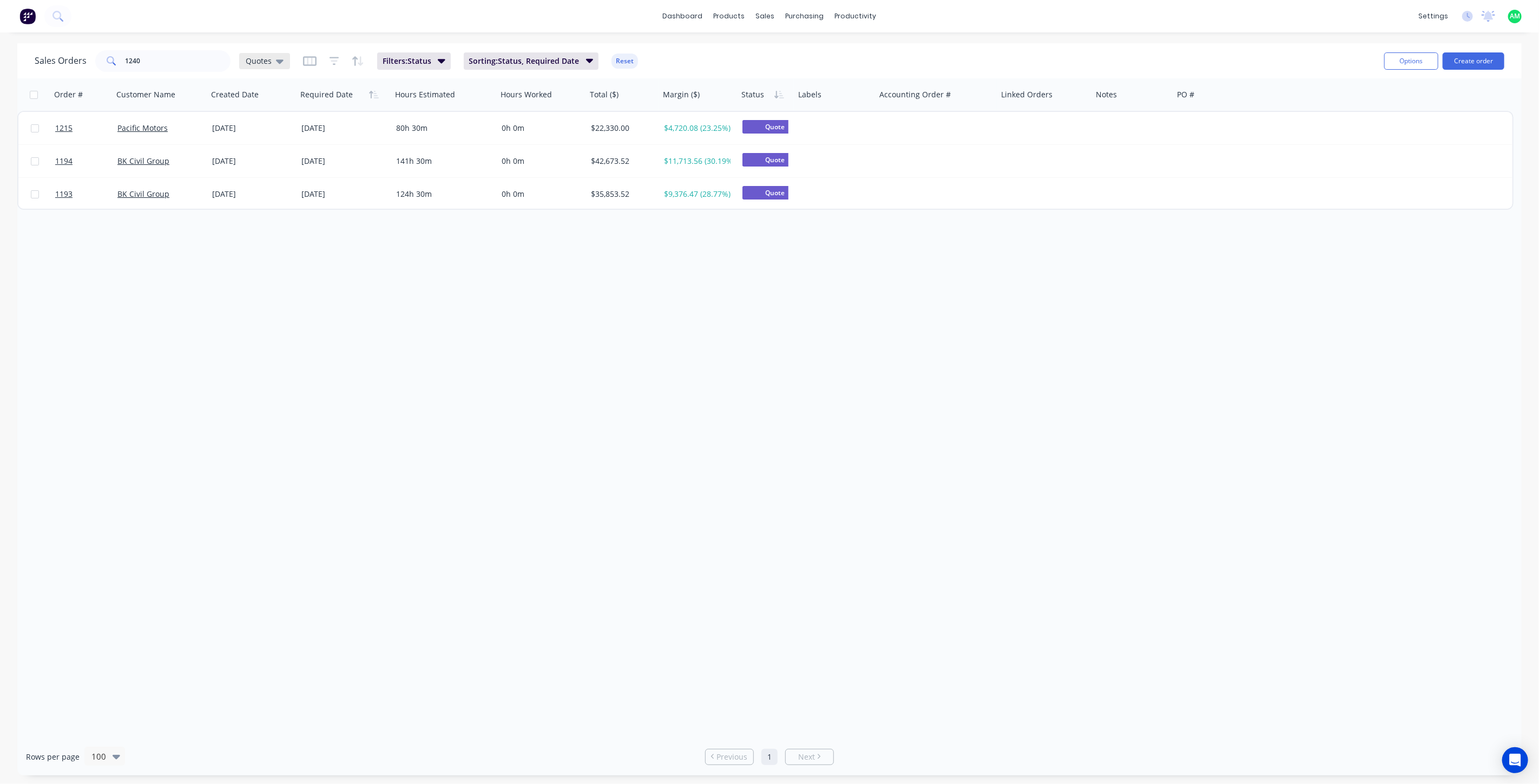
click at [257, 62] on span "Quotes" at bounding box center [258, 61] width 26 height 12
click at [270, 213] on button "All Status" at bounding box center [303, 218] width 123 height 13
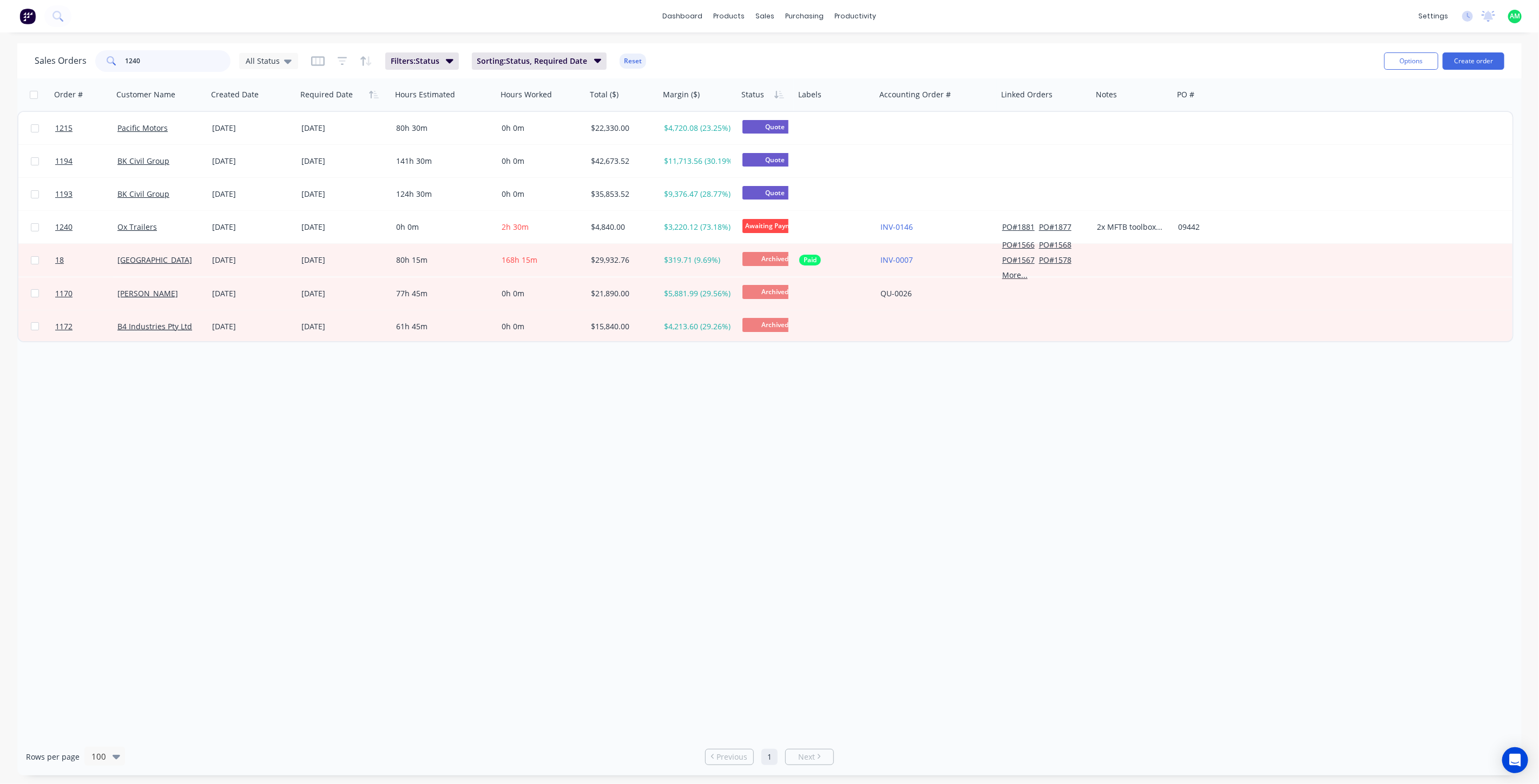
click at [169, 61] on input "1240" at bounding box center [178, 61] width 106 height 21
type input "1235"
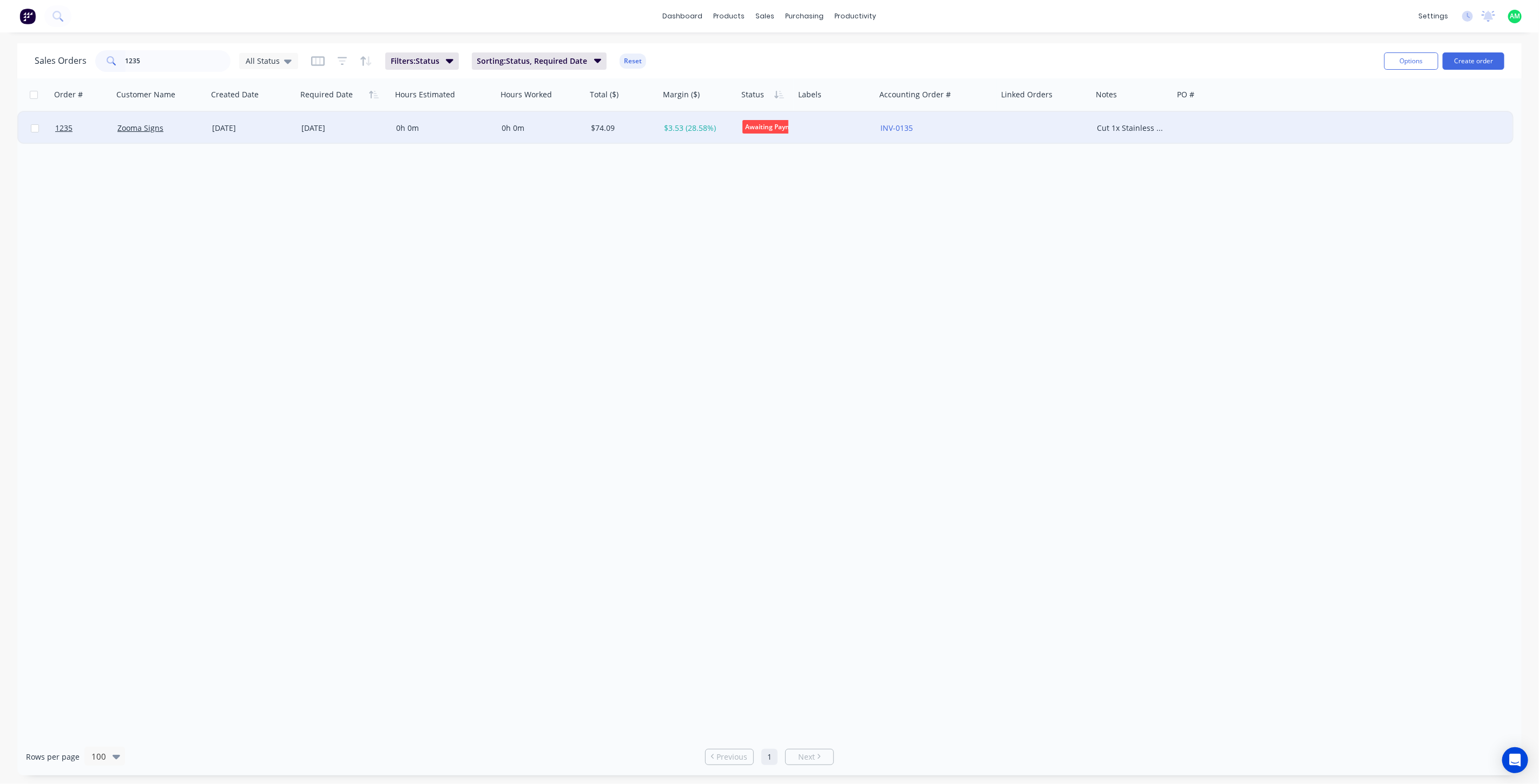
click at [183, 127] on div "Zooma Signs" at bounding box center [158, 127] width 82 height 11
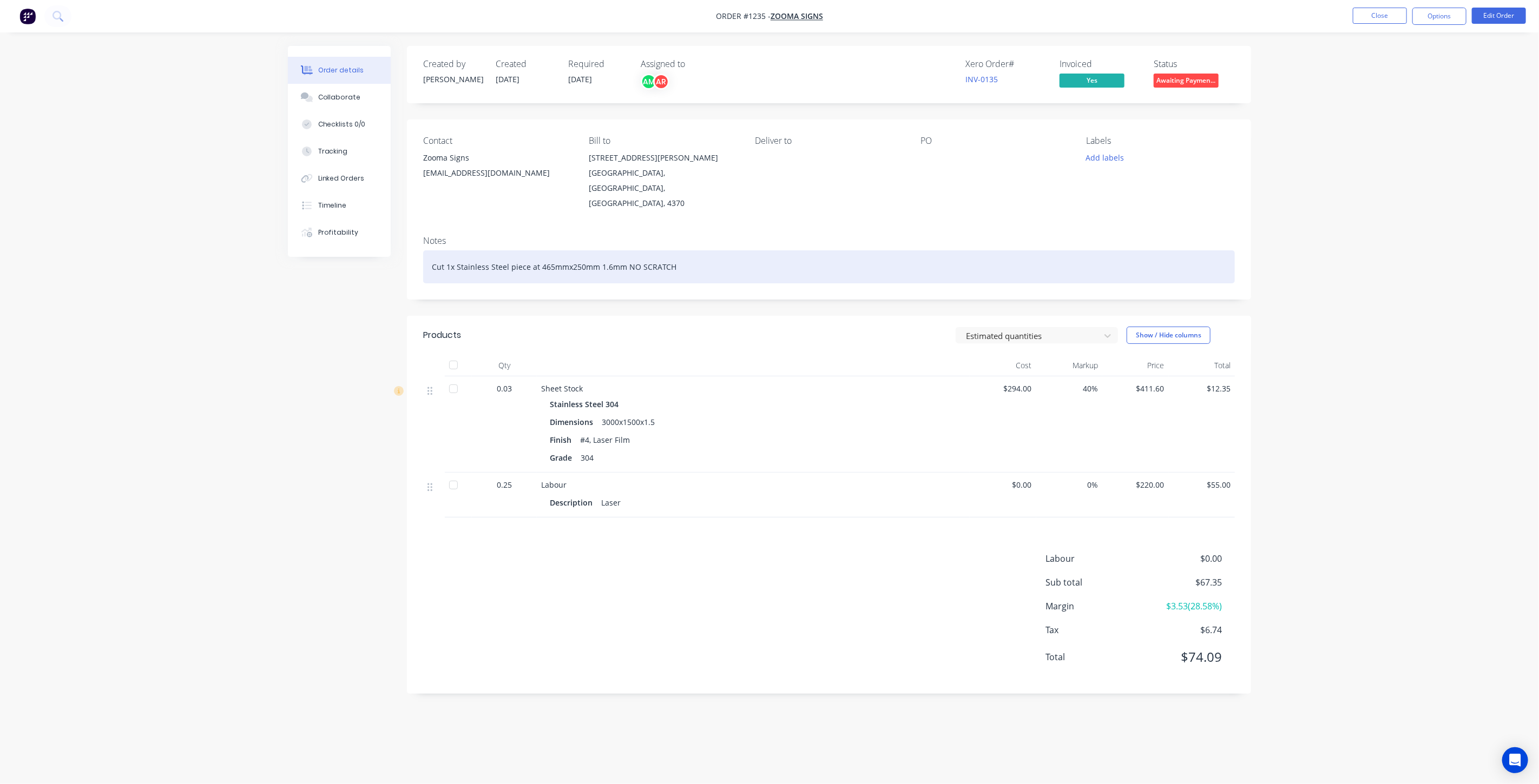
click at [677, 251] on div "Cut 1x Stainless Steel piece at 465mmx250mm 1.6mm NO SCRATCH" at bounding box center [828, 267] width 811 height 33
drag, startPoint x: 622, startPoint y: 240, endPoint x: 455, endPoint y: 242, distance: 167.0
click at [455, 251] on div "Cut 1x Stainless Steel piece at 465mmx250mm 1.6mm NO SCRATCH" at bounding box center [828, 267] width 811 height 33
copy div "Stainless Steel piece at 465mmx250mm 1.6mm"
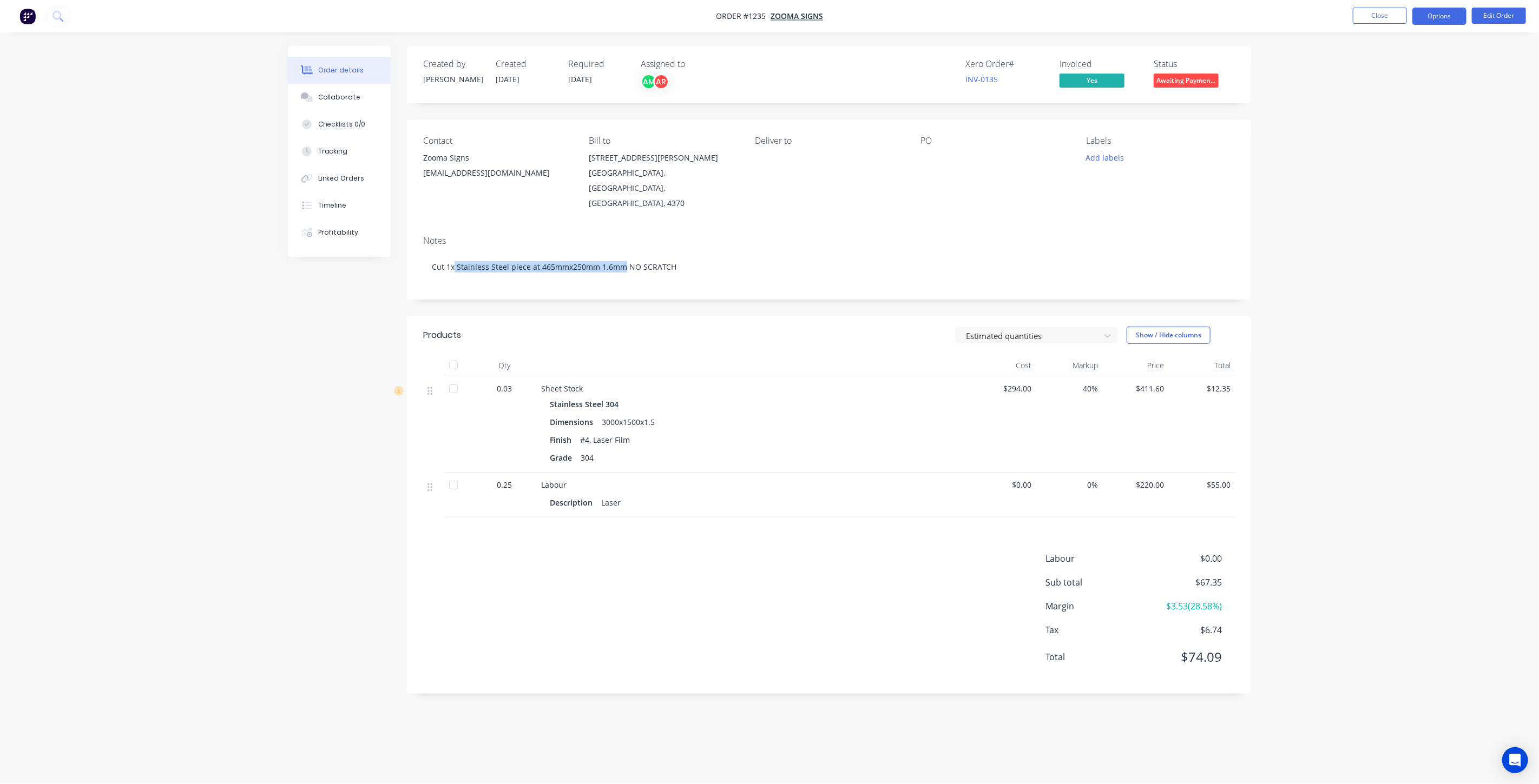
click at [1448, 12] on button "Options" at bounding box center [1439, 17] width 54 height 17
click at [1400, 65] on div "Invoice" at bounding box center [1407, 66] width 99 height 16
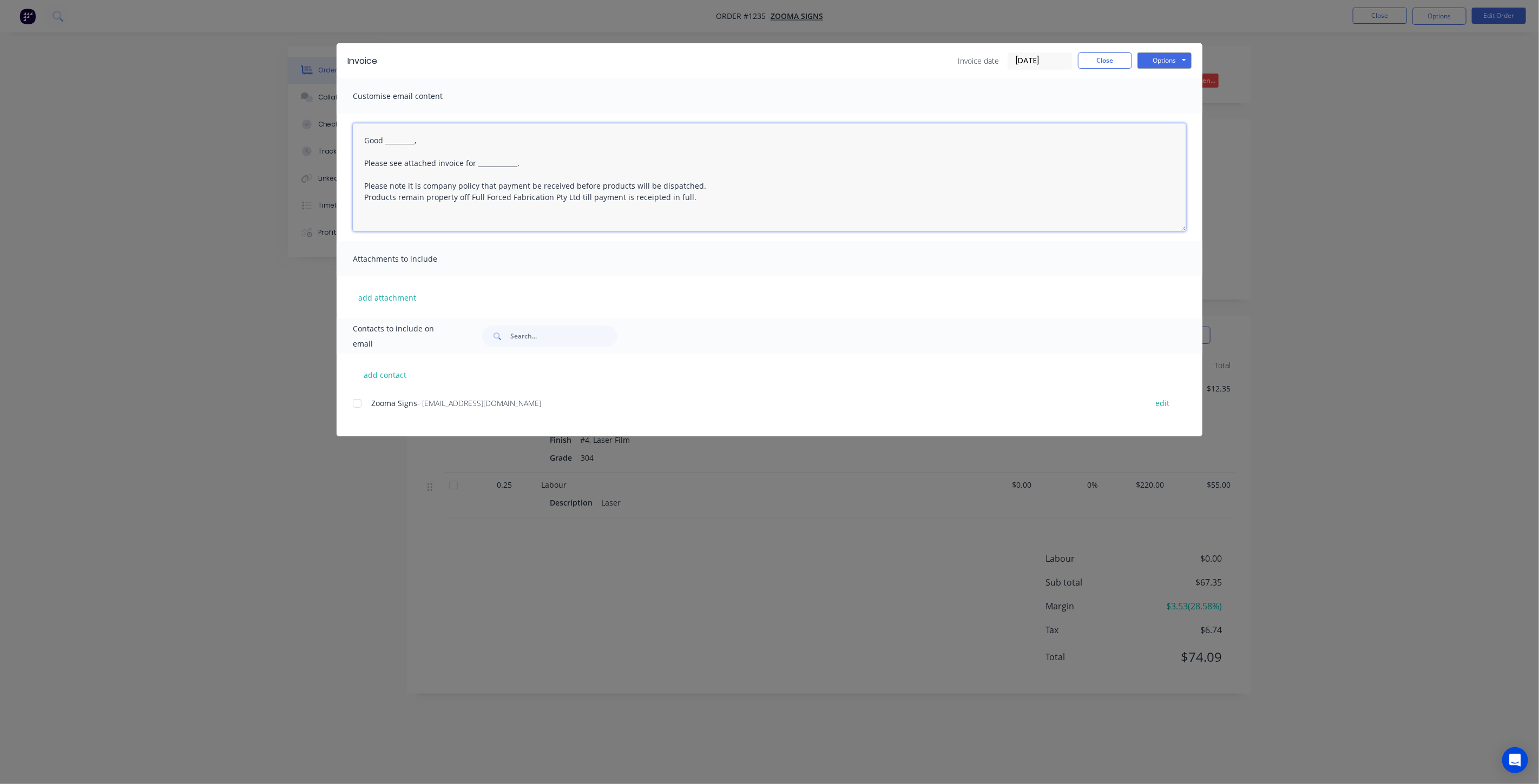
drag, startPoint x: 428, startPoint y: 140, endPoint x: 388, endPoint y: 144, distance: 40.2
click at [388, 144] on textarea "Good _________, Please see attached invoice for ____________. Please note it is…" at bounding box center [770, 177] width 834 height 108
drag, startPoint x: 527, startPoint y: 163, endPoint x: 475, endPoint y: 164, distance: 52.0
click at [475, 164] on textarea "Good Morning, Please see attached invoice for ____________. Please note it is c…" at bounding box center [770, 177] width 834 height 108
paste textarea "Stainless Steel piece at 465mmx250mm 1.6mm"
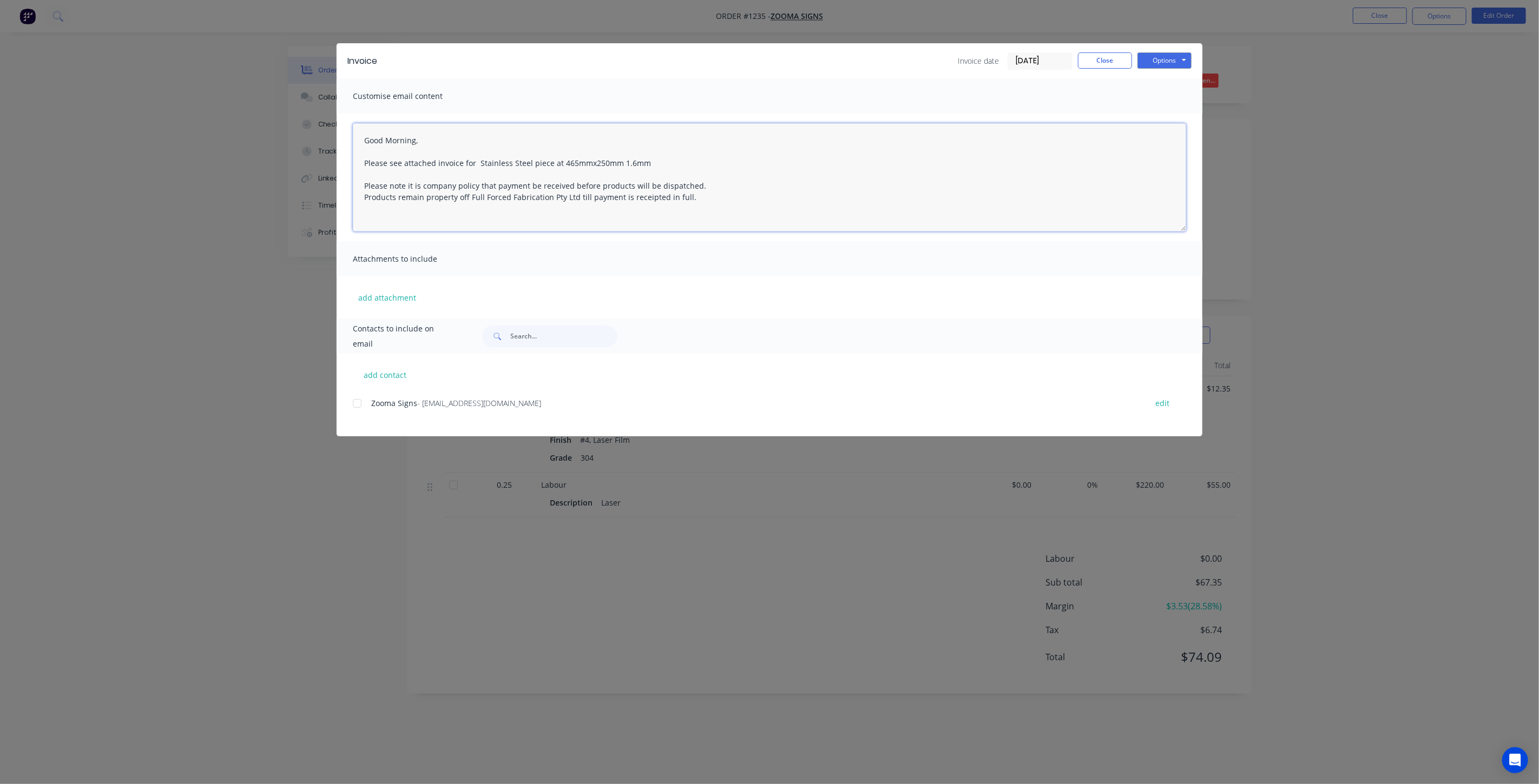
click at [355, 401] on div at bounding box center [357, 403] width 21 height 21
type textarea "Good Morning, Please see attached invoice for Stainless Steel piece at 465mmx25…"
click at [1167, 59] on button "Options" at bounding box center [1165, 60] width 54 height 17
click at [1158, 116] on button "Email" at bounding box center [1172, 116] width 69 height 17
click at [1112, 61] on button "Close" at bounding box center [1105, 60] width 54 height 17
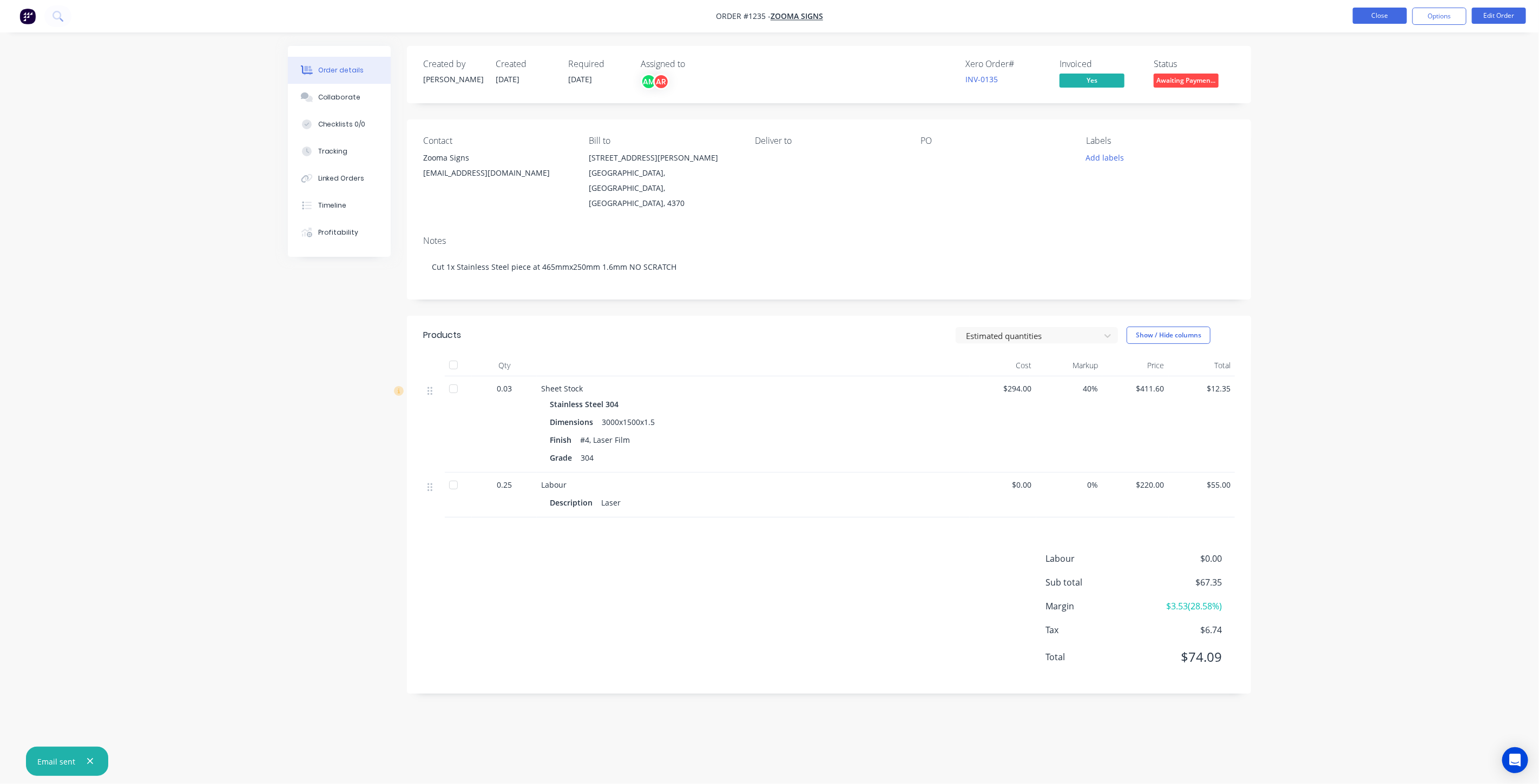
click at [1366, 18] on button "Close" at bounding box center [1380, 16] width 54 height 17
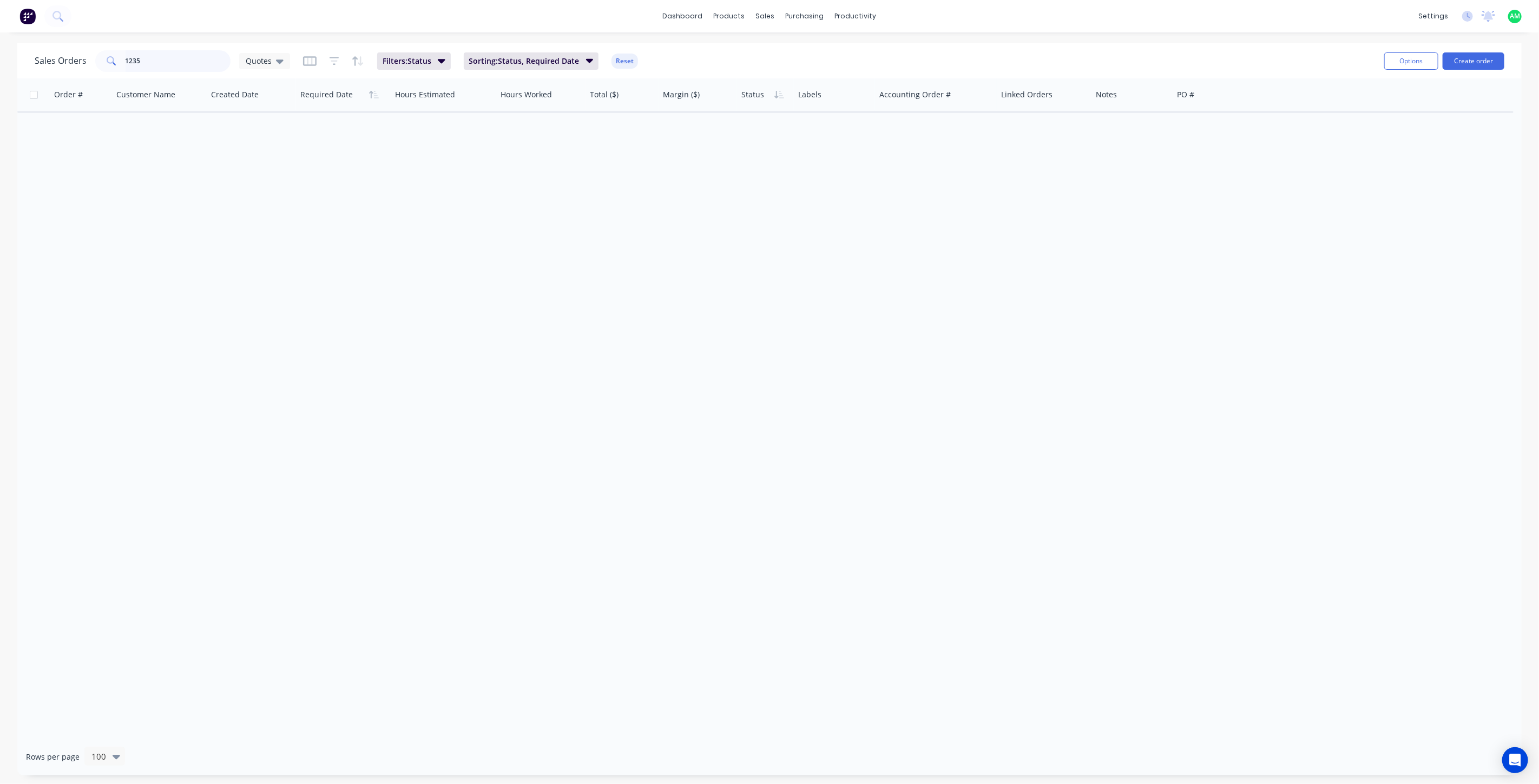
click at [164, 66] on input "1235" at bounding box center [178, 61] width 106 height 21
type input "1220"
click at [280, 63] on icon at bounding box center [280, 61] width 8 height 12
click at [278, 222] on button "All Status" at bounding box center [303, 218] width 123 height 13
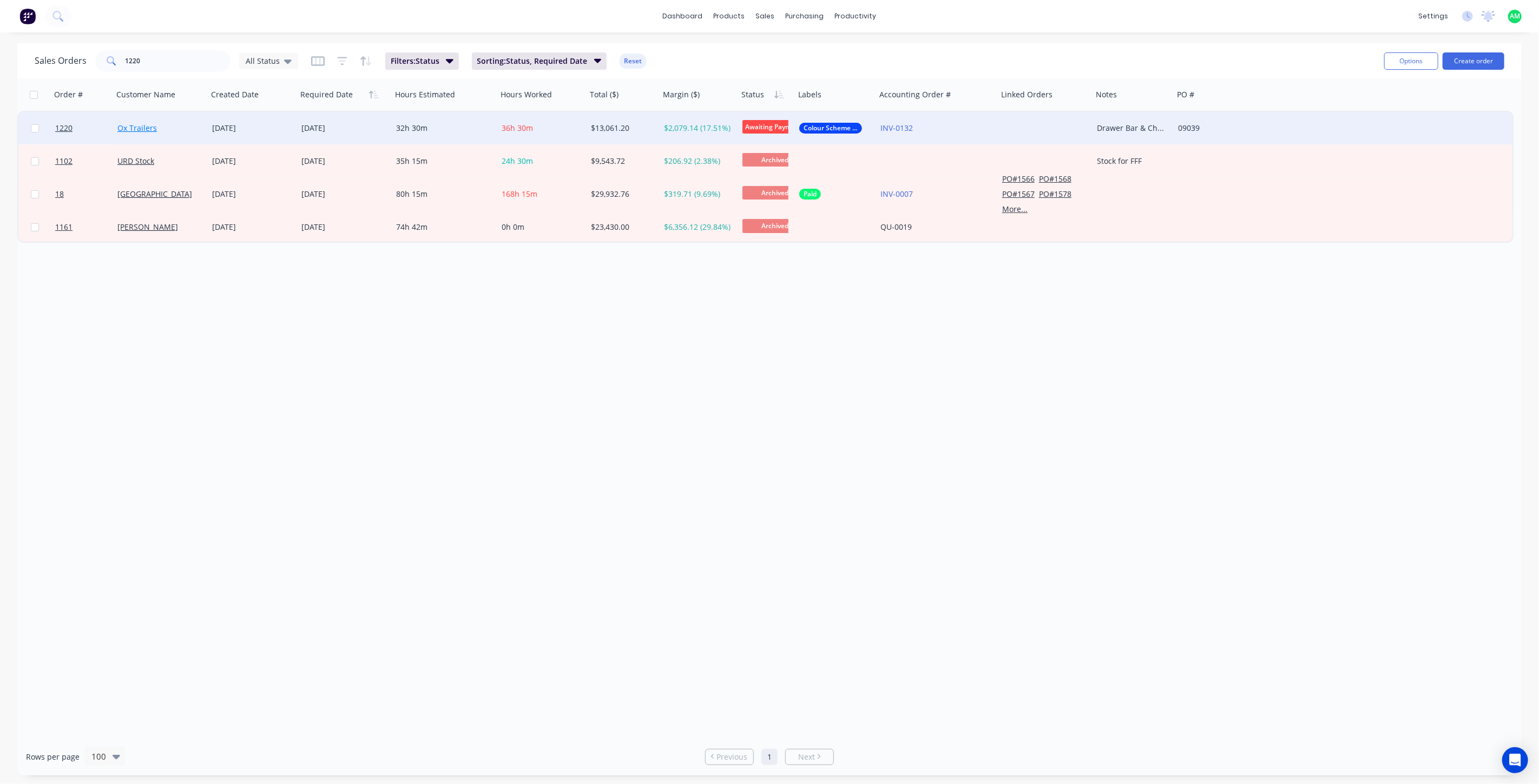
click at [141, 124] on link "Ox Trailers" at bounding box center [137, 127] width 40 height 11
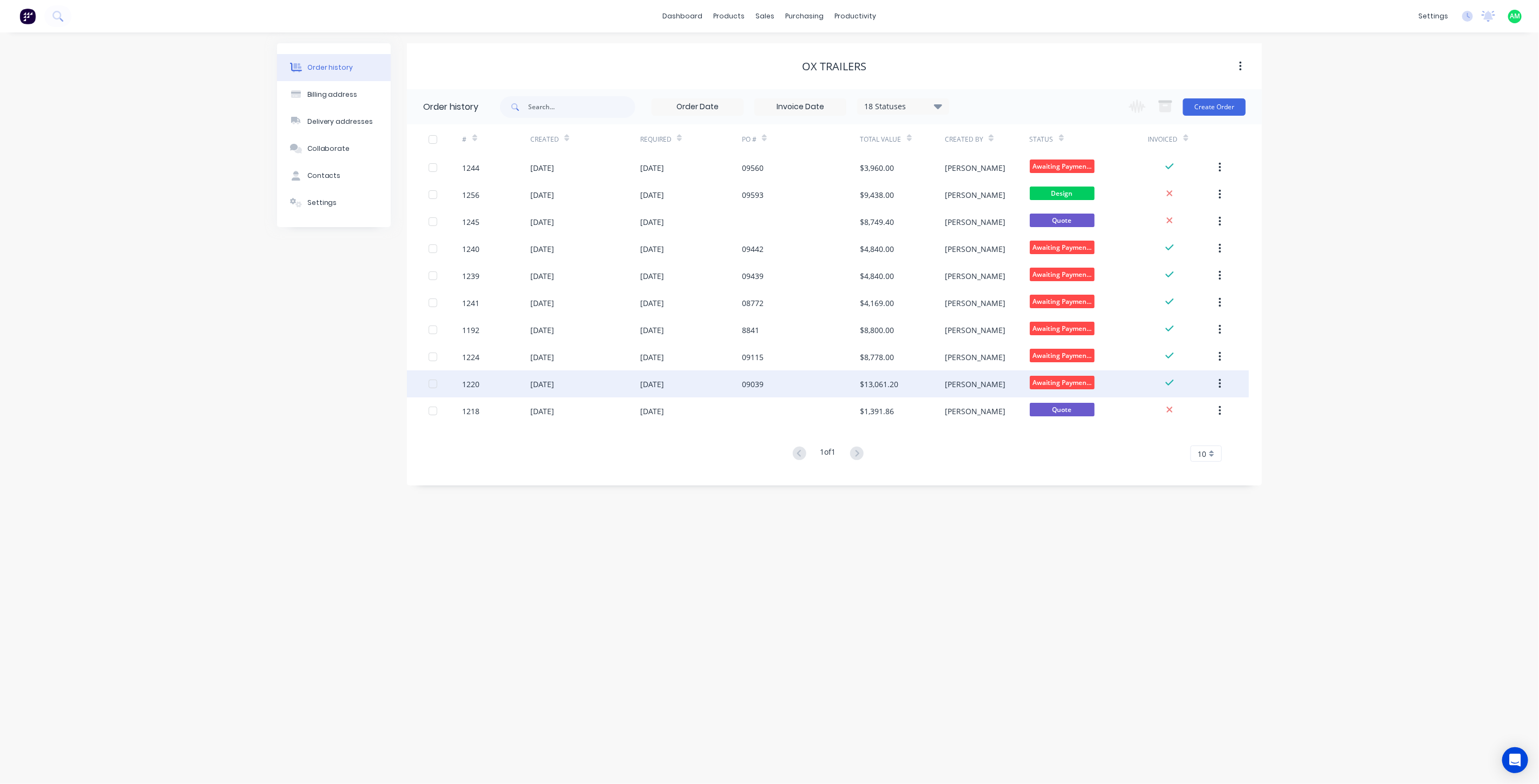
click at [501, 383] on div "1220" at bounding box center [496, 384] width 68 height 27
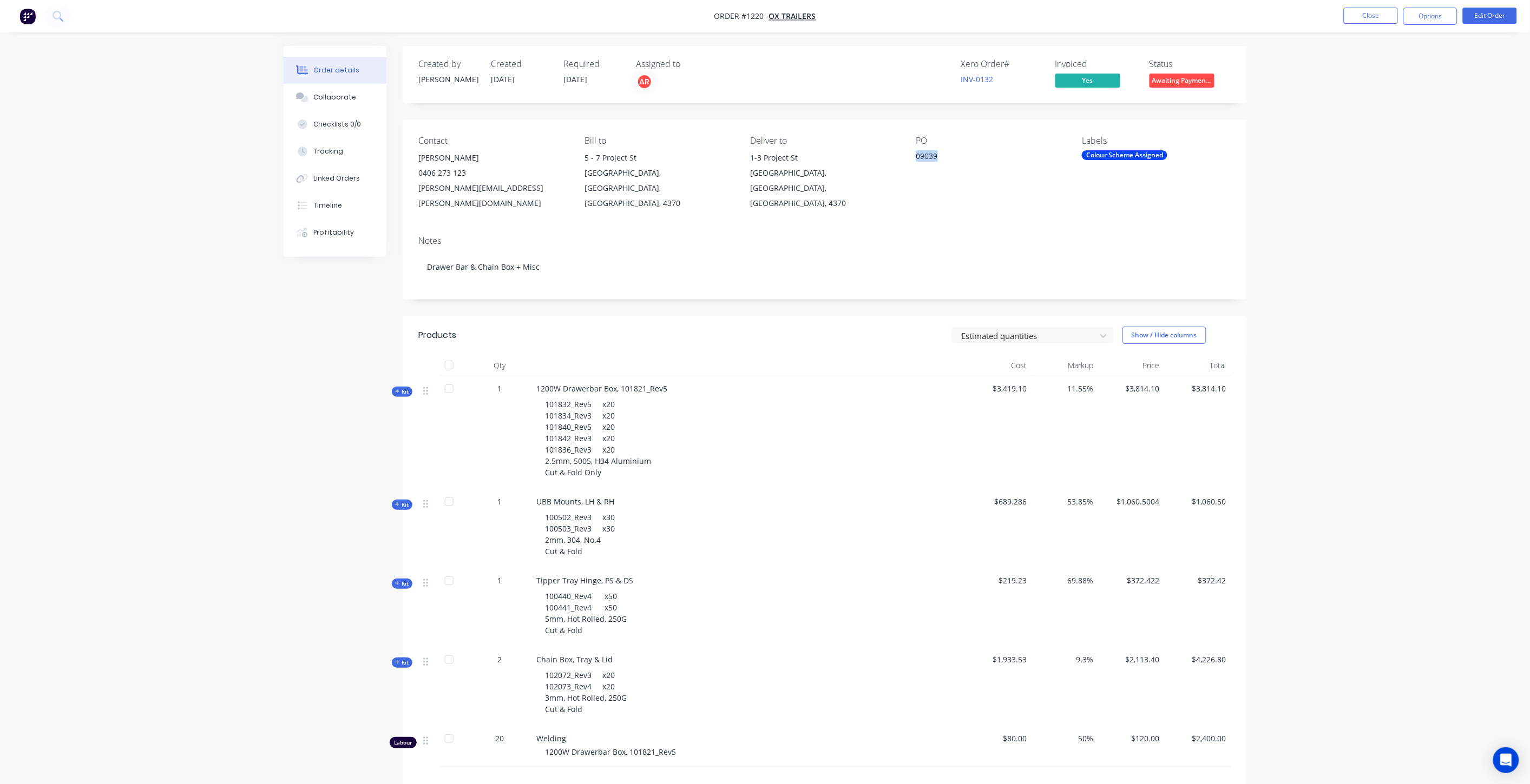
drag, startPoint x: 938, startPoint y: 154, endPoint x: 912, endPoint y: 157, distance: 26.2
click at [912, 157] on div "Contact Sam Williams 0406 273 123 sam.williams@oxtrailers.com.au Bill to 5 - 7 …" at bounding box center [824, 173] width 845 height 108
copy div "09039"
click at [1416, 17] on button "Options" at bounding box center [1431, 17] width 54 height 17
click at [1375, 68] on div "Invoice" at bounding box center [1398, 66] width 99 height 16
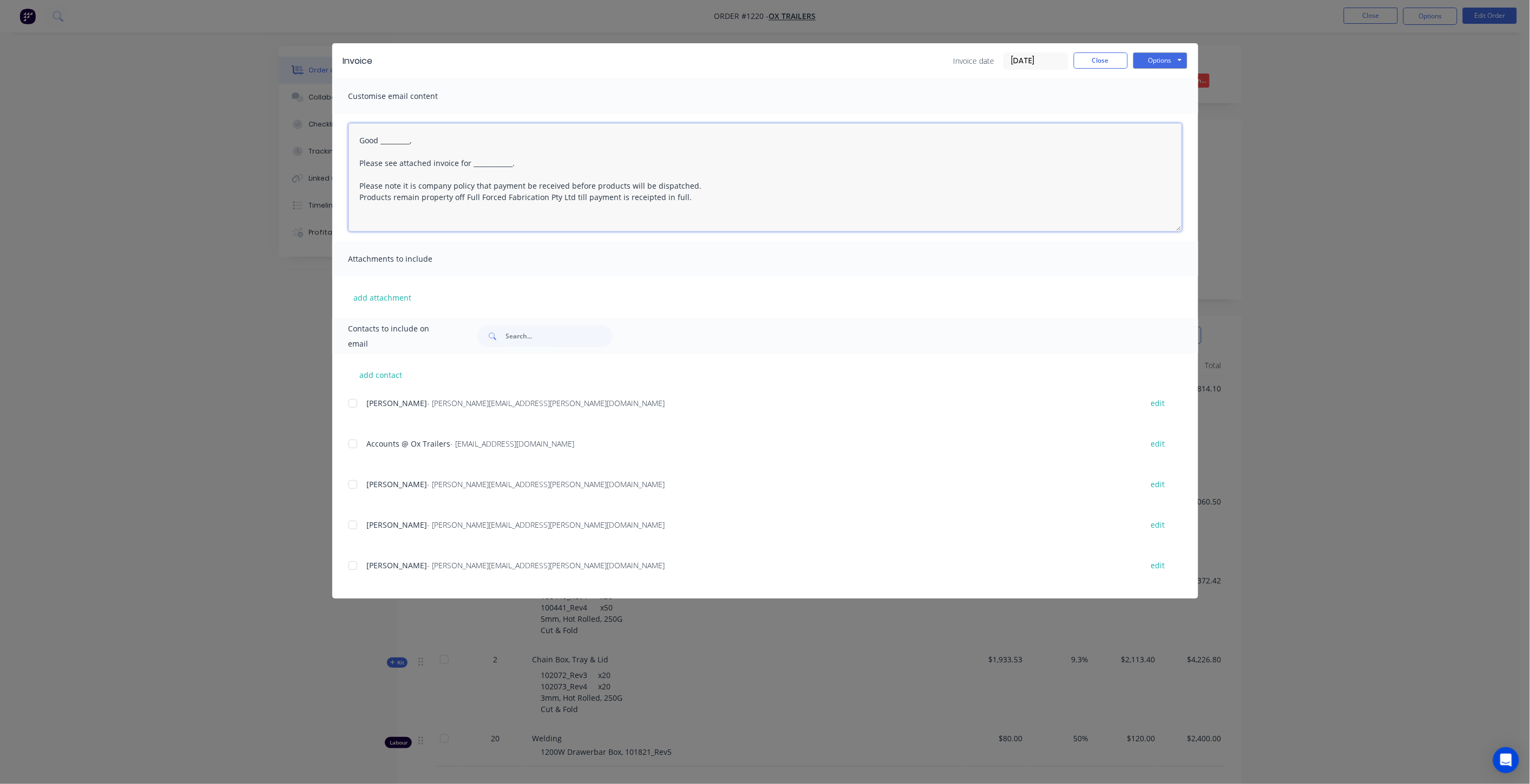
drag, startPoint x: 512, startPoint y: 162, endPoint x: 472, endPoint y: 164, distance: 40.0
click at [472, 164] on textarea "Good _________, Please see attached invoice for ____________. Please note it is…" at bounding box center [766, 177] width 834 height 108
paste textarea "09039"
drag, startPoint x: 421, startPoint y: 142, endPoint x: 384, endPoint y: 143, distance: 37.0
click at [383, 143] on textarea "Good _________, Please see attached invoice for PO 09039 Please note it is comp…" at bounding box center [766, 177] width 834 height 108
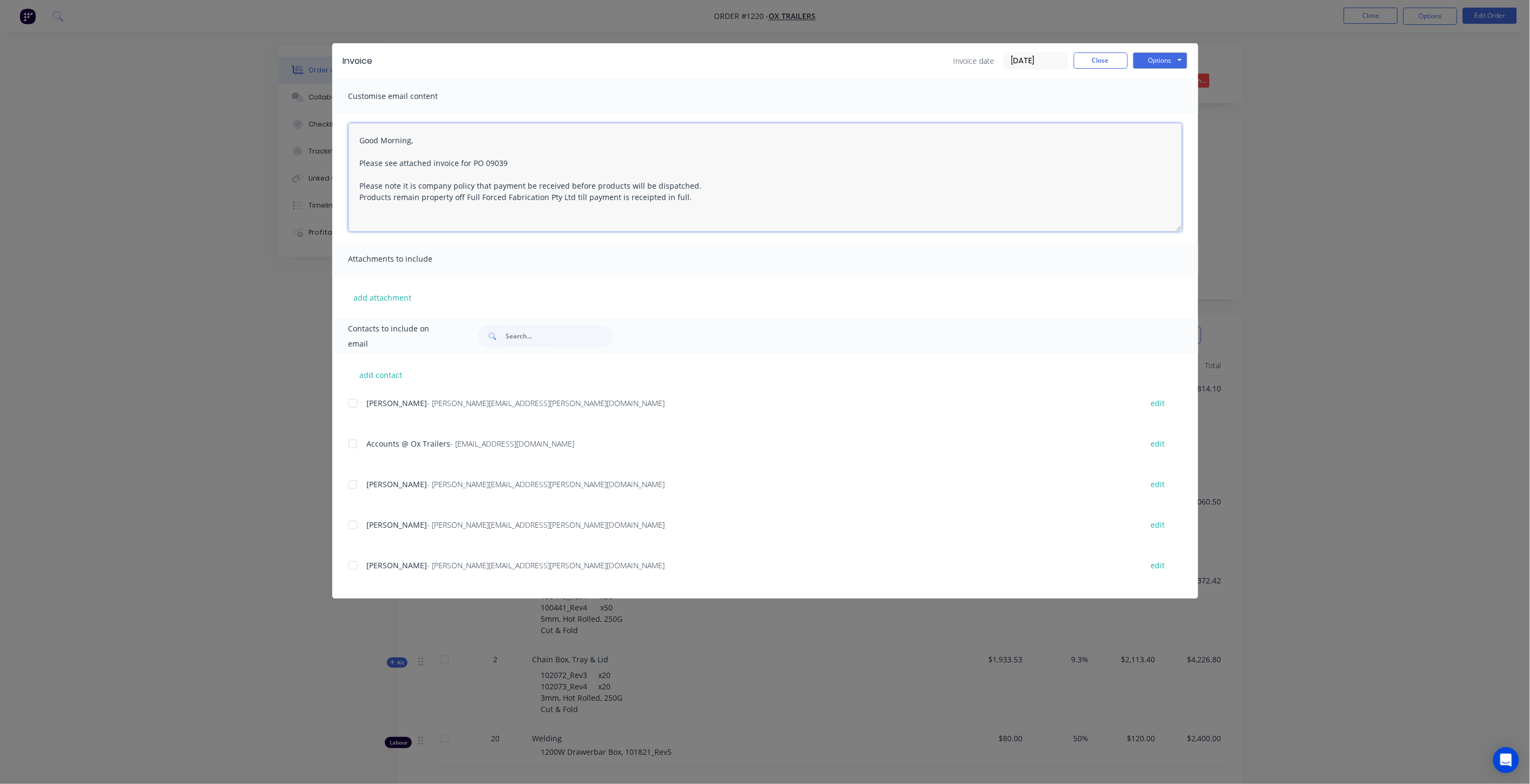
click at [353, 446] on div at bounding box center [353, 444] width 21 height 21
type textarea "Good Morning, Please see attached invoice for PO 09039 Please note it is compan…"
click at [1163, 65] on button "Options" at bounding box center [1161, 60] width 54 height 17
click at [1174, 110] on button "Email" at bounding box center [1167, 116] width 69 height 17
click at [1096, 63] on button "Close" at bounding box center [1101, 60] width 54 height 17
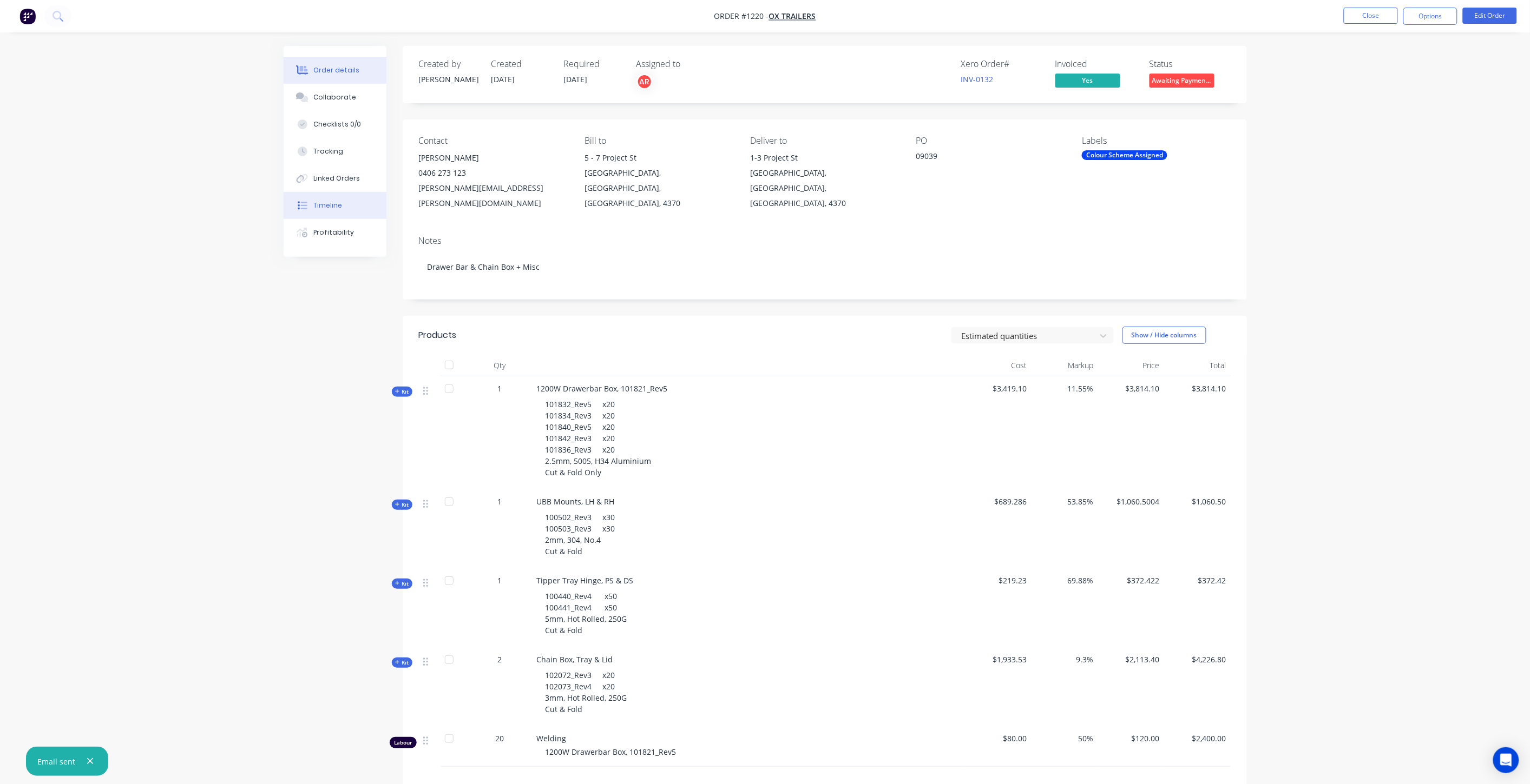
click at [335, 206] on div "Timeline" at bounding box center [328, 206] width 29 height 10
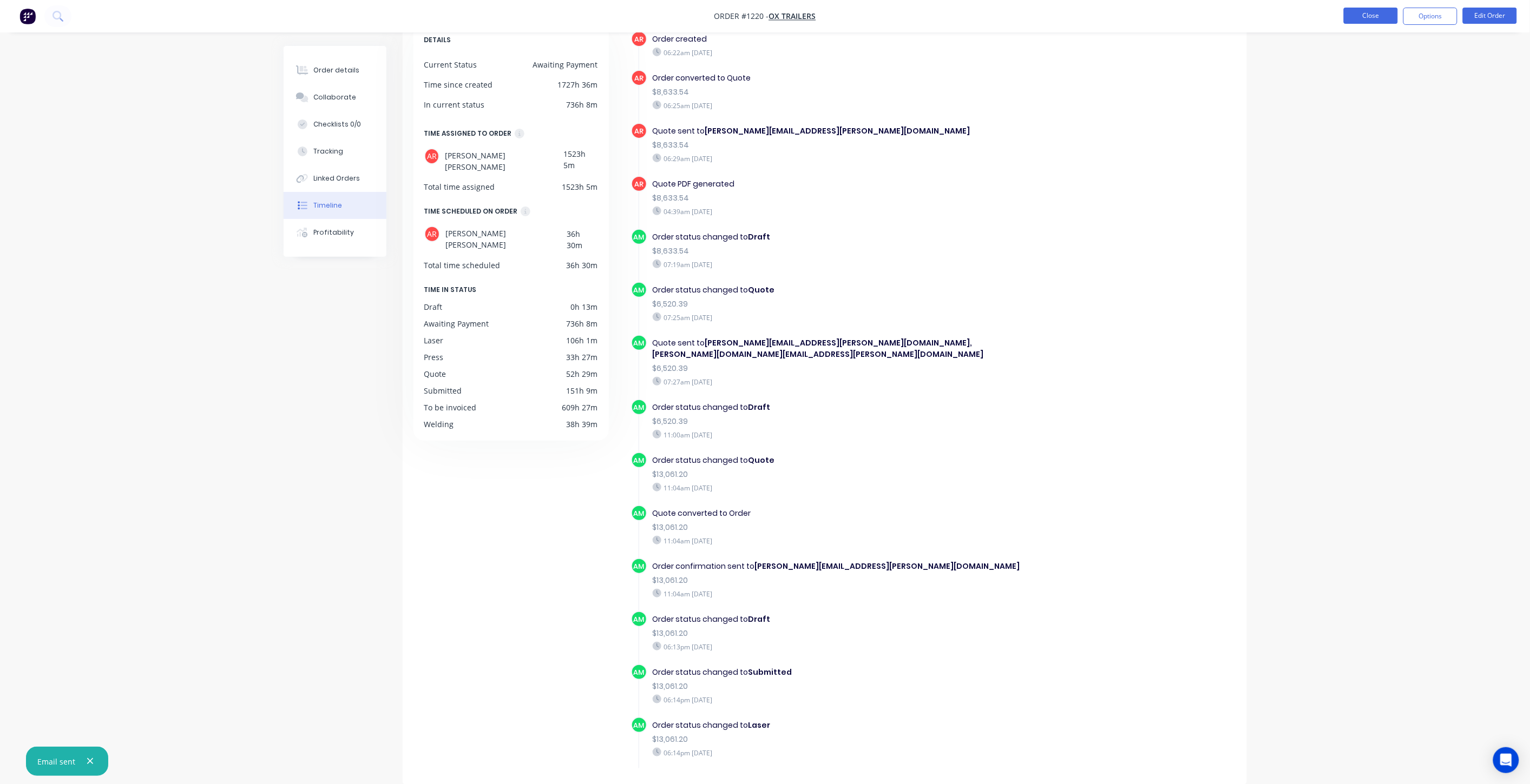
click at [1366, 14] on button "Close" at bounding box center [1372, 16] width 54 height 17
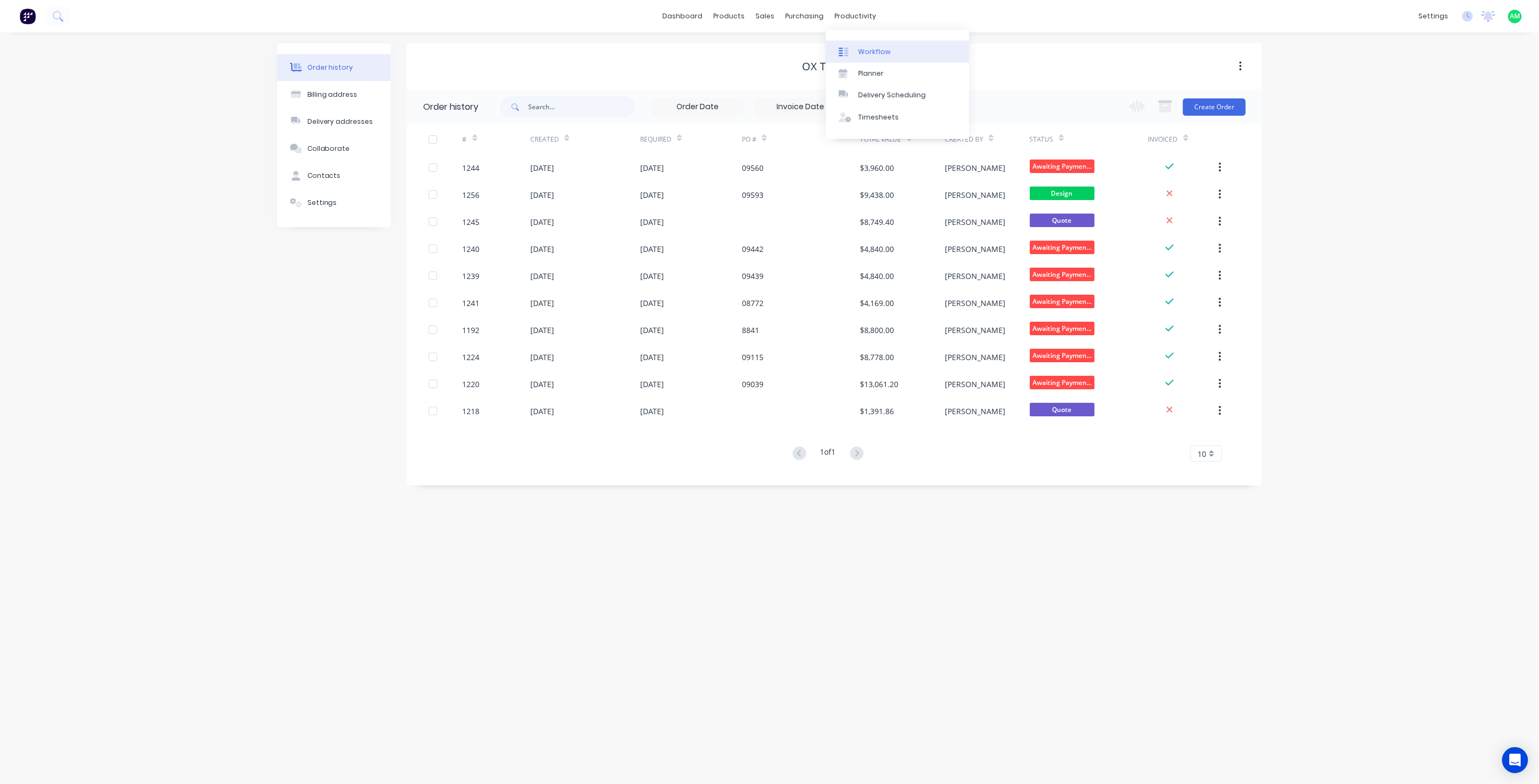
click at [861, 47] on div "Workflow" at bounding box center [873, 51] width 32 height 10
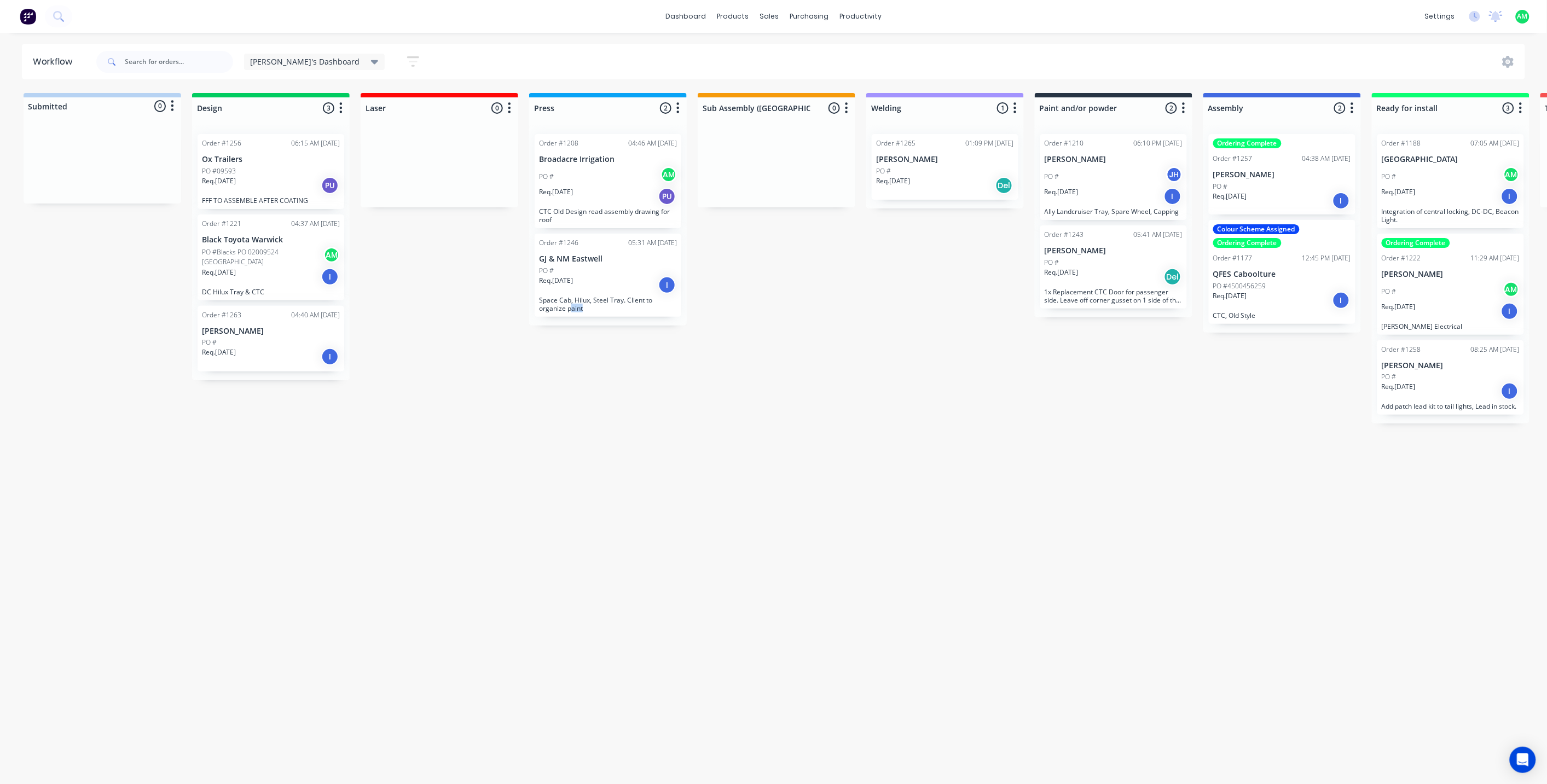
scroll to position [3, 0]
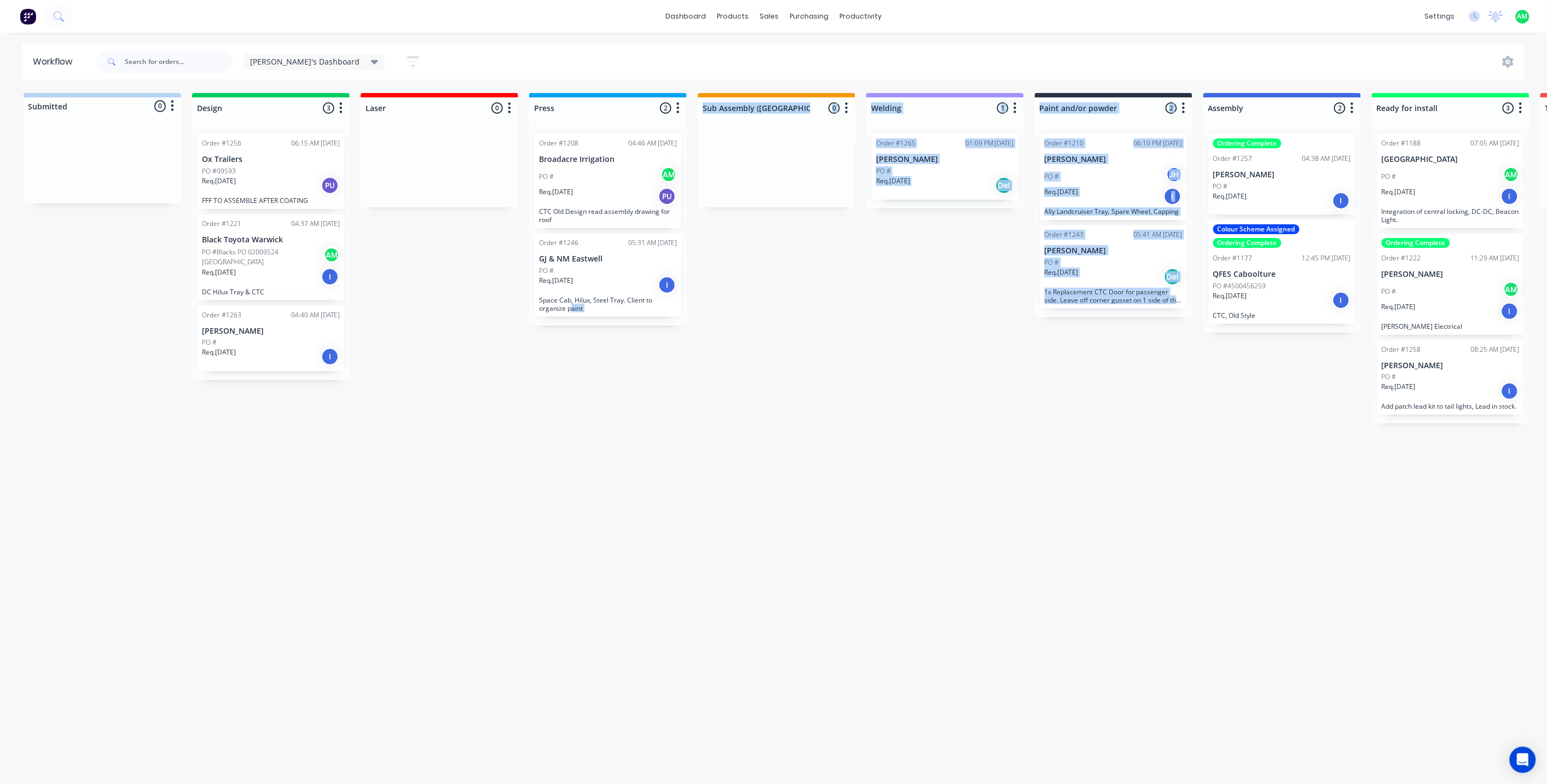
drag, startPoint x: 569, startPoint y: 783, endPoint x: 984, endPoint y: 772, distance: 415.1
click at [1000, 778] on div "Submitted 0 Status colour #B7D3F3 hex #B7D3F3 Save Cancel Summaries Total order…" at bounding box center [1063, 435] width 2143 height 685
click at [939, 637] on div "Submitted 0 Status colour #B7D3F3 hex #B7D3F3 Save Cancel Summaries Total order…" at bounding box center [1063, 435] width 2143 height 685
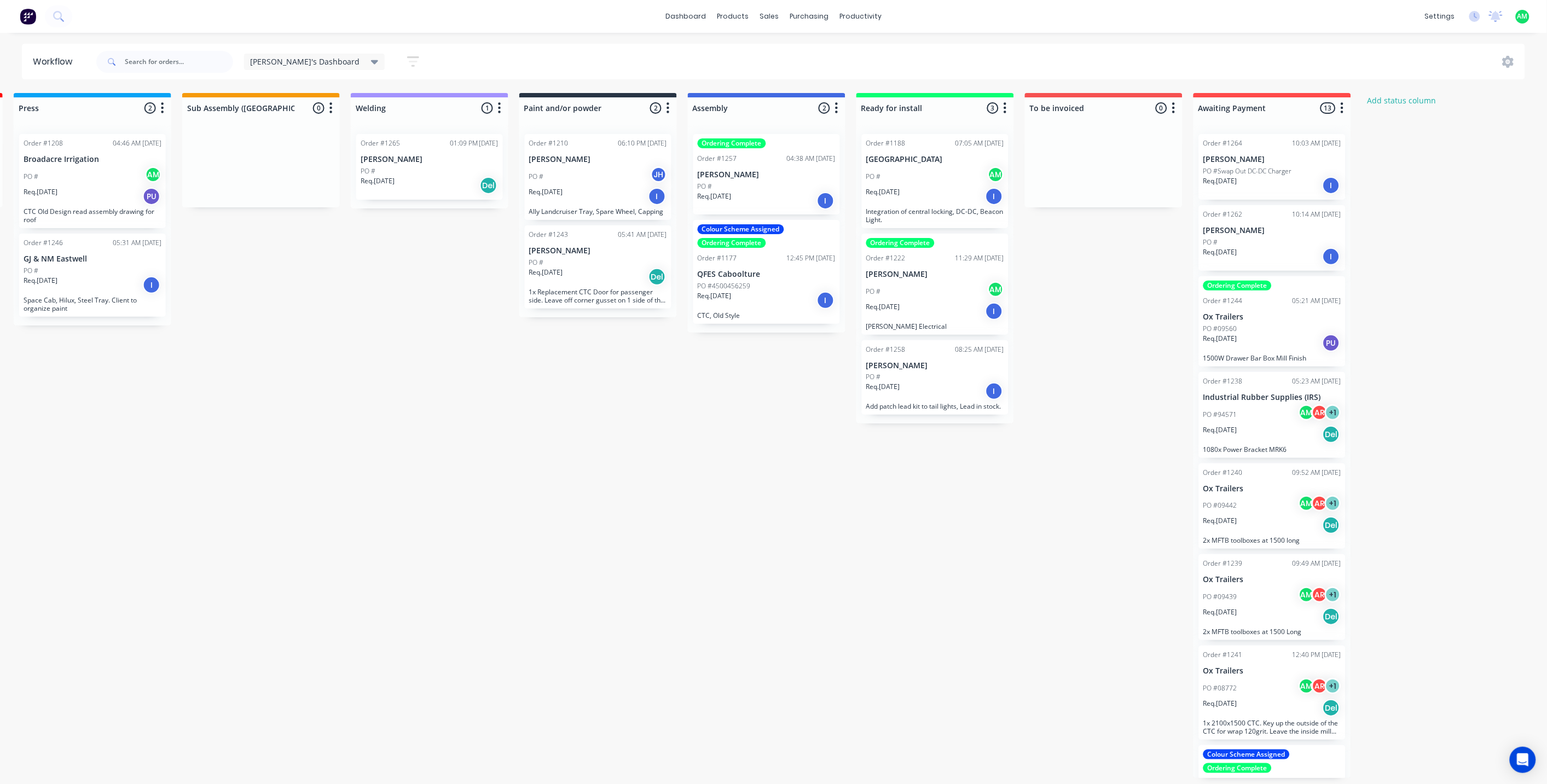
scroll to position [3, 517]
click at [750, 300] on div "Req. 25/08/25 I" at bounding box center [765, 300] width 138 height 19
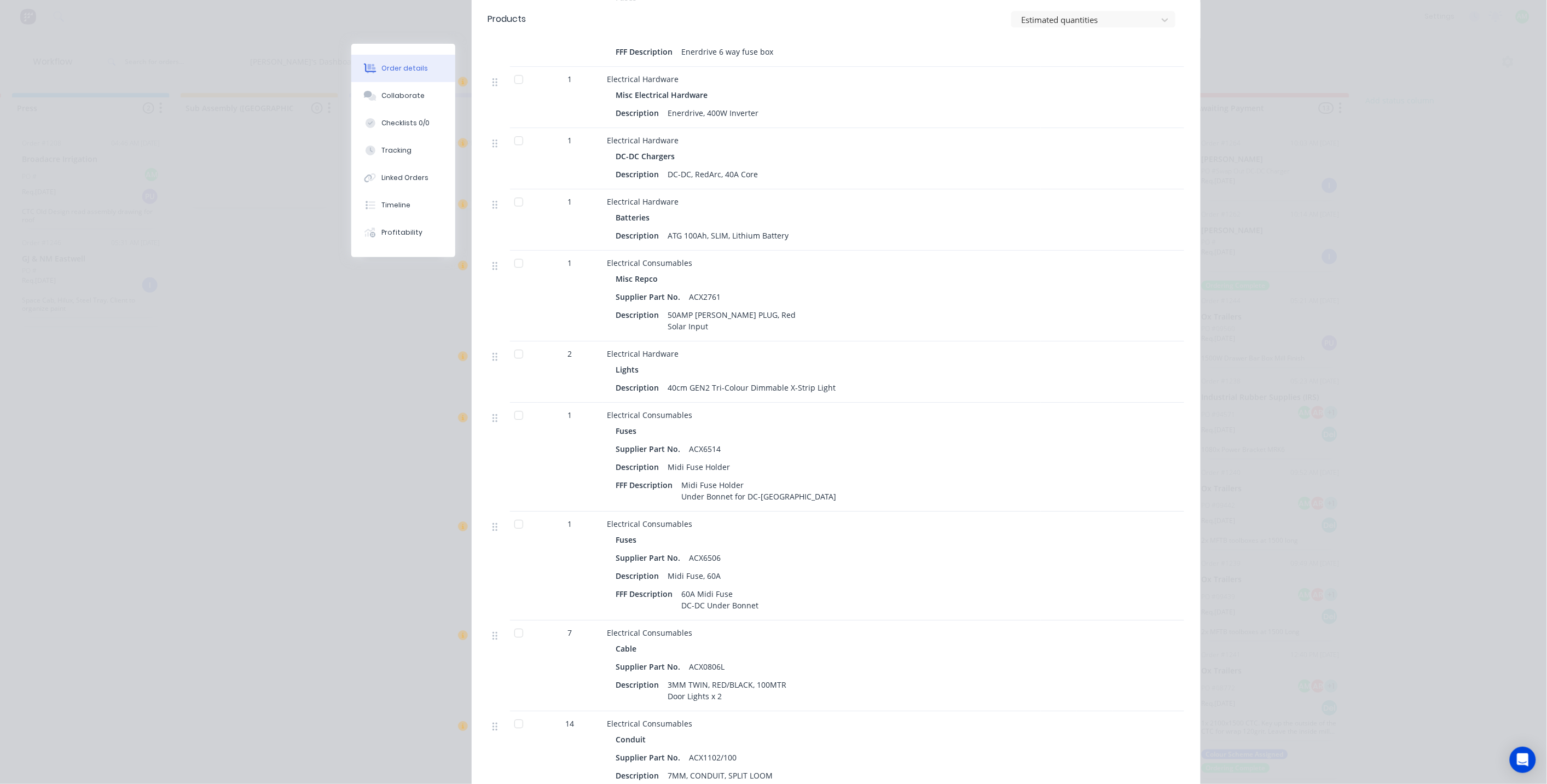
scroll to position [1377, 0]
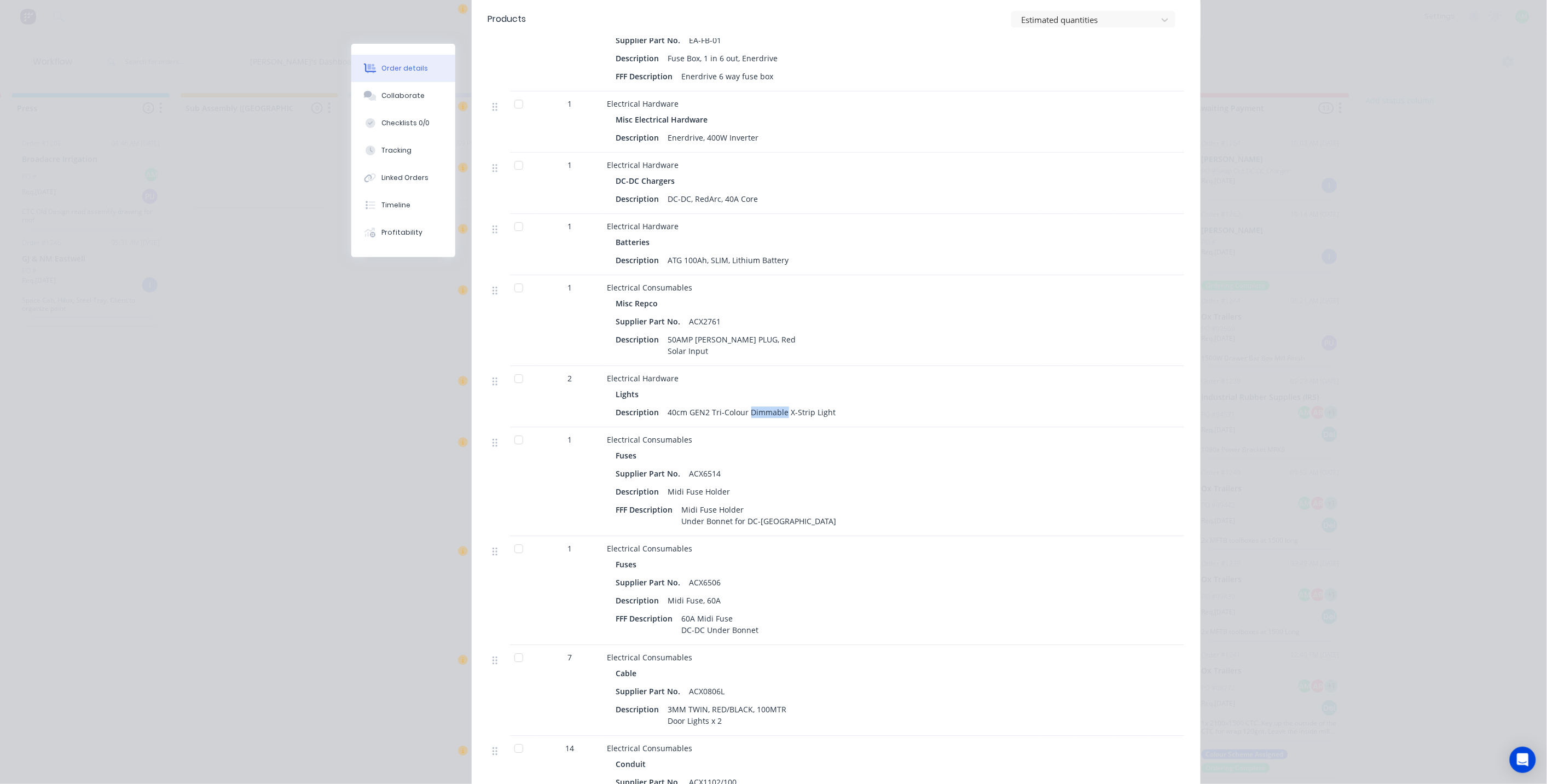
drag, startPoint x: 778, startPoint y: 380, endPoint x: 743, endPoint y: 379, distance: 35.0
click at [743, 405] on div "40cm GEN2 Tri-Colour Dimmable X-Strip Light" at bounding box center [753, 413] width 177 height 16
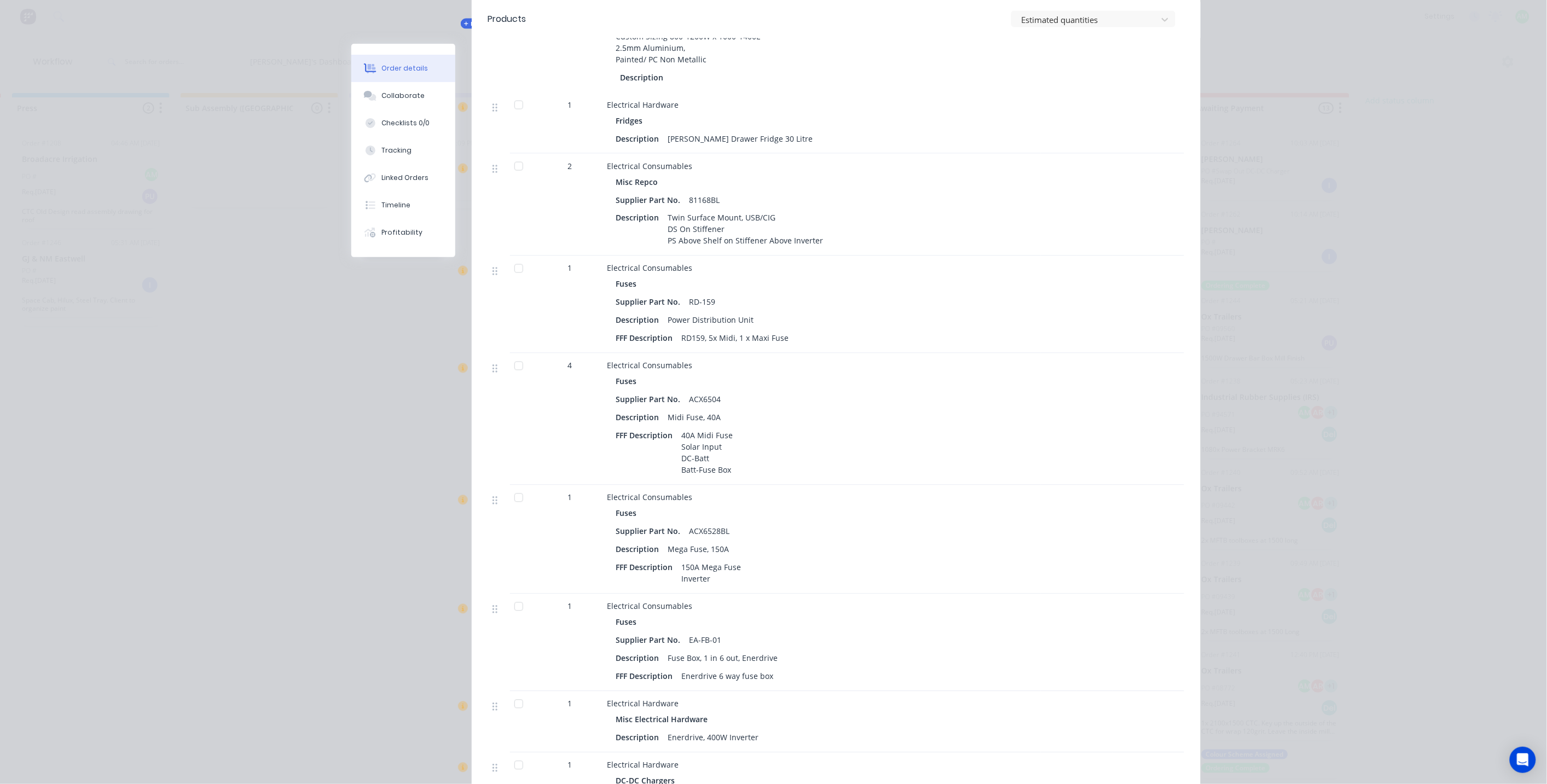
scroll to position [729, 0]
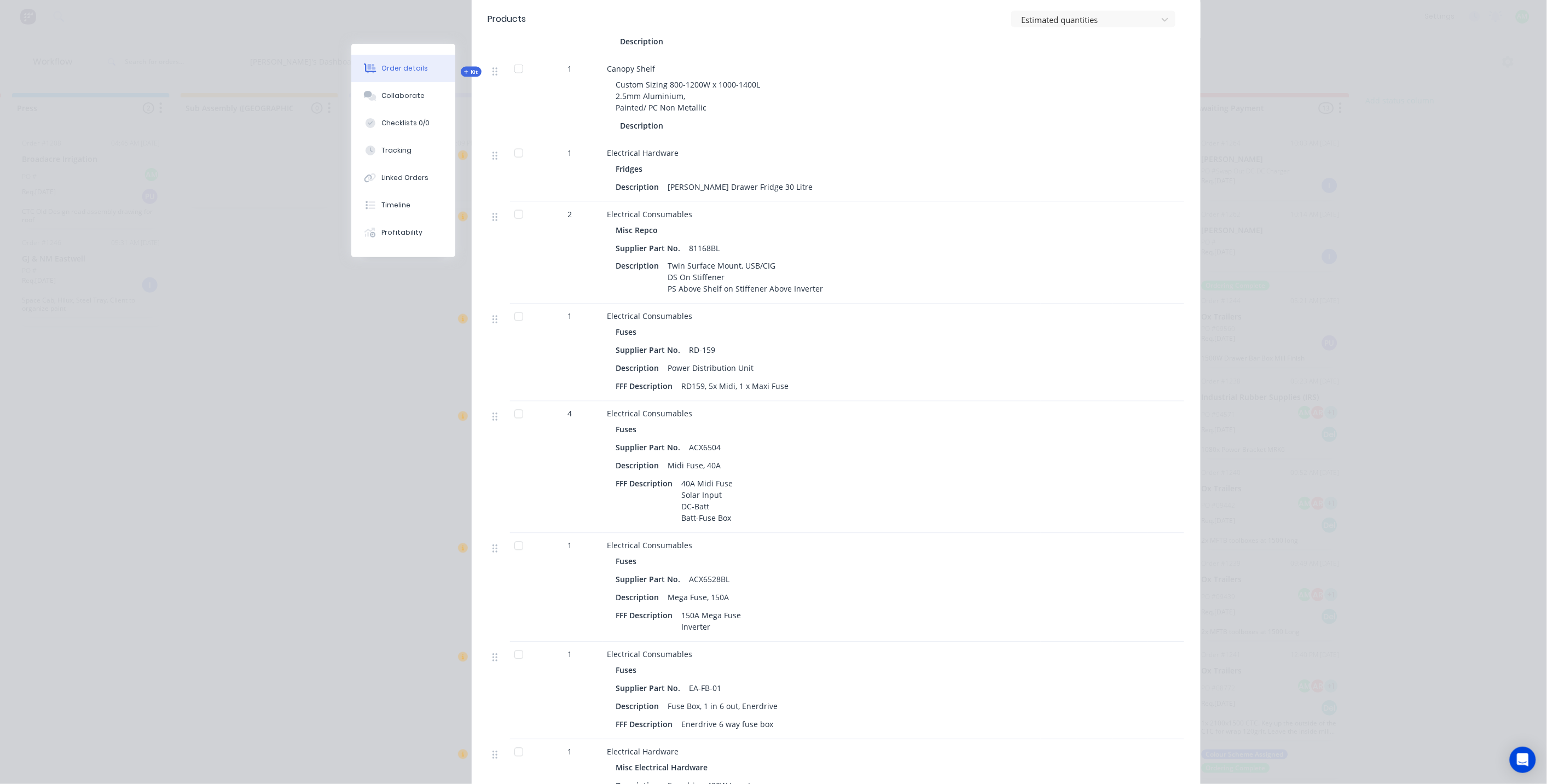
click at [406, 62] on button "Order details" at bounding box center [404, 69] width 104 height 28
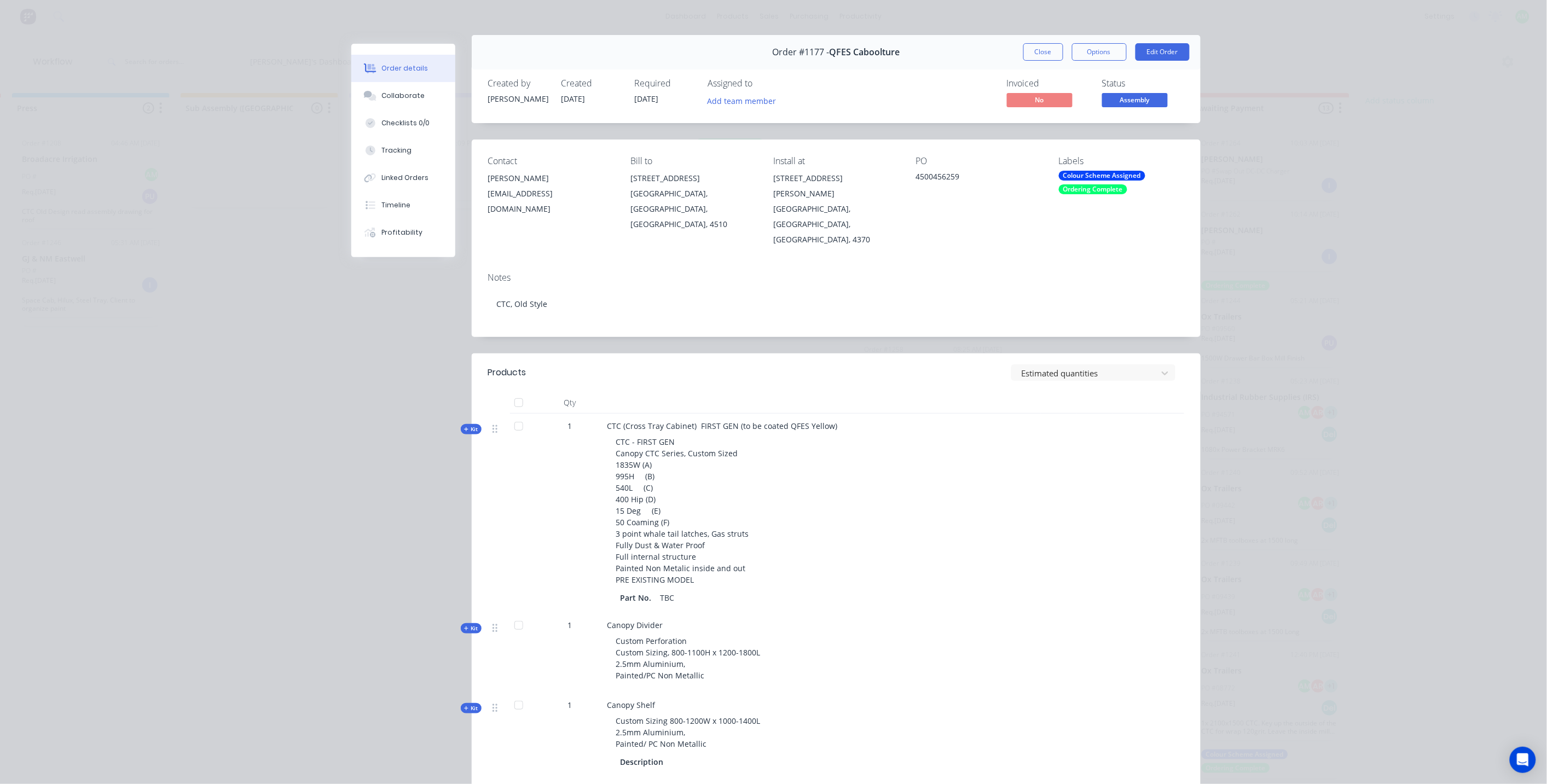
scroll to position [0, 0]
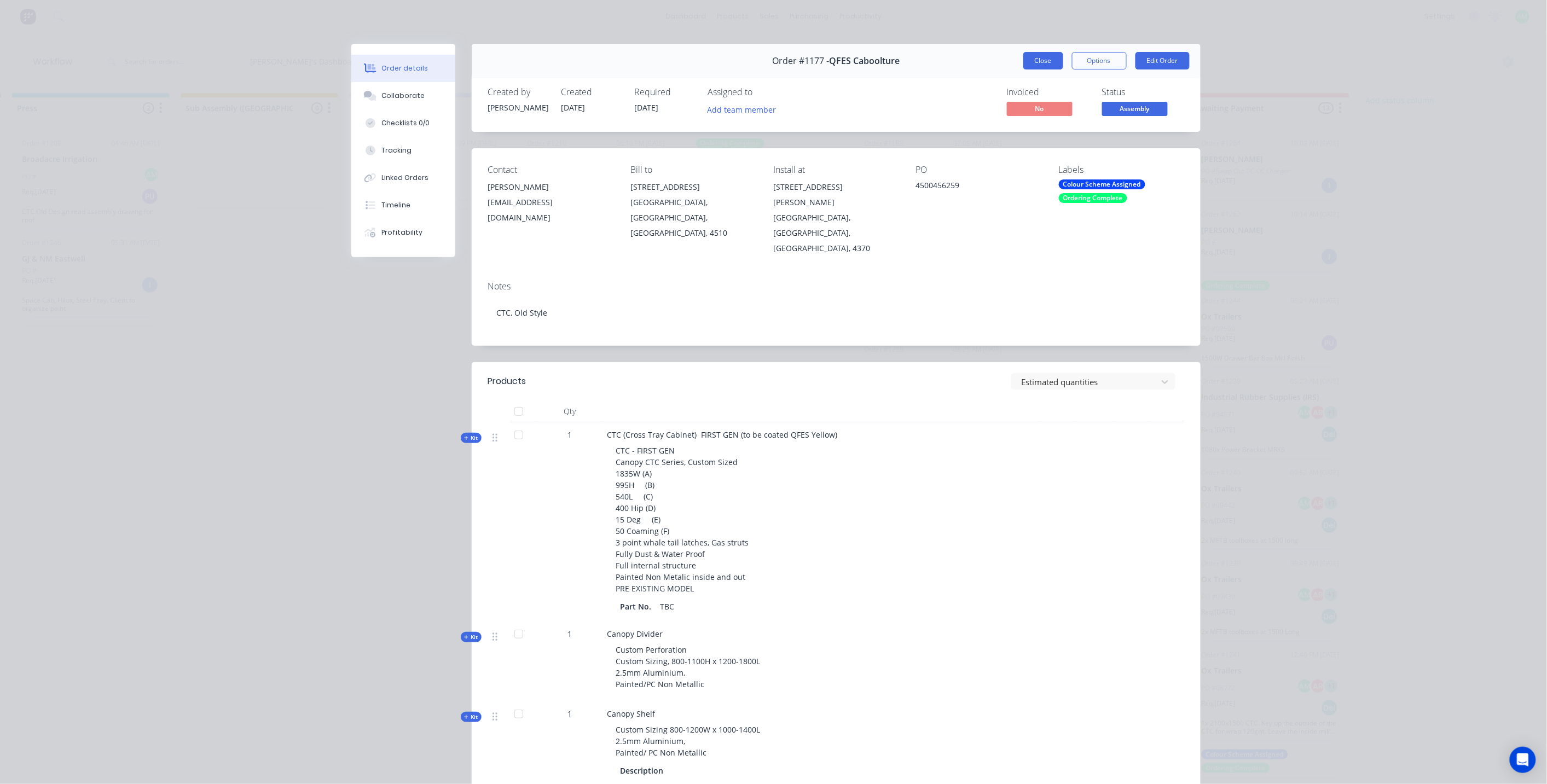
click at [1039, 65] on button "Close" at bounding box center [1043, 61] width 40 height 18
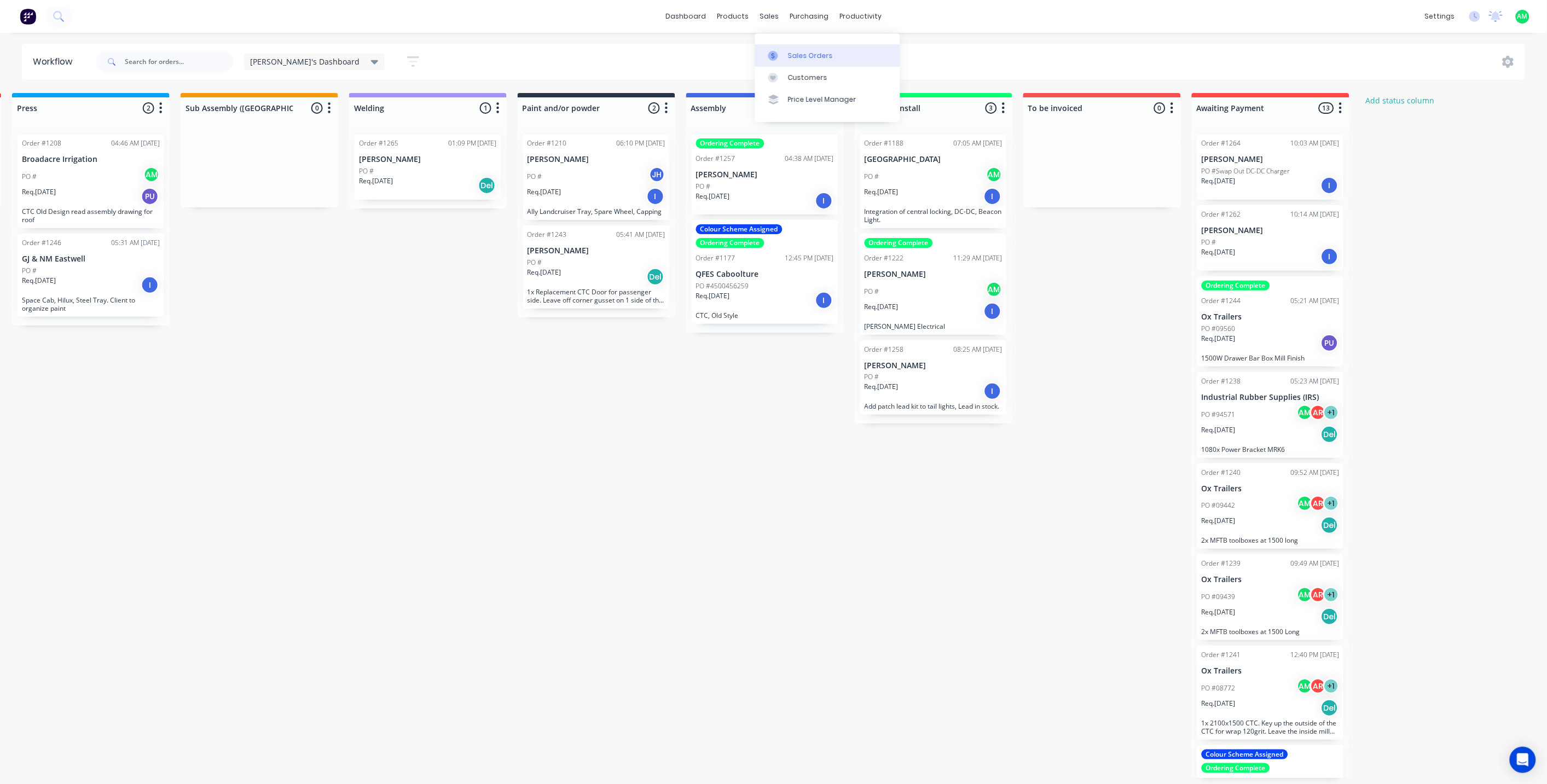
click at [788, 52] on div "Sales Orders" at bounding box center [811, 56] width 45 height 10
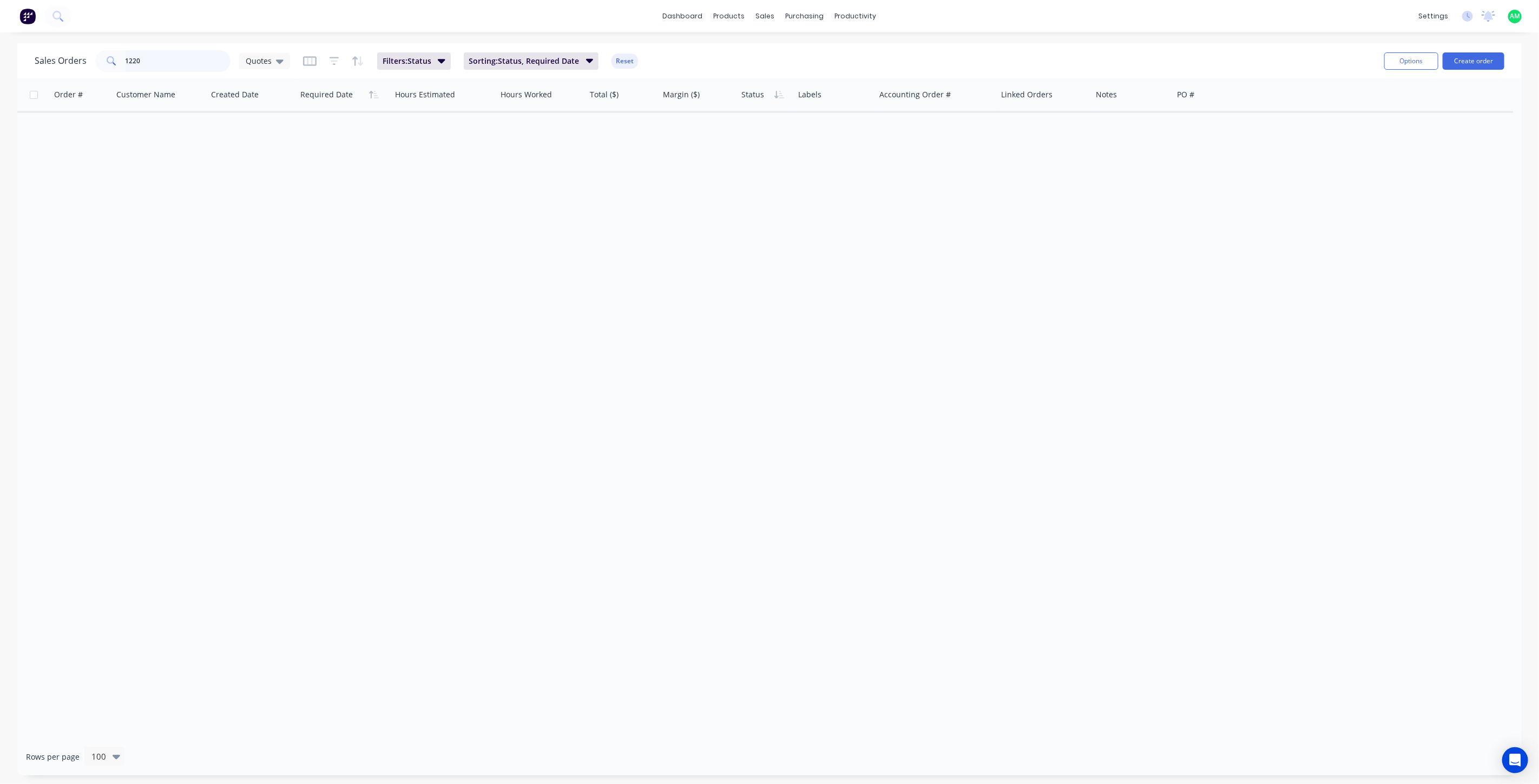
drag, startPoint x: 191, startPoint y: 57, endPoint x: 72, endPoint y: 72, distance: 119.9
click at [72, 72] on div "Sales Orders 1220 Quotes Filters: Status Sorting: Status, Required Date Reset" at bounding box center [705, 60] width 1341 height 26
type input "1177"
click at [276, 61] on icon at bounding box center [280, 61] width 8 height 12
click at [273, 213] on button "All Status" at bounding box center [303, 218] width 123 height 13
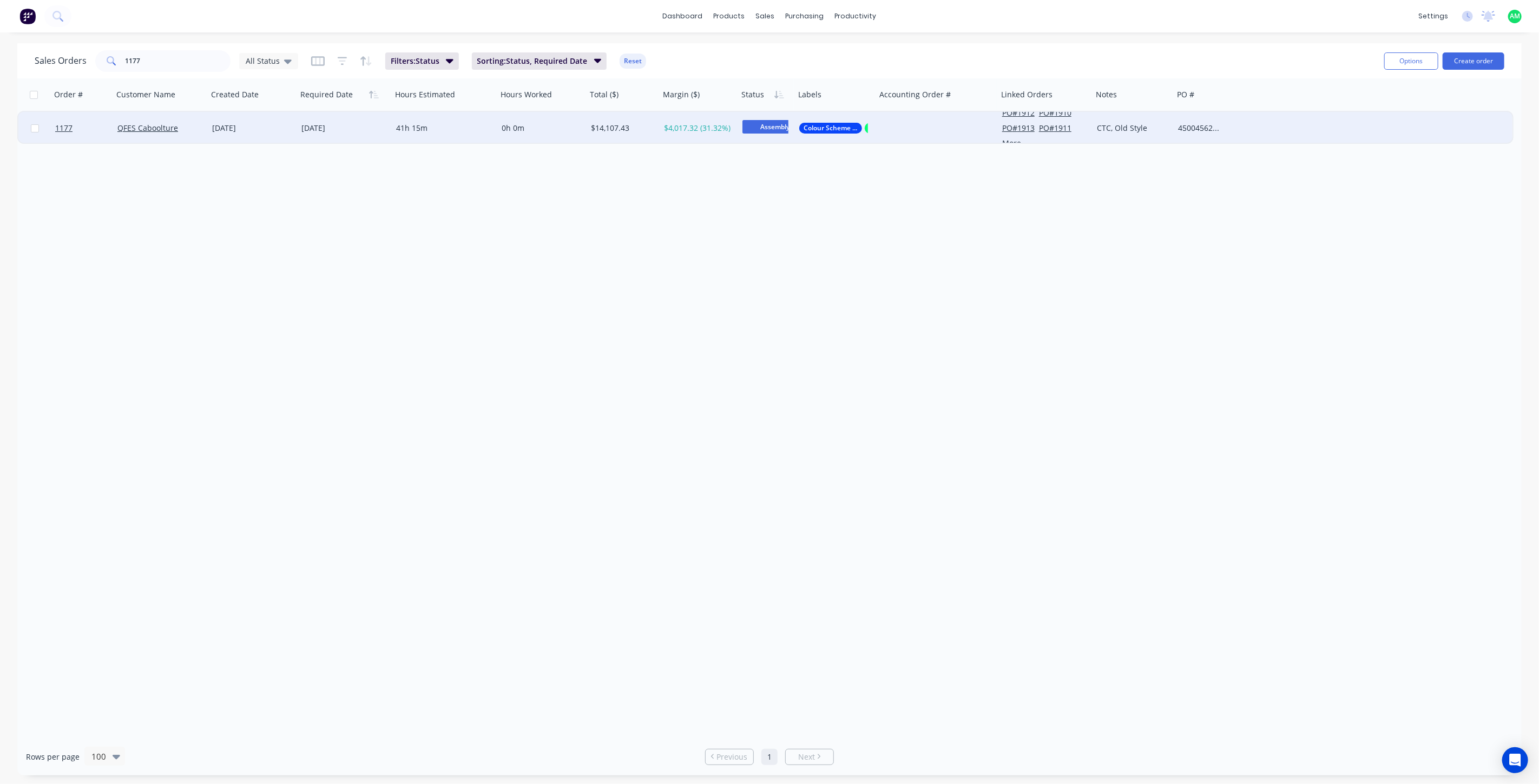
click at [215, 132] on div "[DATE]" at bounding box center [252, 127] width 81 height 11
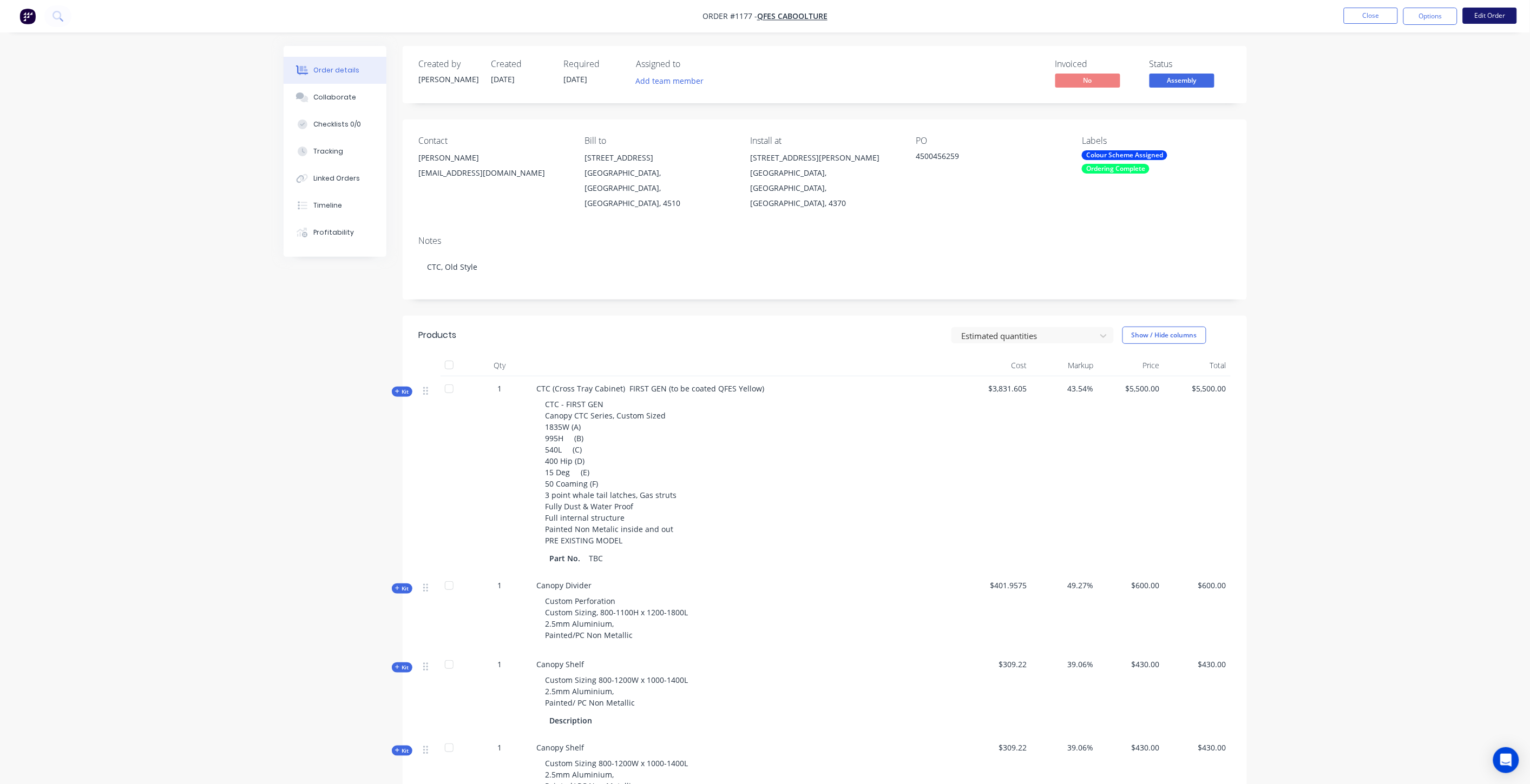
click at [1468, 17] on button "Edit Order" at bounding box center [1490, 16] width 54 height 17
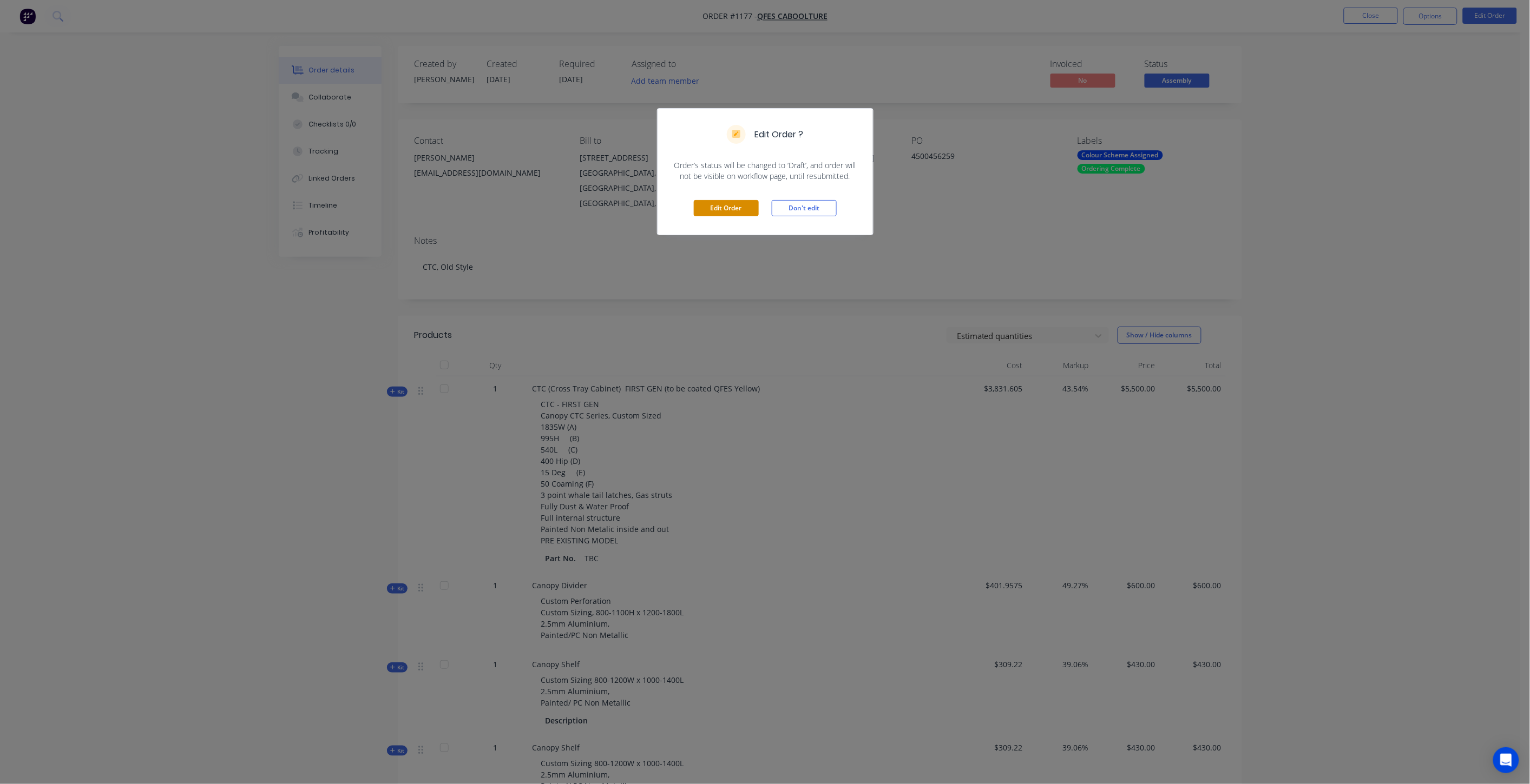
click at [731, 208] on button "Edit Order" at bounding box center [726, 208] width 65 height 17
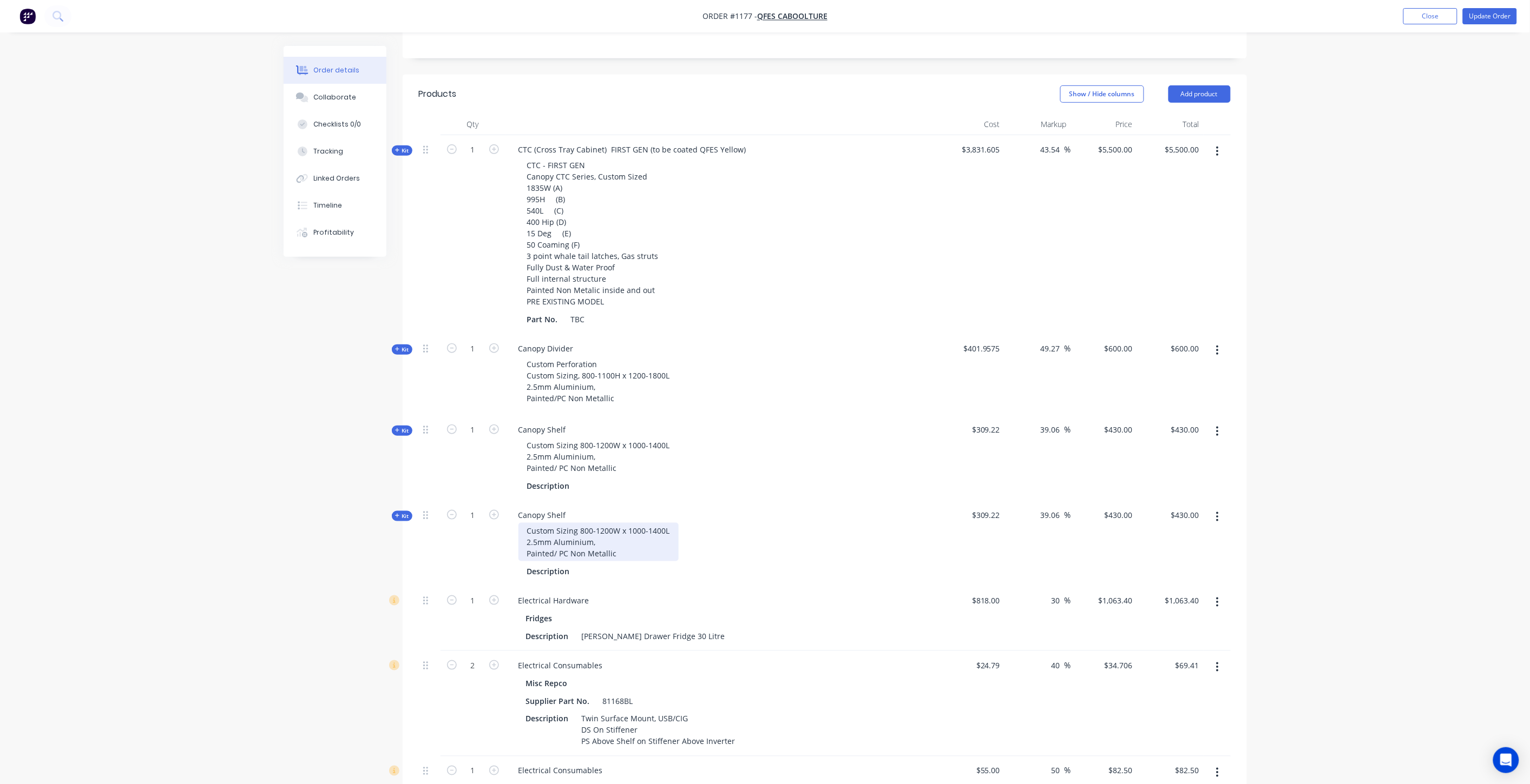
scroll to position [280, 0]
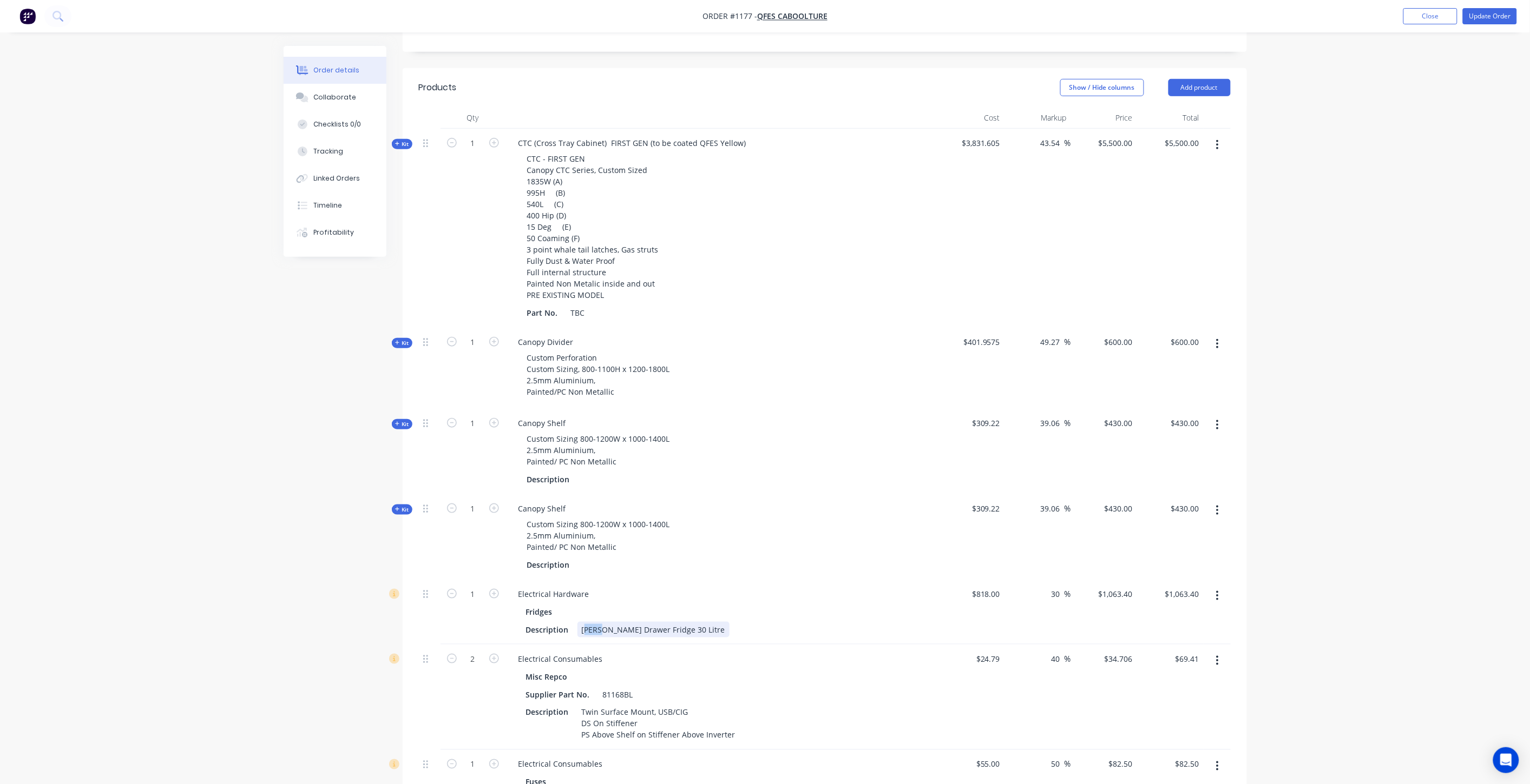
drag, startPoint x: 604, startPoint y: 583, endPoint x: 583, endPoint y: 586, distance: 21.2
click at [583, 622] on div "ENGEL Drawer Fridge 30 Litre" at bounding box center [653, 630] width 152 height 16
click at [716, 604] on div "Fridges Description Dometic Drawer Fridge 30 Litre" at bounding box center [722, 621] width 425 height 34
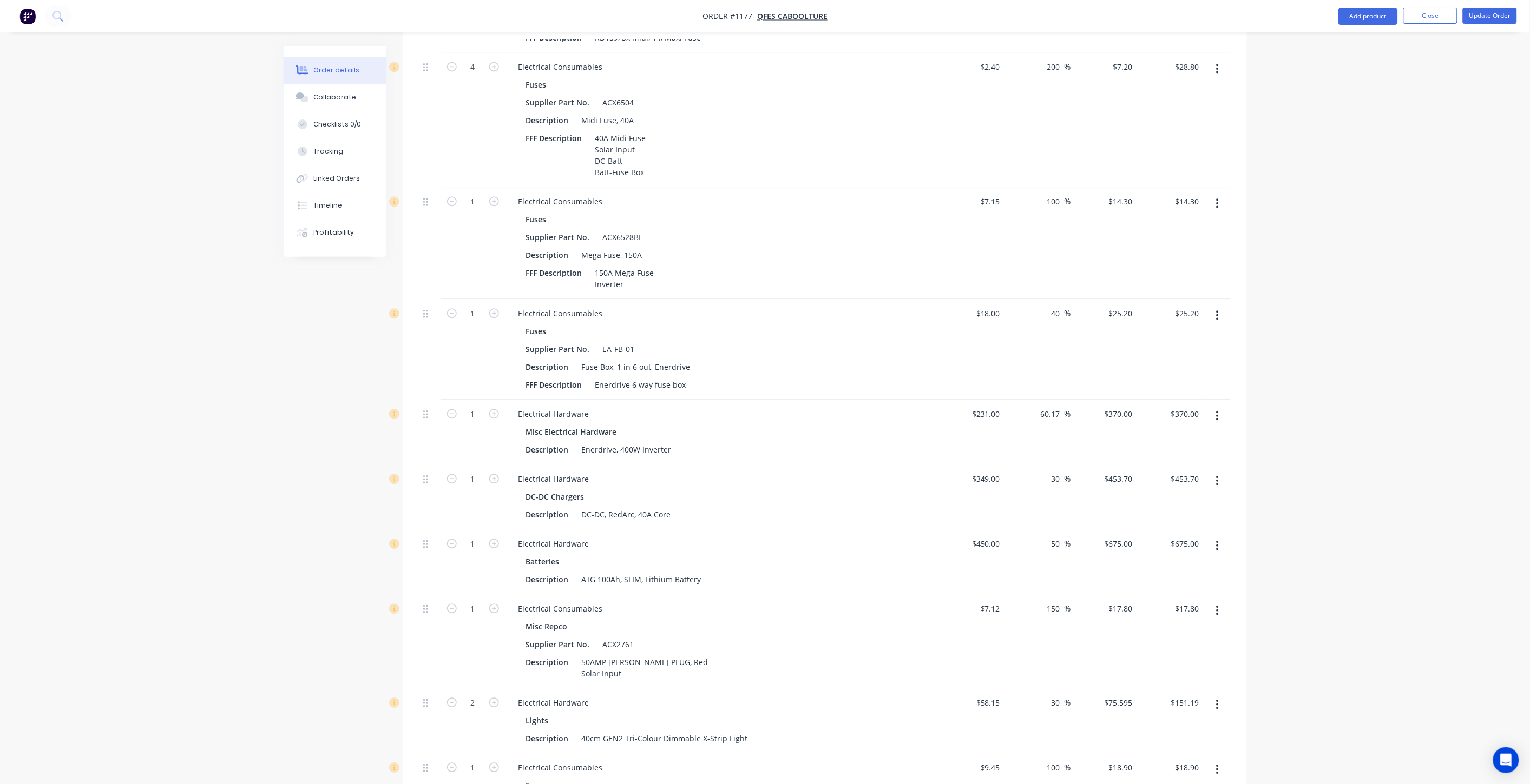
scroll to position [1082, 0]
drag, startPoint x: 697, startPoint y: 688, endPoint x: 665, endPoint y: 686, distance: 32.1
click at [665, 728] on div "40cm GEN2 Tri-Colour Dimmable X-Strip Light" at bounding box center [665, 735] width 175 height 16
click at [830, 710] on div "Lights" at bounding box center [721, 718] width 392 height 16
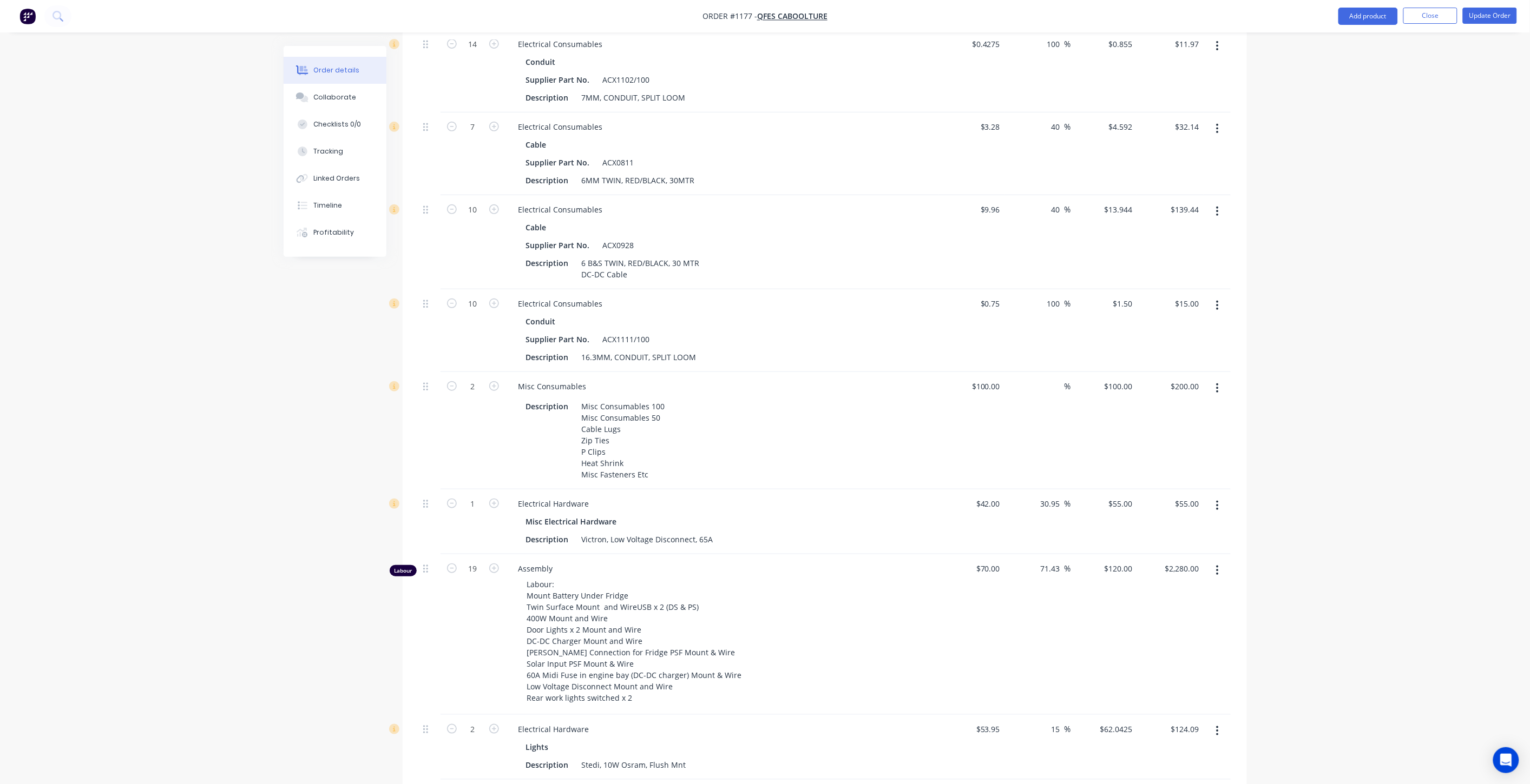
scroll to position [2124, 0]
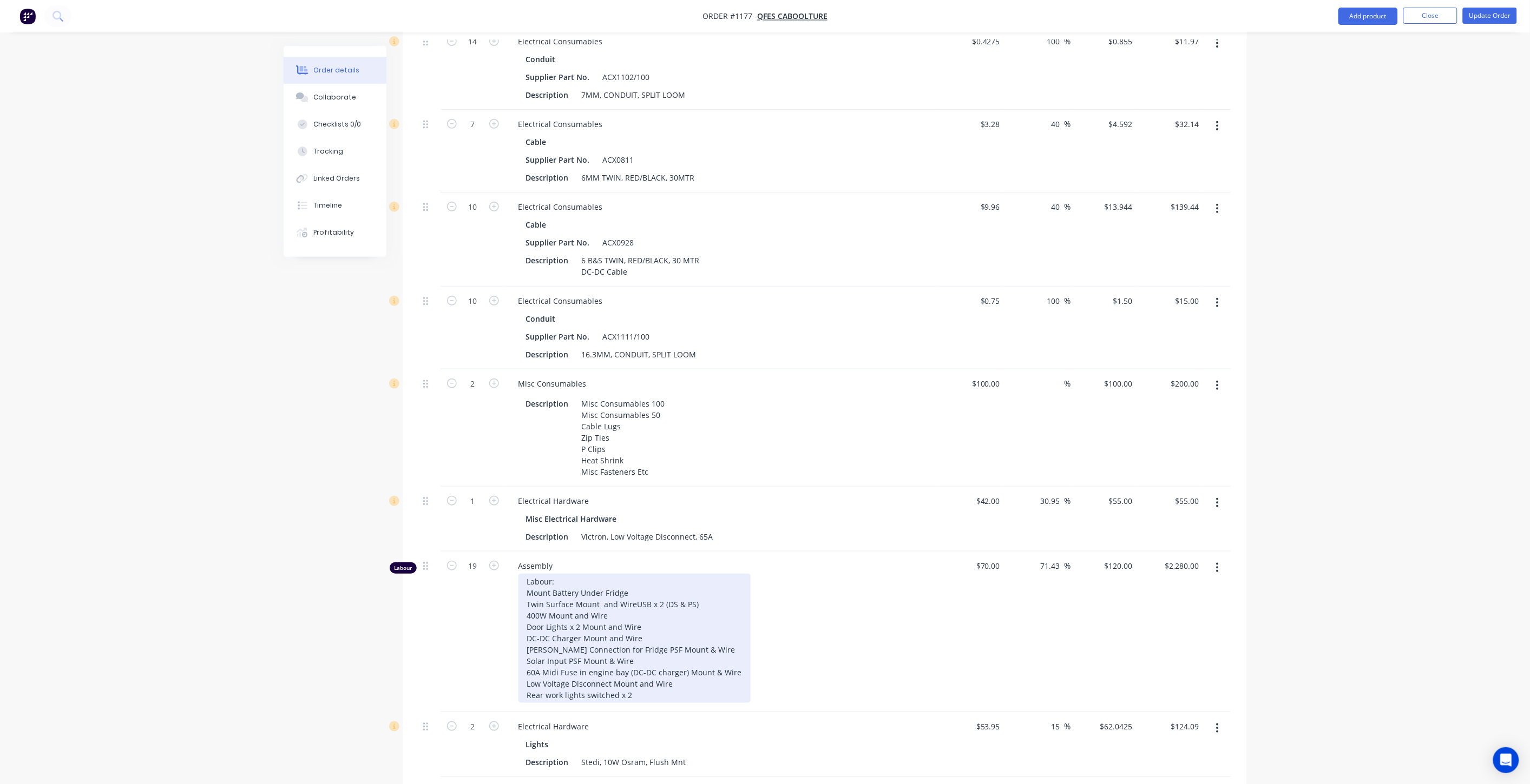
click at [549, 574] on div "Labour: Mount Battery Under Fridge Twin Surface Mount and WireUSB x 2 (DS & PS)…" at bounding box center [634, 638] width 232 height 129
click at [654, 602] on div "Labour: Mount Battery Under Fridge Twin Surface Mount and WireUSB x 2 (DS & PS)…" at bounding box center [634, 638] width 232 height 129
drag, startPoint x: 581, startPoint y: 612, endPoint x: 570, endPoint y: 612, distance: 11.0
click at [570, 612] on div "Labour: Mount Battery Under Fridge Twin Surface Mount and WireUSB x 2 (DS & PS)…" at bounding box center [634, 638] width 232 height 129
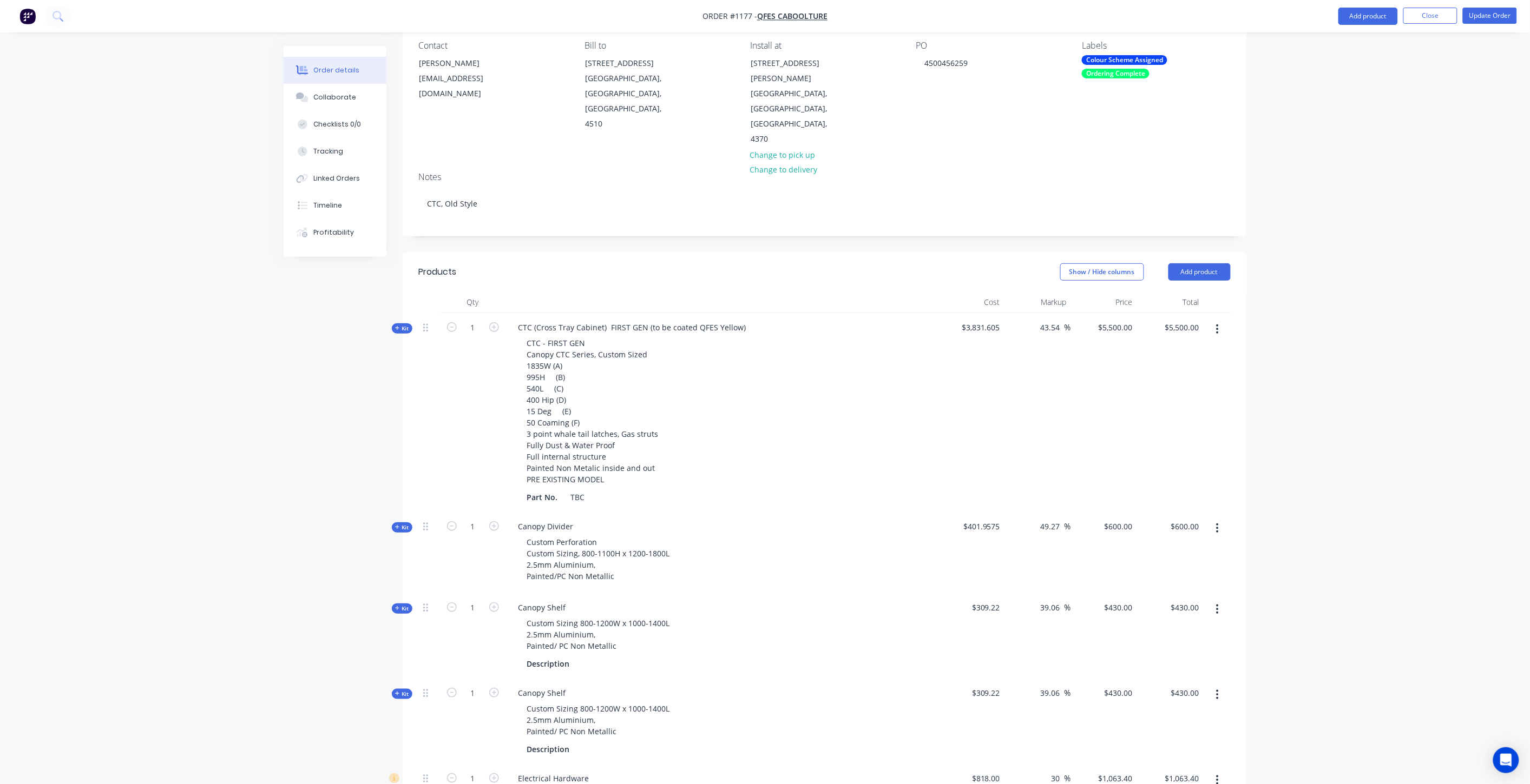
scroll to position [0, 0]
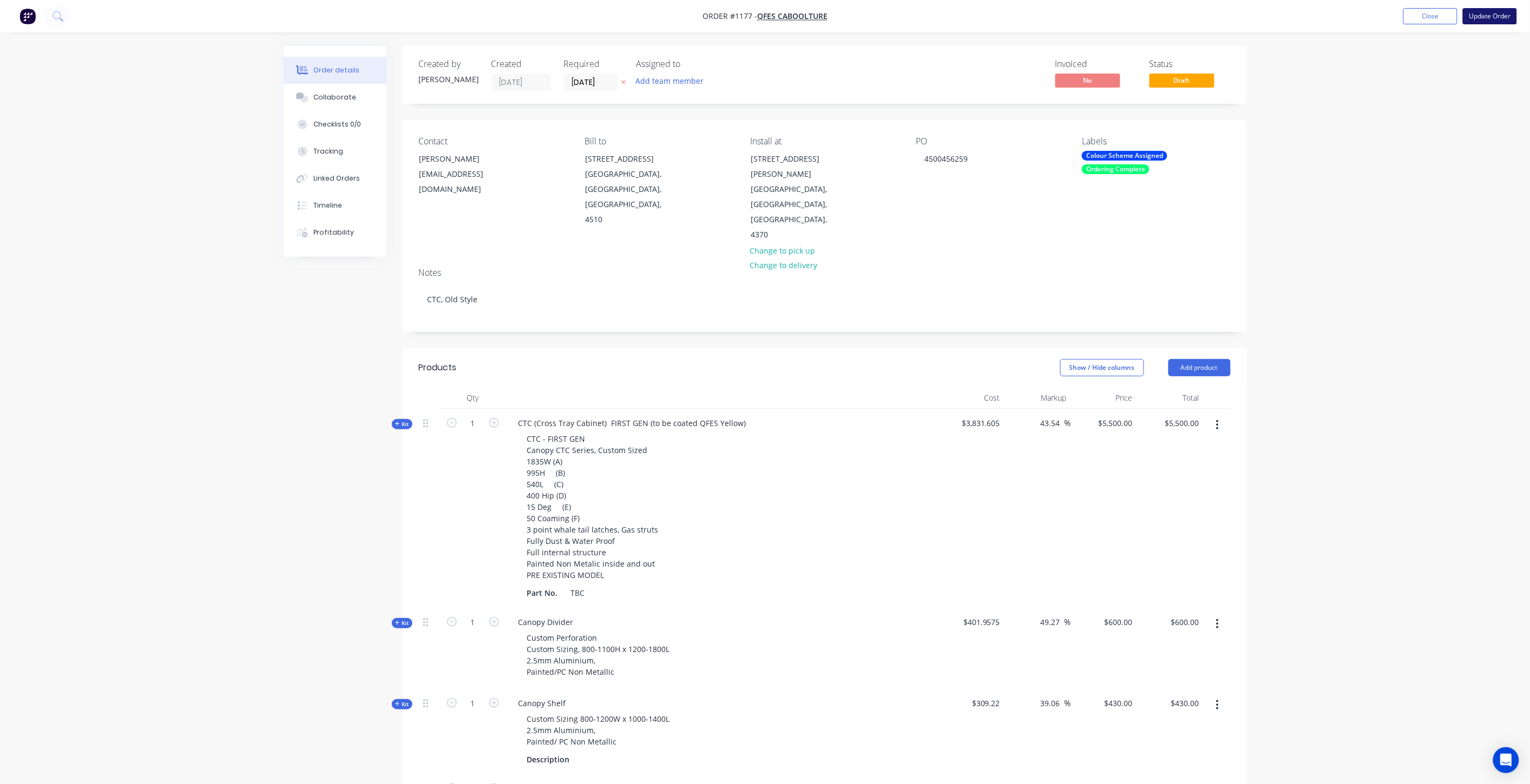
click at [1481, 17] on button "Update Order" at bounding box center [1490, 16] width 54 height 17
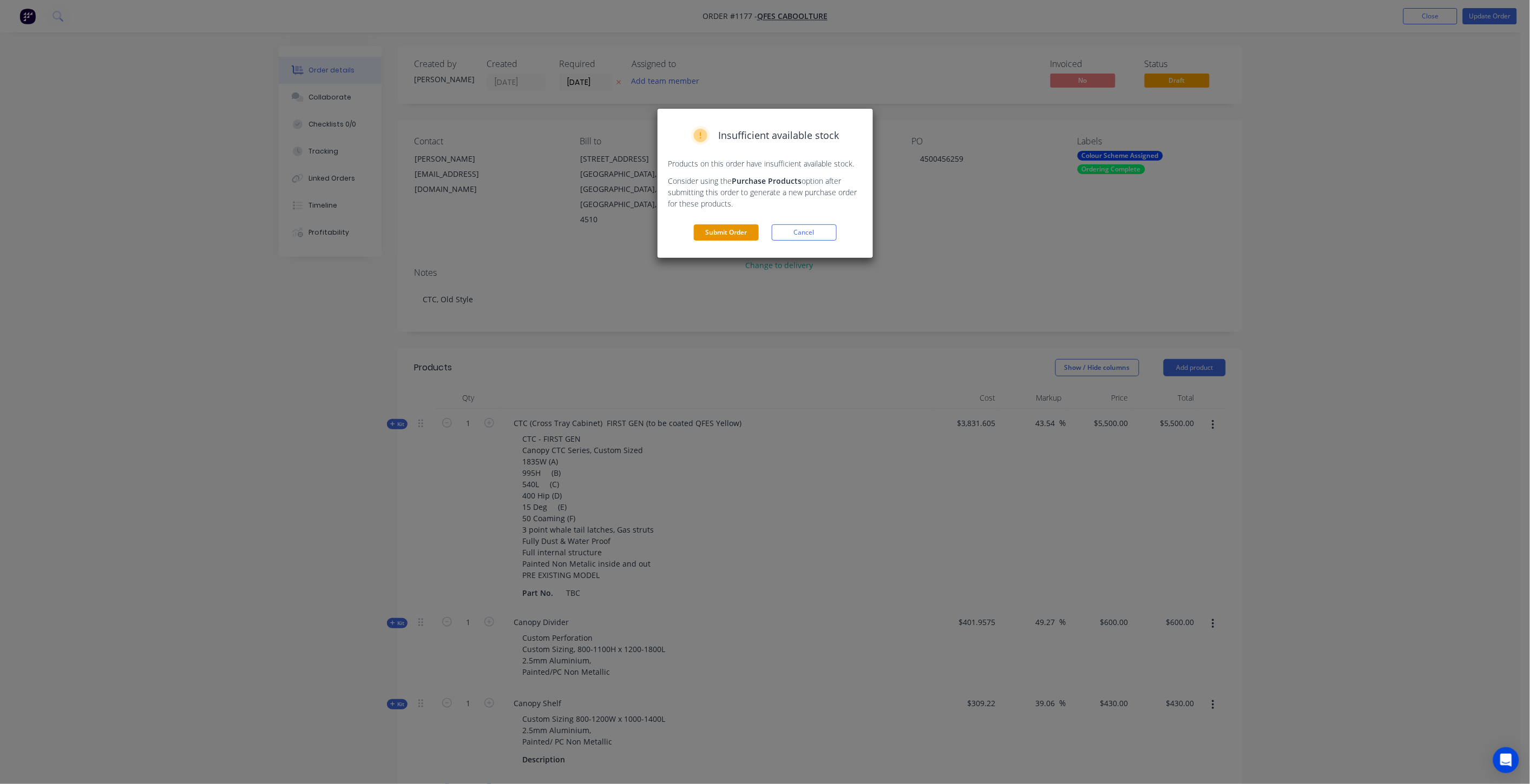
click at [718, 225] on button "Submit Order" at bounding box center [726, 232] width 65 height 17
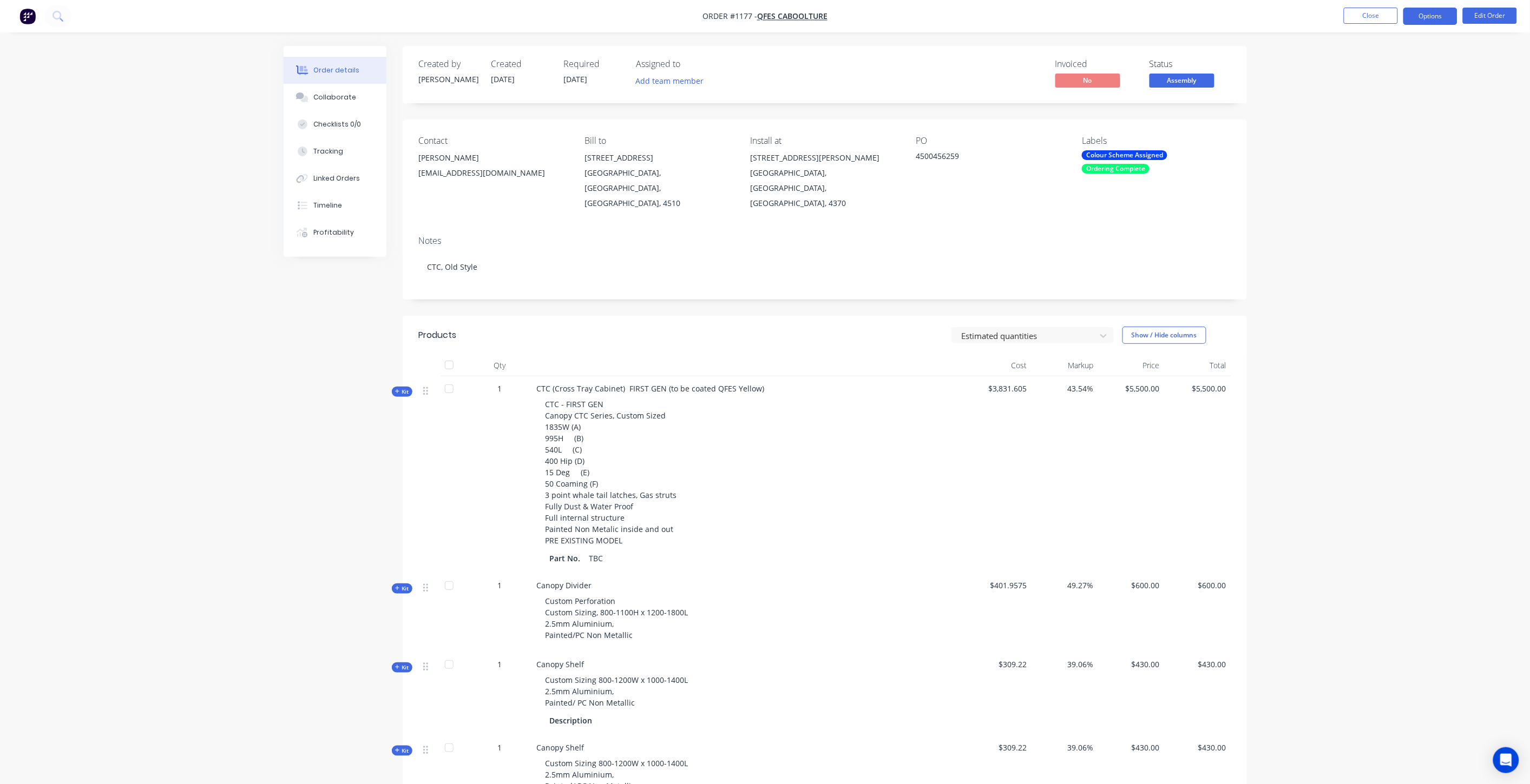
click at [1430, 18] on button "Options" at bounding box center [1431, 17] width 54 height 17
click at [1362, 128] on div "Work Order" at bounding box center [1398, 130] width 99 height 16
click at [1353, 107] on div "Without pricing" at bounding box center [1398, 109] width 99 height 16
click at [1358, 68] on div "Invoice" at bounding box center [1398, 66] width 99 height 16
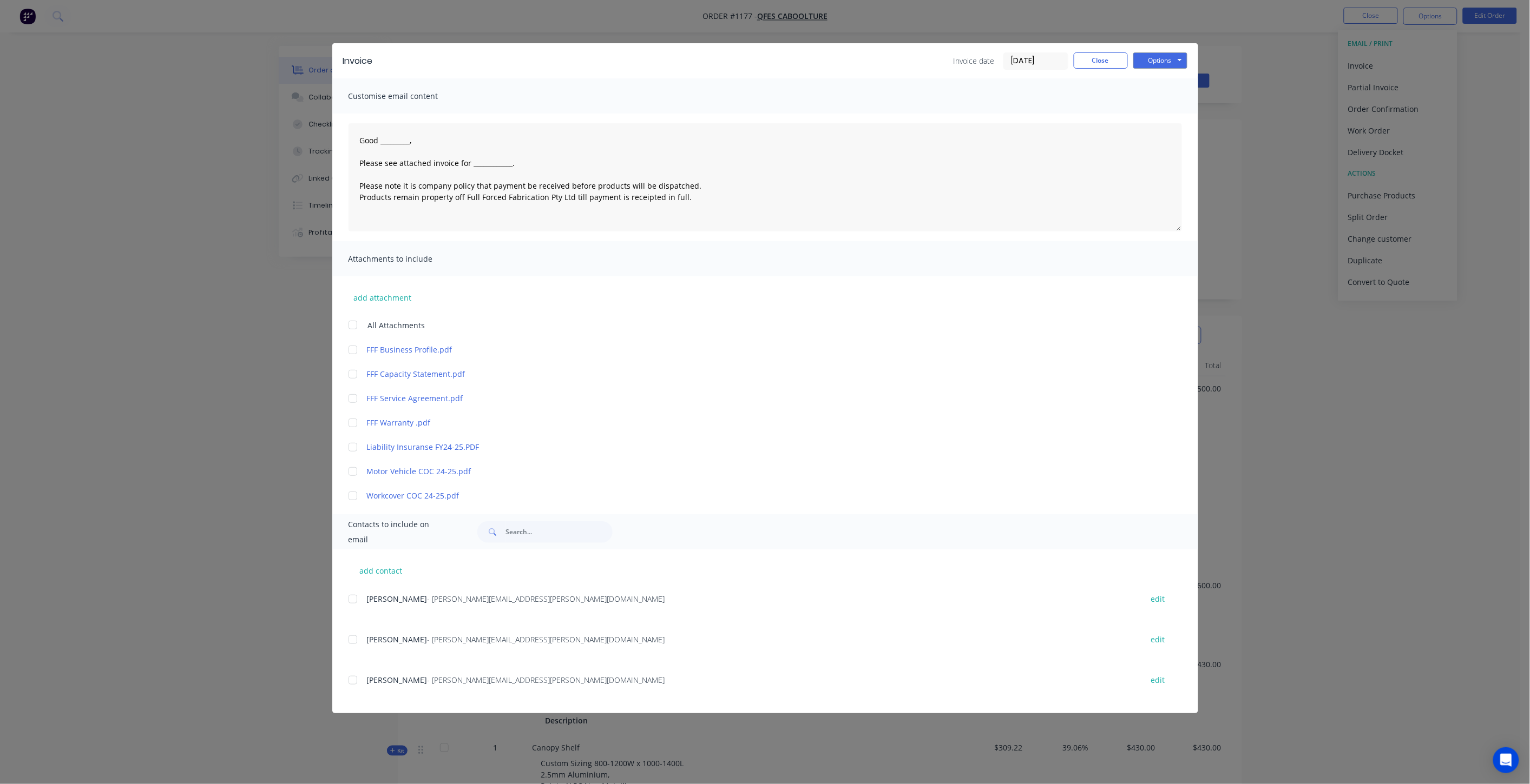
click at [352, 639] on div at bounding box center [353, 640] width 21 height 21
drag, startPoint x: 425, startPoint y: 142, endPoint x: 387, endPoint y: 141, distance: 38.0
click at [387, 141] on textarea "Good _________, Please see attached invoice for ____________. Please note it is…" at bounding box center [766, 177] width 834 height 108
drag, startPoint x: 526, startPoint y: 169, endPoint x: 360, endPoint y: 163, distance: 166.1
click at [360, 163] on textarea "Good Morning Ben, Please see attached invoice for ____________. Please note it …" at bounding box center [766, 177] width 834 height 108
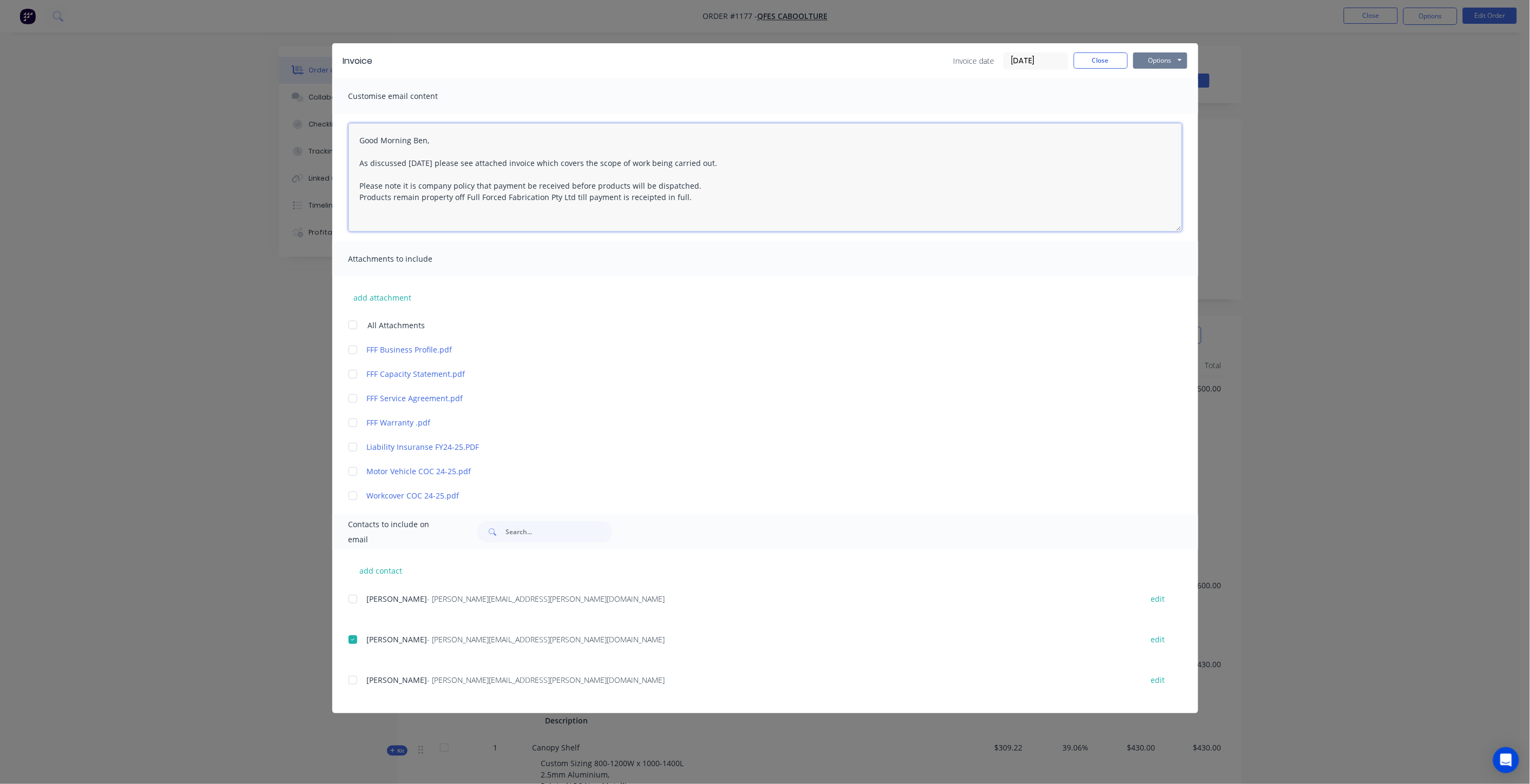
type textarea "Good Morning Ben, As discussed yesterday please see attached invoice which cove…"
click at [1150, 55] on button "Options" at bounding box center [1161, 60] width 54 height 17
click at [1168, 113] on button "Email" at bounding box center [1167, 116] width 69 height 17
click at [1111, 56] on button "Close" at bounding box center [1101, 60] width 54 height 17
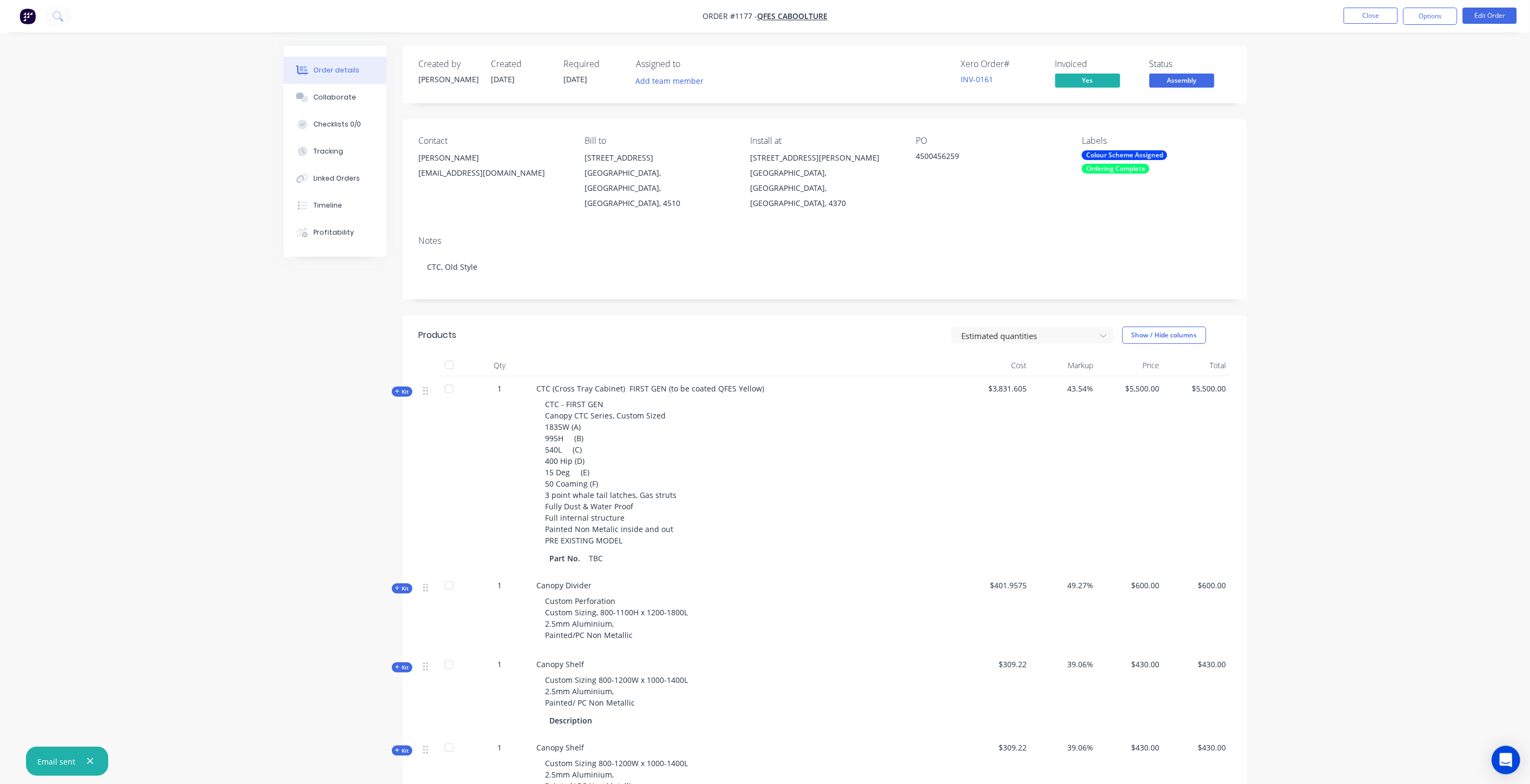
click at [1507, 760] on icon "Open Intercom Messenger" at bounding box center [1506, 761] width 13 height 14
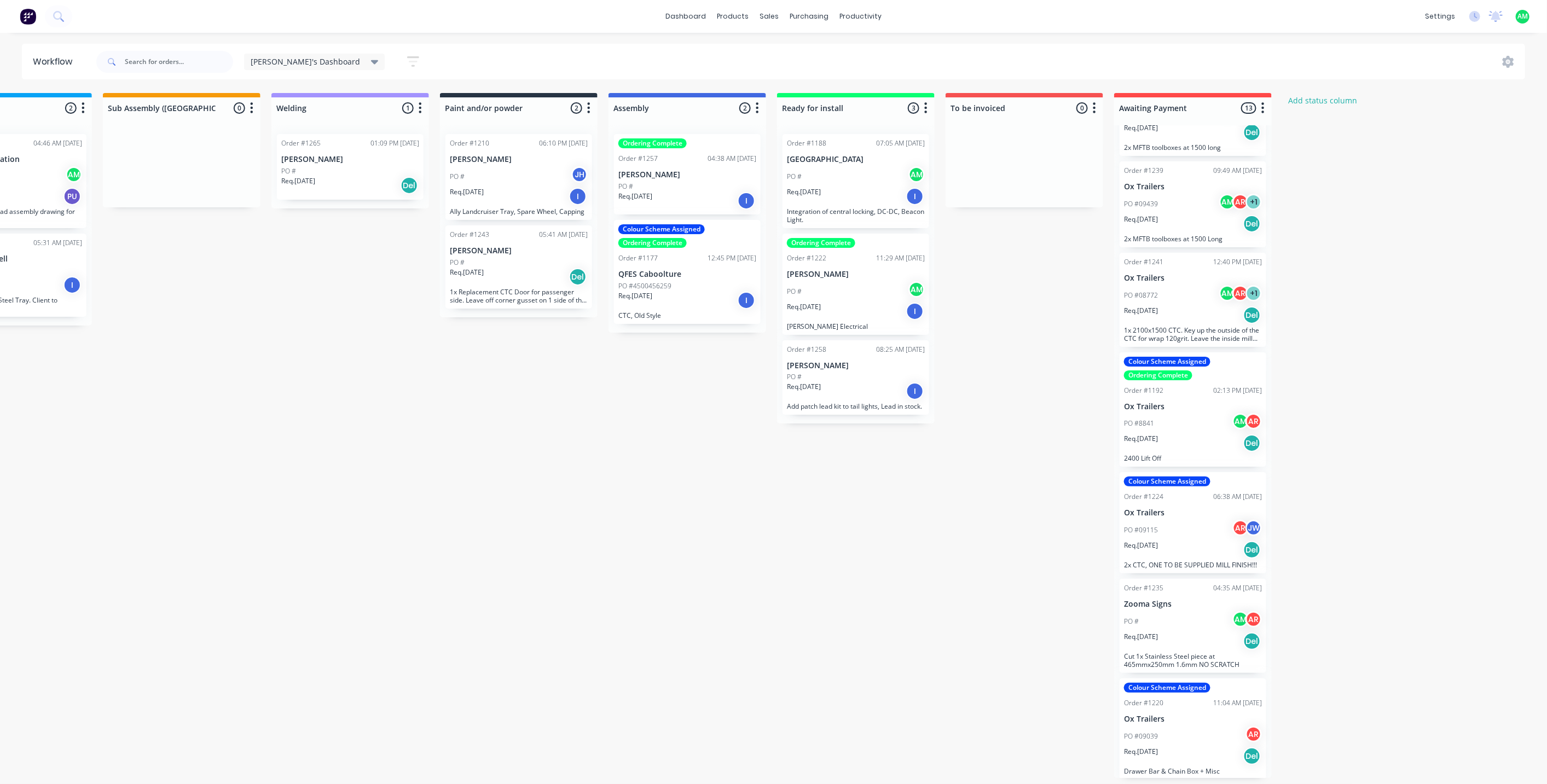
scroll to position [3, 595]
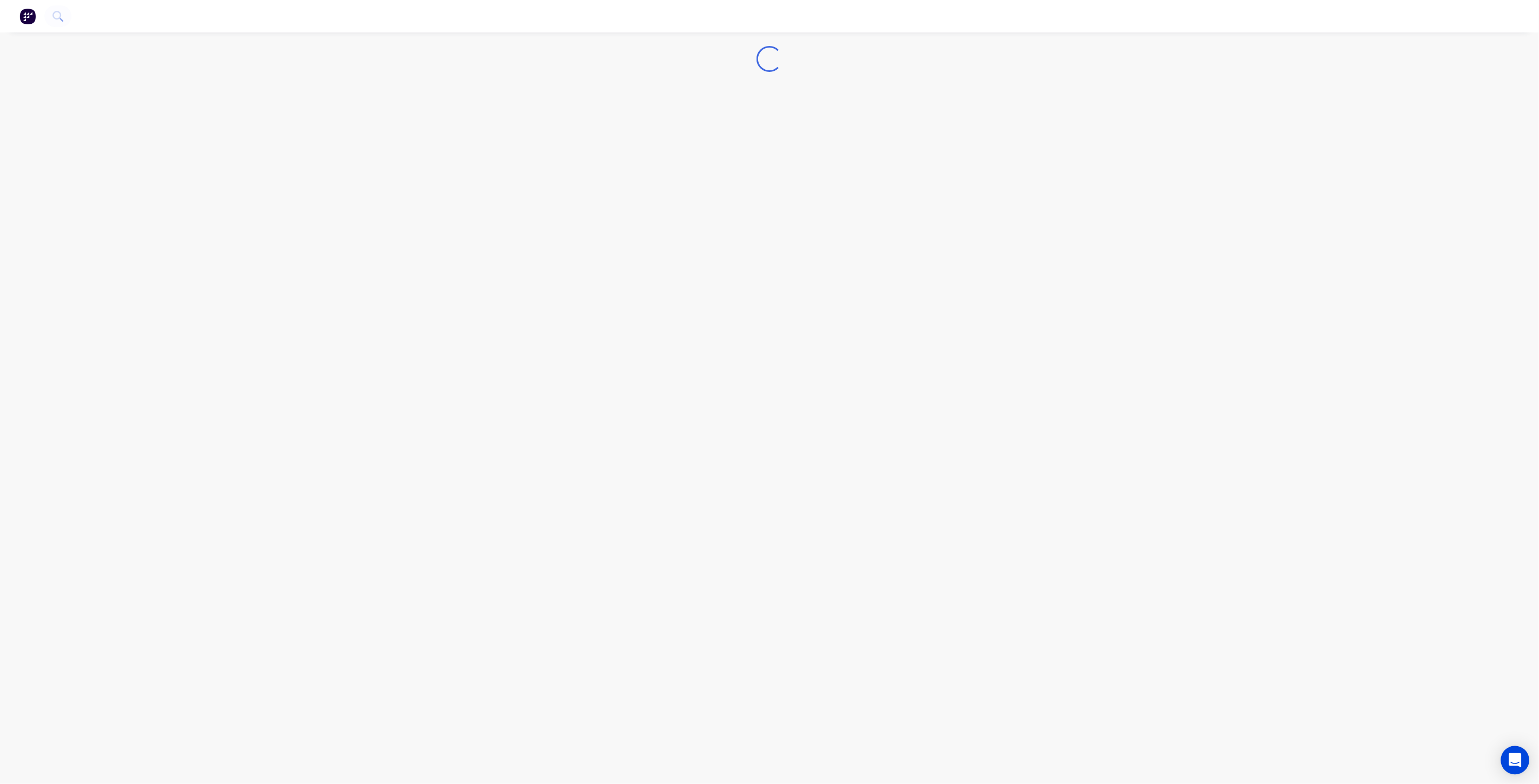
click at [1505, 767] on div "Open Intercom Messenger" at bounding box center [1516, 762] width 29 height 29
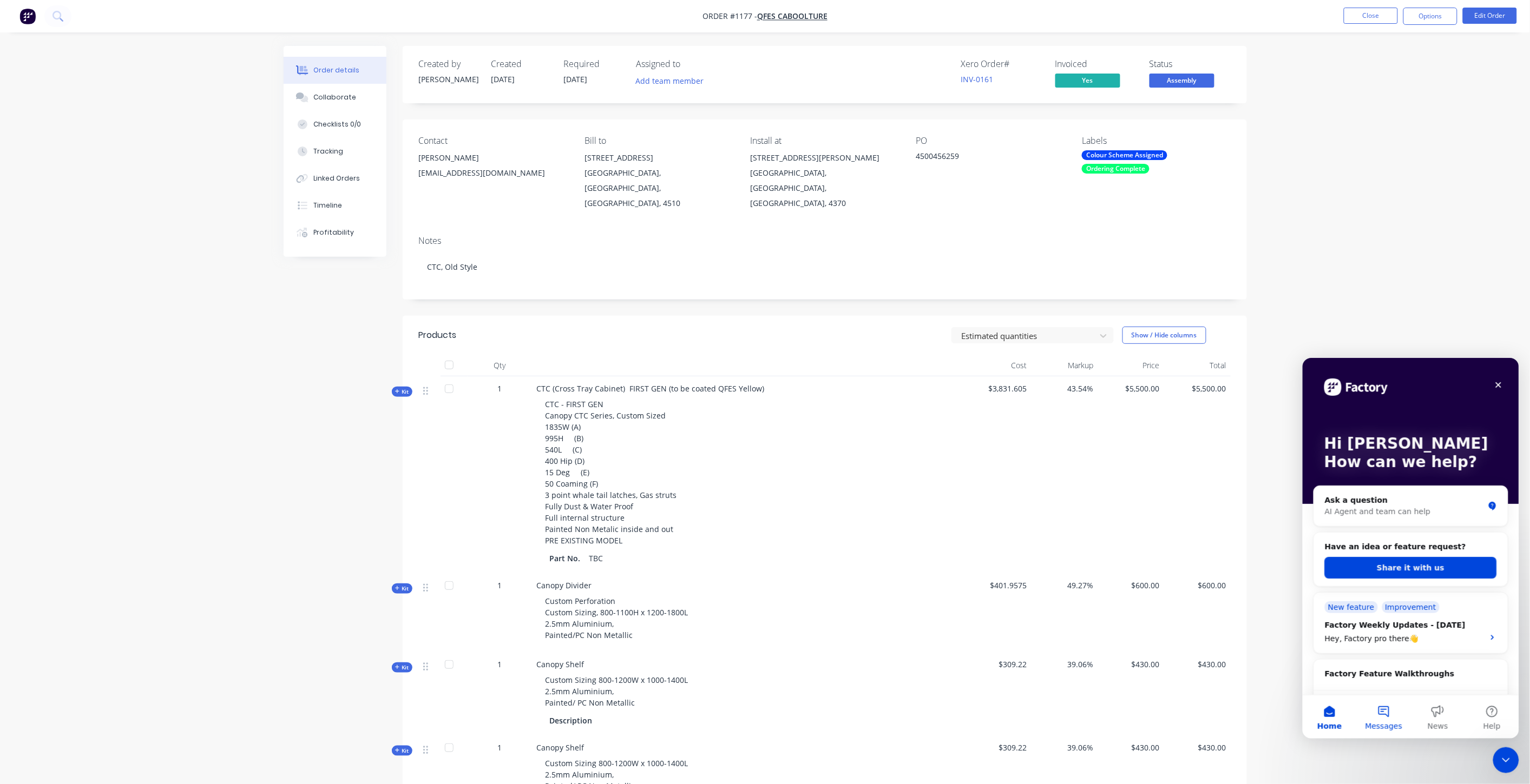
click at [1397, 719] on button "Messages" at bounding box center [1384, 717] width 54 height 44
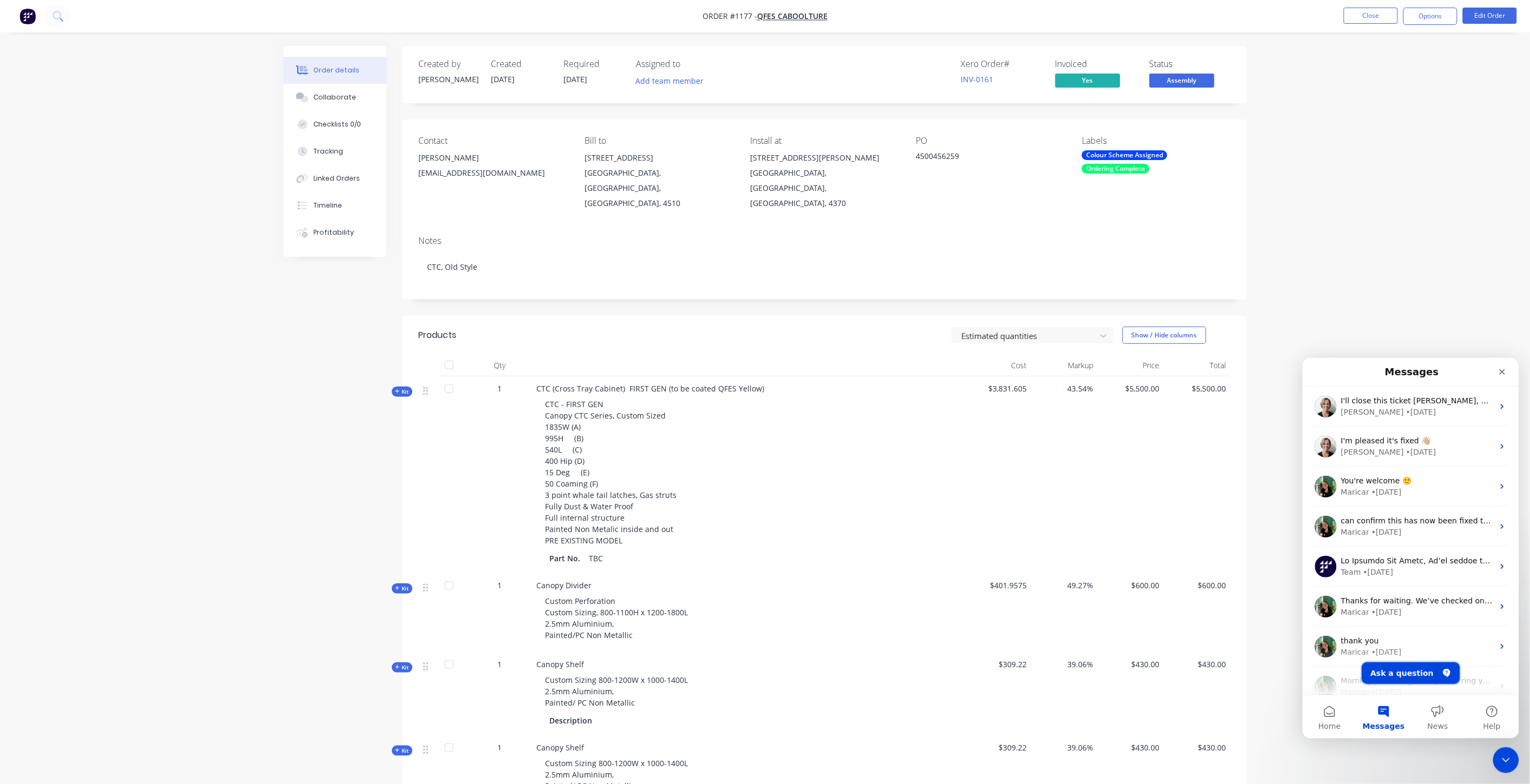
click at [1404, 673] on button "Ask a question" at bounding box center [1410, 673] width 98 height 21
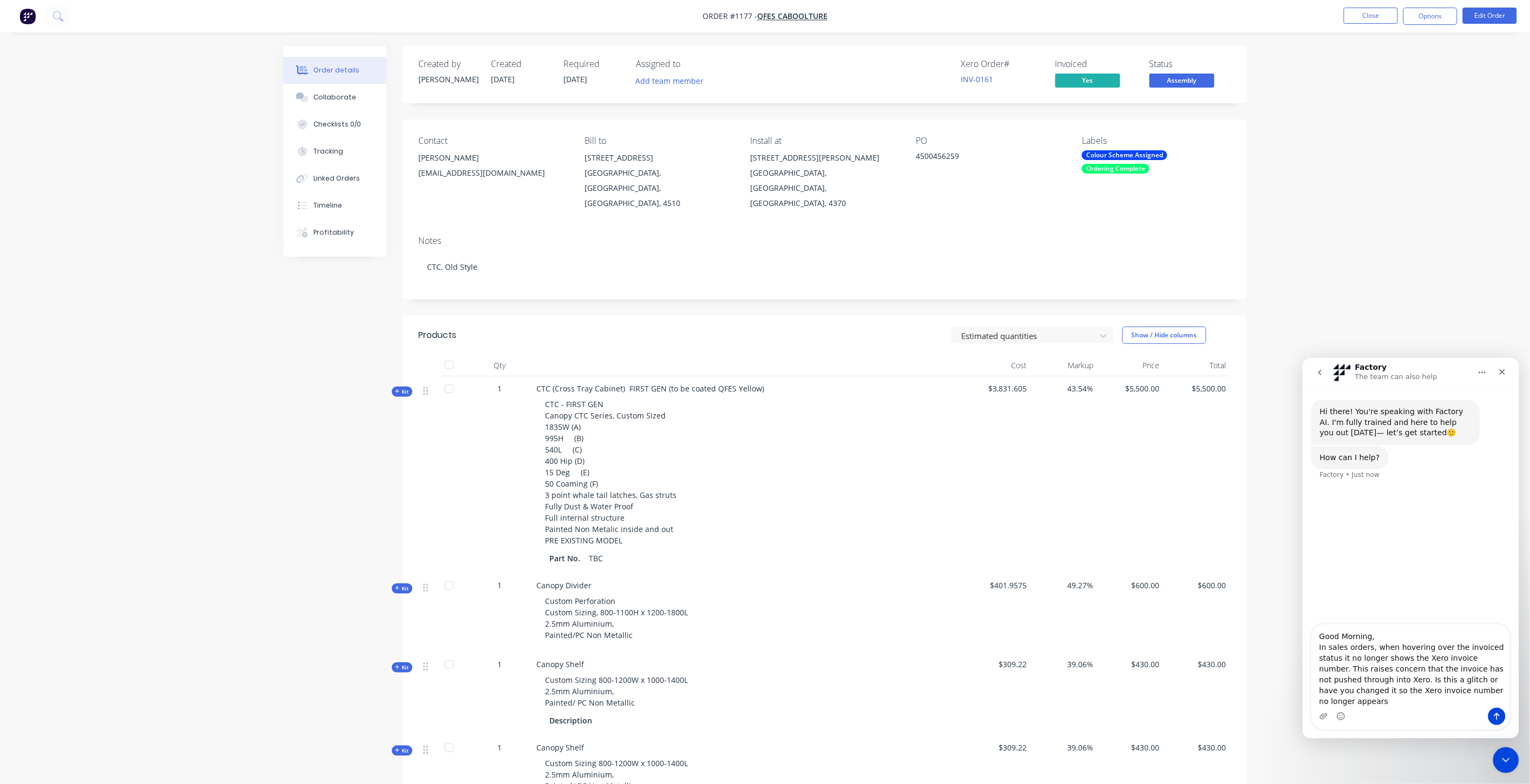
type textarea "Good Morning, In sales orders, when hovering over the invoiced status it no lon…"
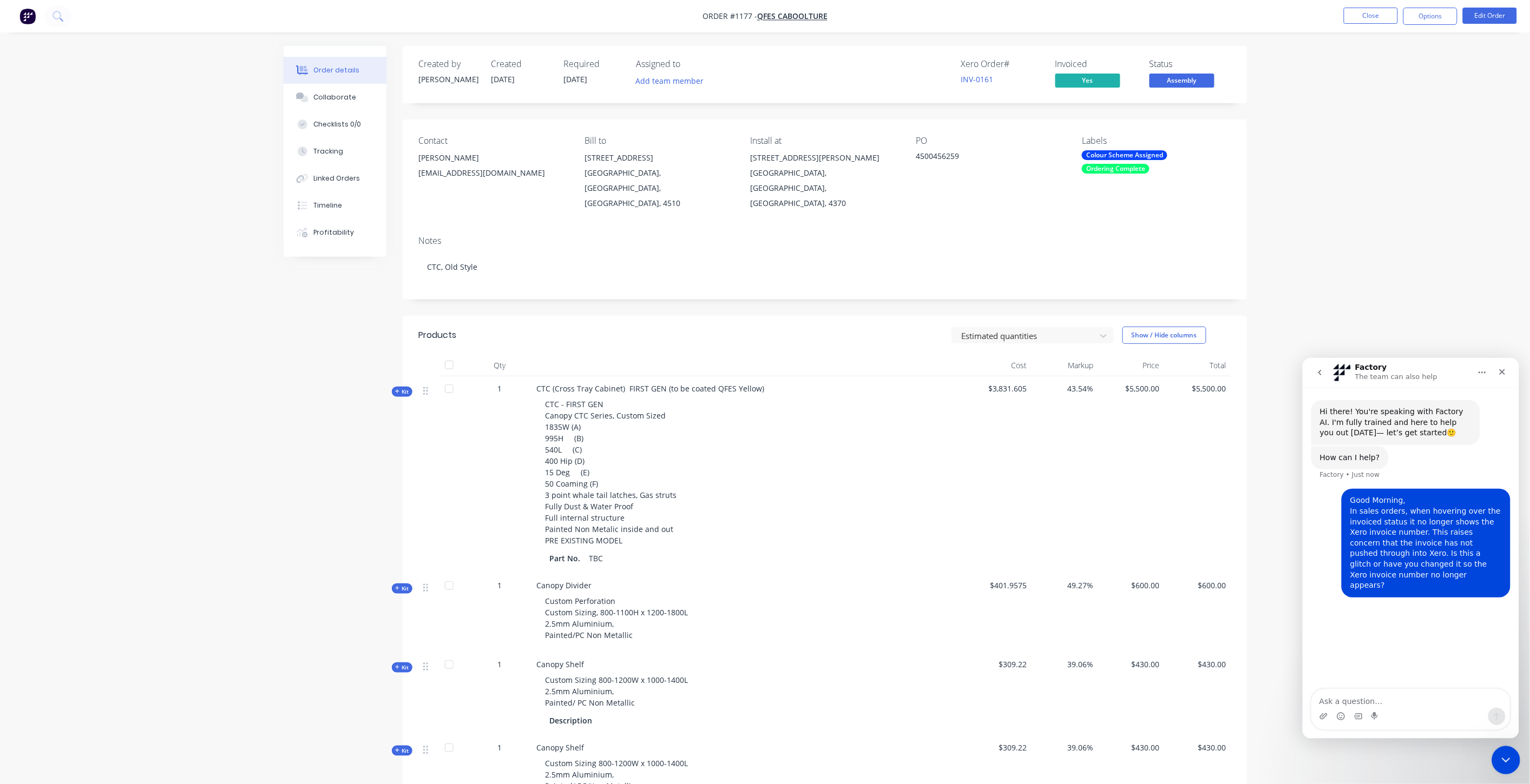
drag, startPoint x: 1498, startPoint y: 757, endPoint x: 2959, endPoint y: 1505, distance: 1641.3
click at [1497, 757] on div "Close Intercom Messenger" at bounding box center [1504, 759] width 26 height 26
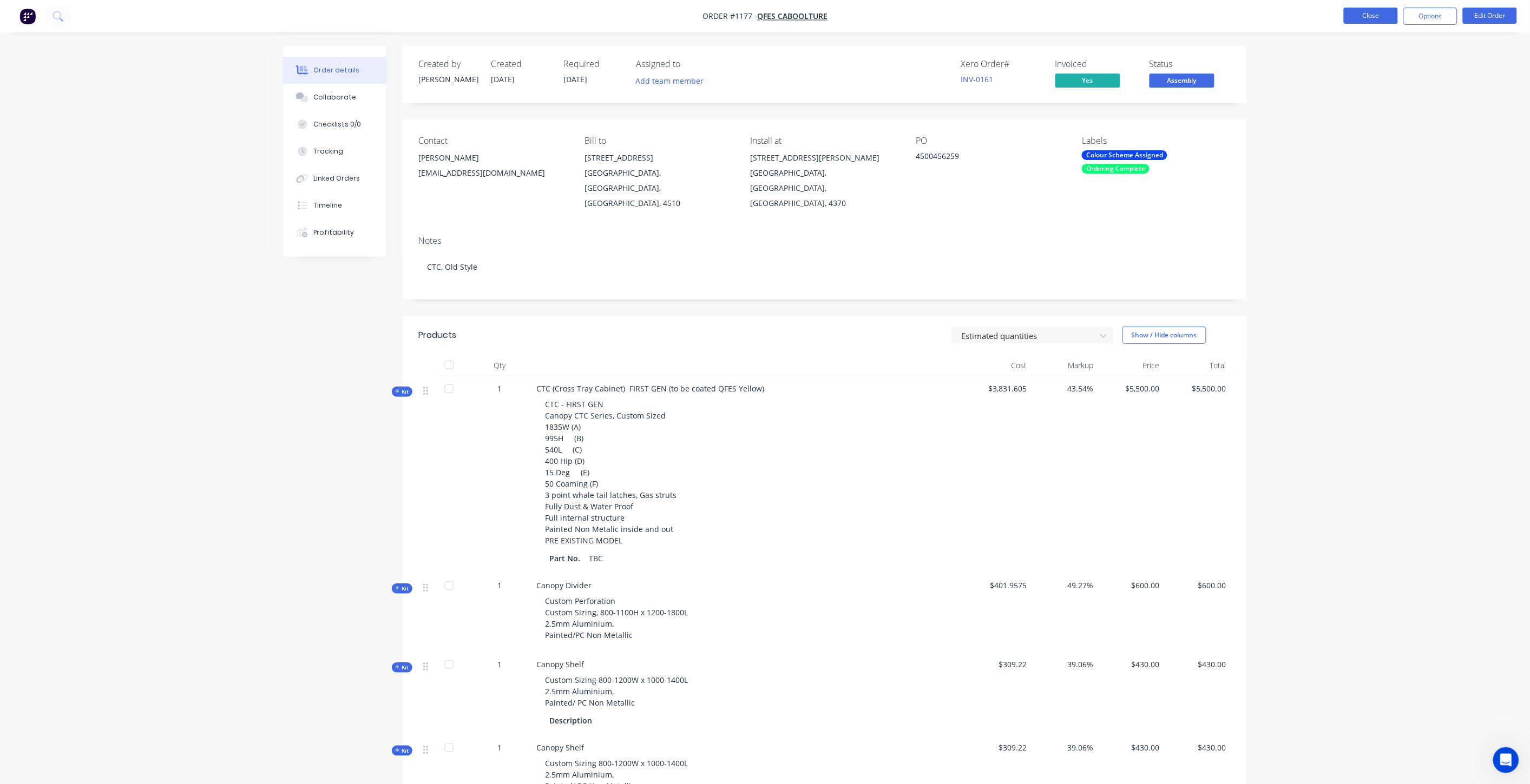
click at [1372, 17] on button "Close" at bounding box center [1372, 16] width 54 height 17
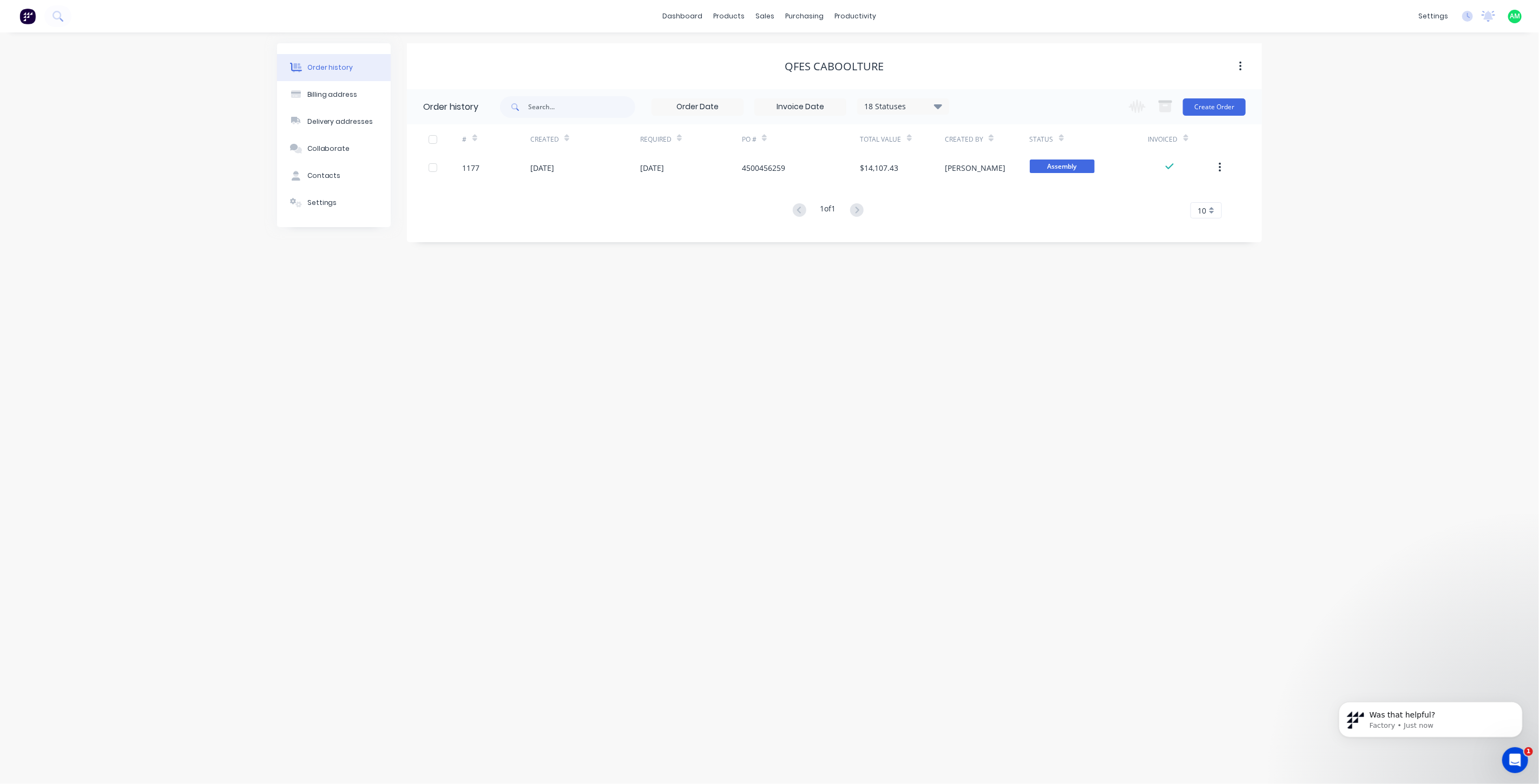
scroll to position [104, 0]
click at [1520, 707] on icon "Dismiss notification" at bounding box center [1519, 704] width 6 height 6
click at [1449, 722] on p "Factory • 2m ago" at bounding box center [1439, 726] width 140 height 10
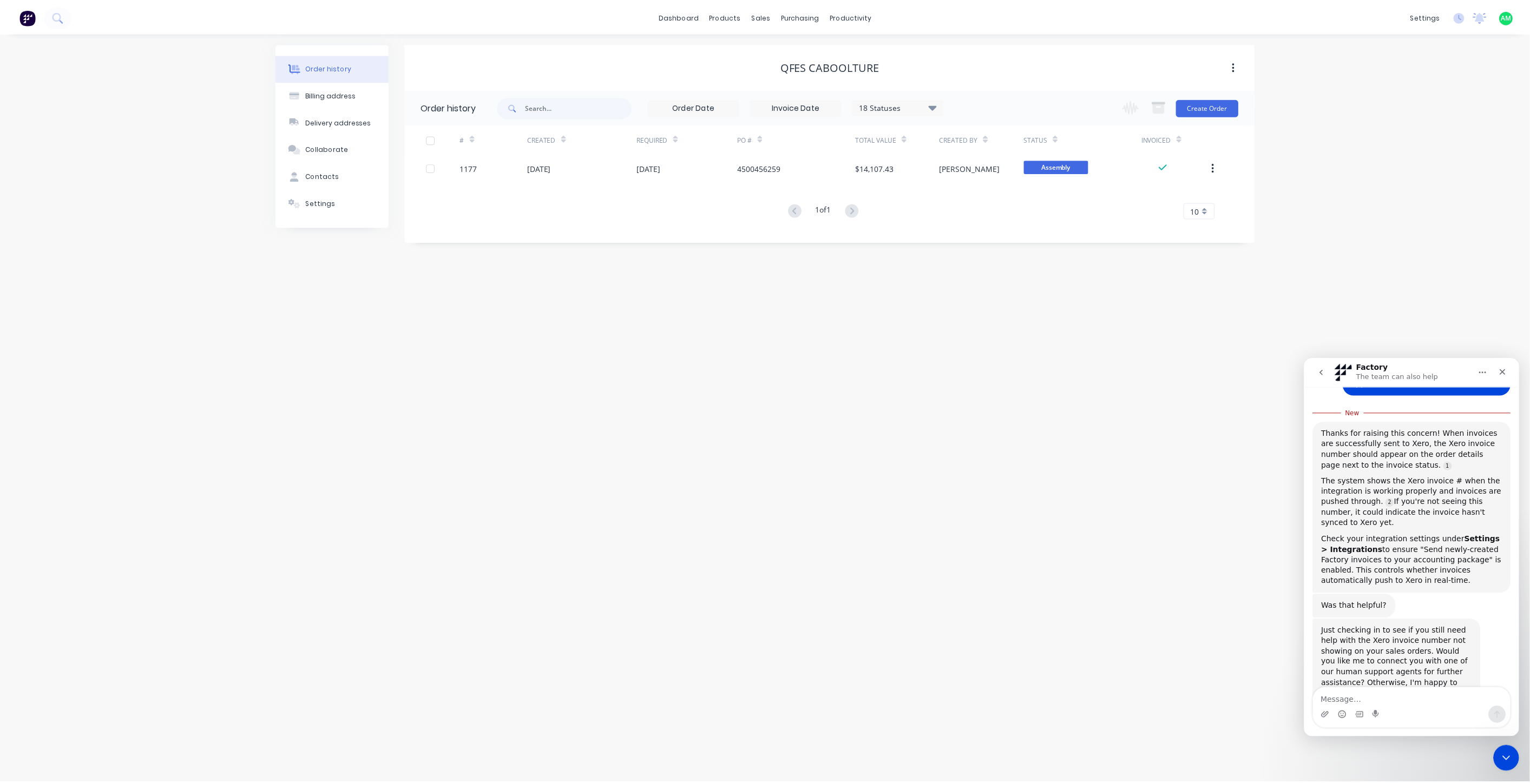
scroll to position [191, 0]
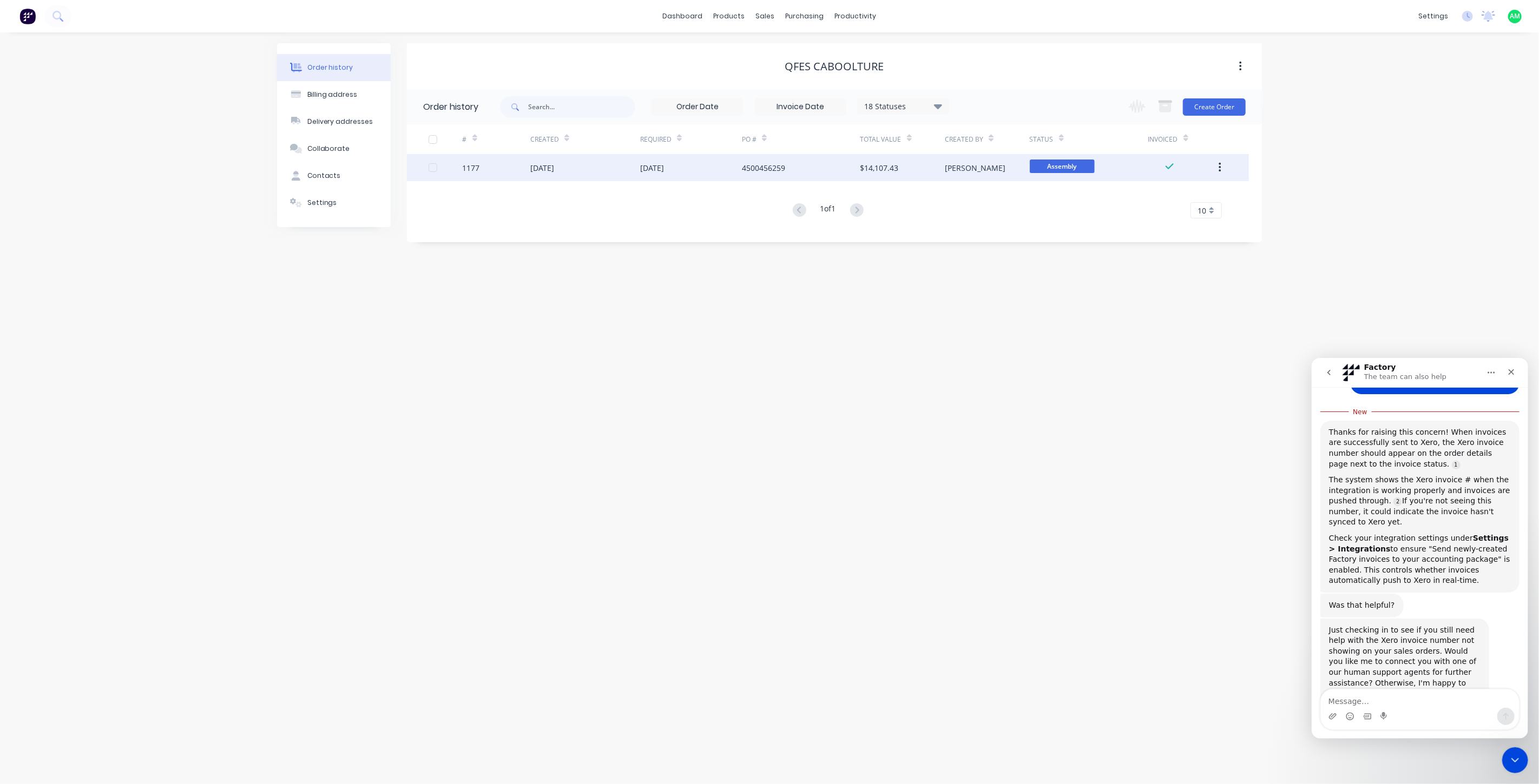
click at [554, 162] on div "[DATE]" at bounding box center [542, 168] width 24 height 12
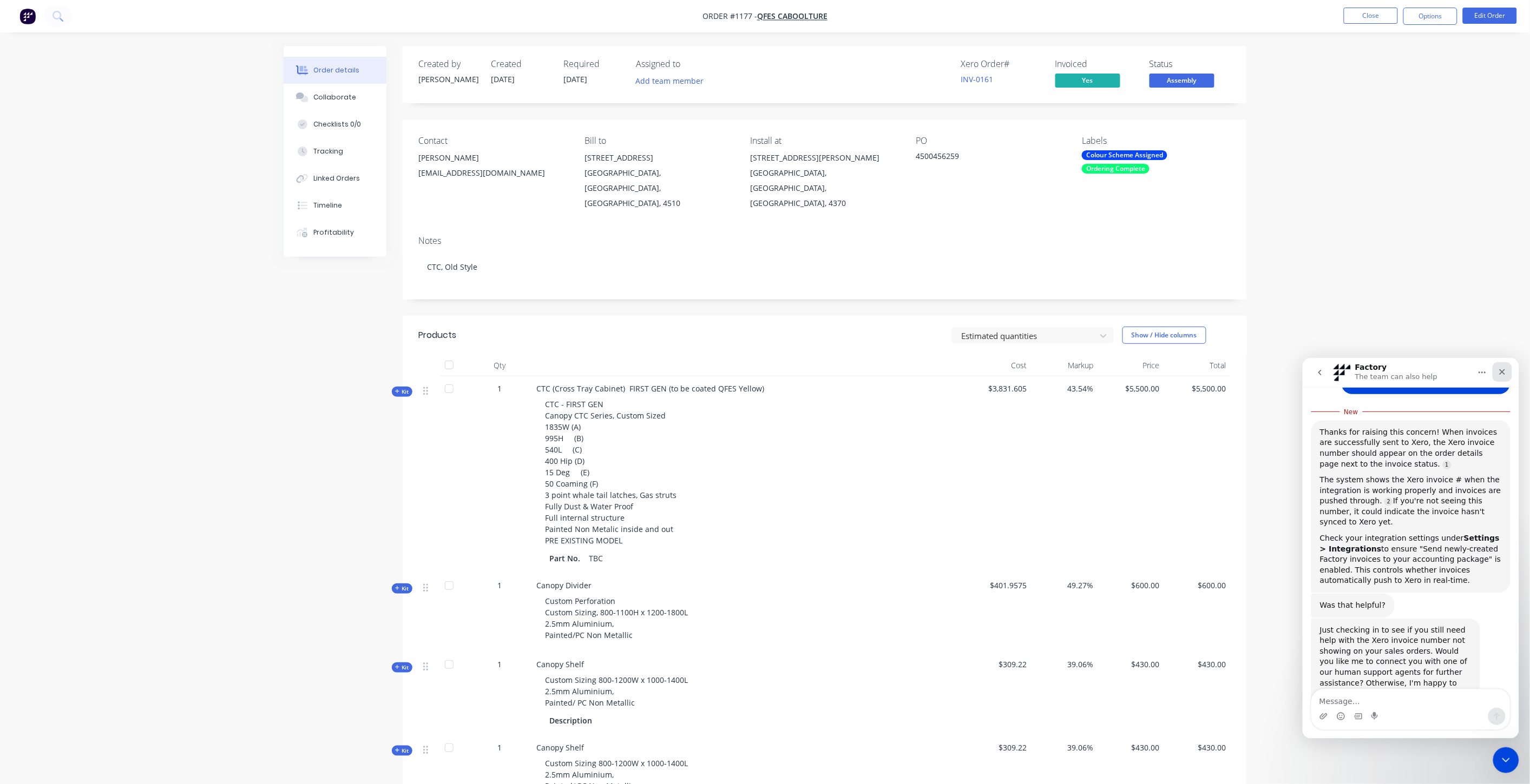
click at [1504, 369] on icon "Close" at bounding box center [1503, 372] width 6 height 6
